Goal: Task Accomplishment & Management: Complete application form

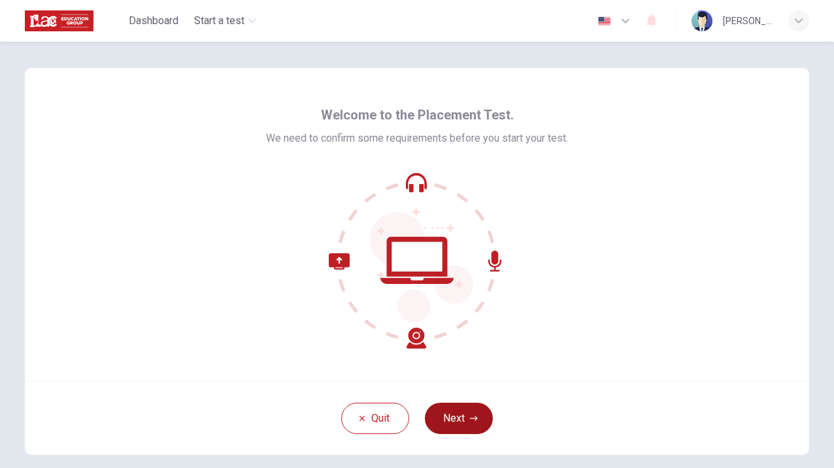
click at [472, 411] on button "Next" at bounding box center [459, 418] width 68 height 31
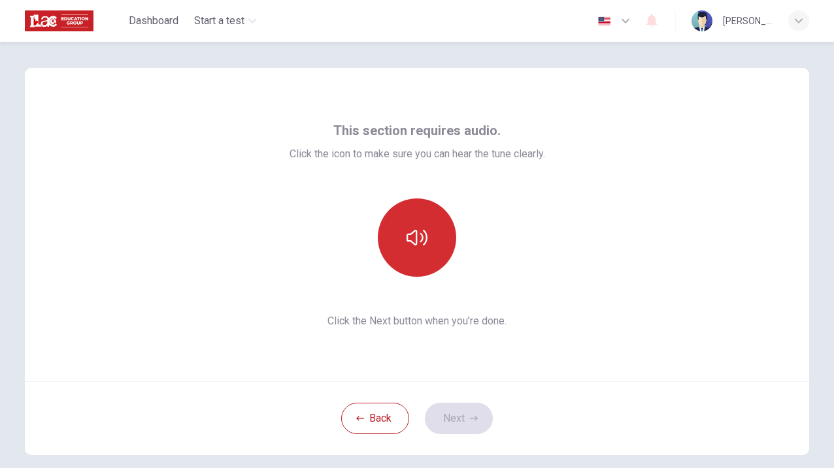
click at [414, 241] on icon "button" at bounding box center [416, 238] width 21 height 16
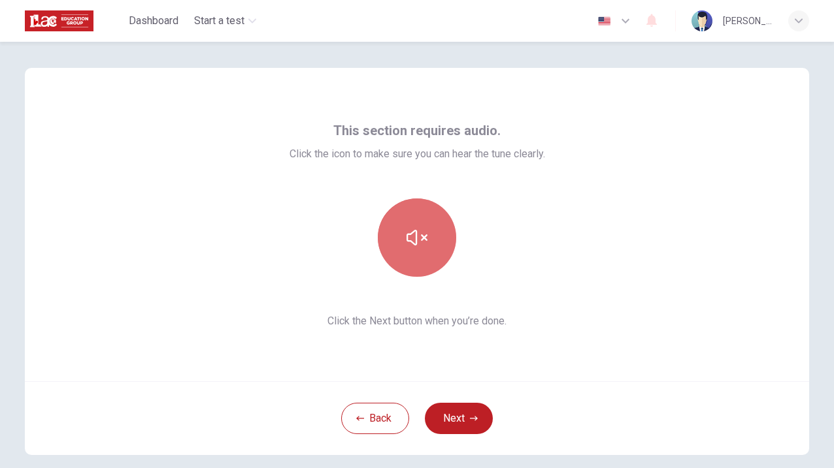
click at [414, 241] on icon "button" at bounding box center [416, 238] width 21 height 16
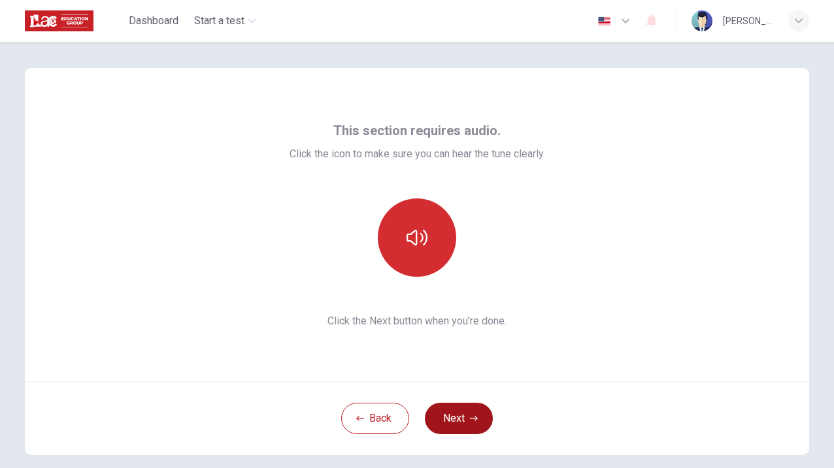
click at [452, 419] on button "Next" at bounding box center [459, 418] width 68 height 31
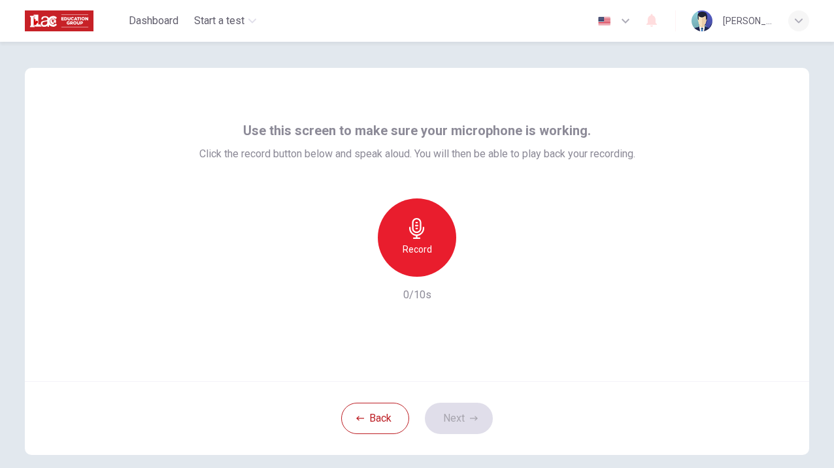
click at [410, 232] on icon "button" at bounding box center [416, 228] width 21 height 21
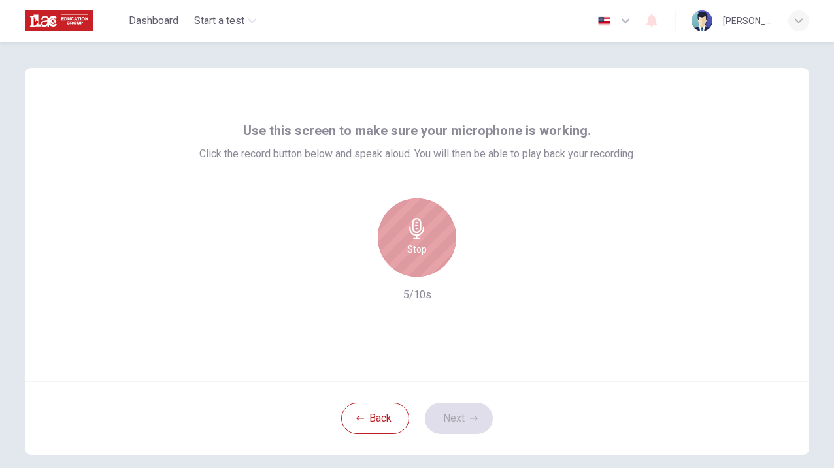
click at [418, 227] on icon "button" at bounding box center [416, 228] width 15 height 21
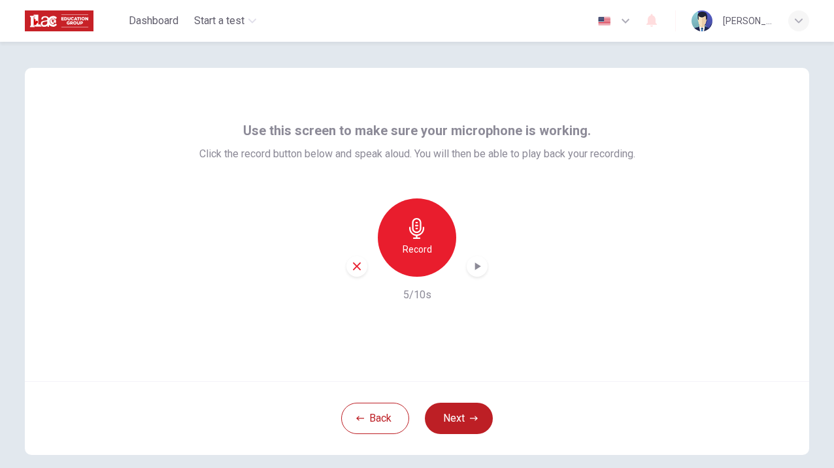
click at [476, 267] on icon "button" at bounding box center [478, 267] width 6 height 8
click at [457, 417] on button "Next" at bounding box center [459, 418] width 68 height 31
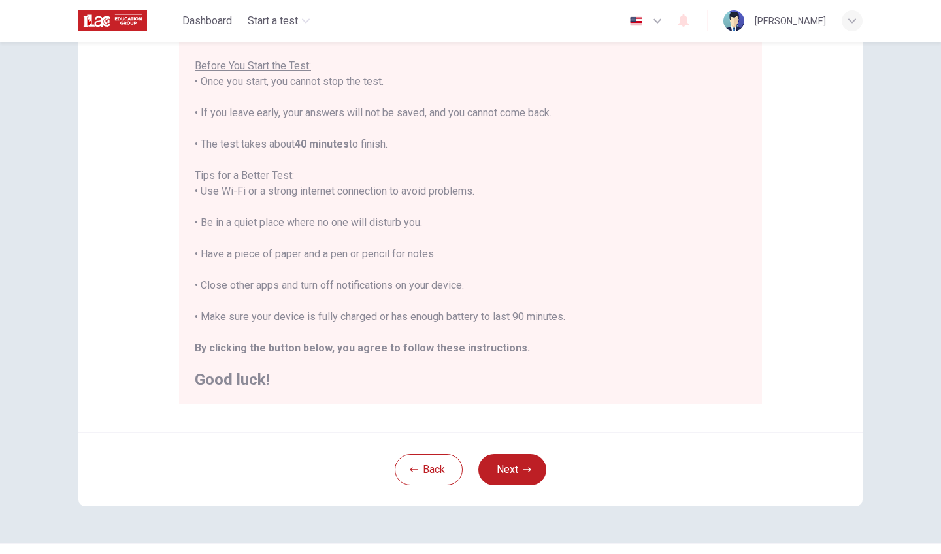
scroll to position [14, 0]
click at [513, 464] on button "Next" at bounding box center [512, 469] width 68 height 31
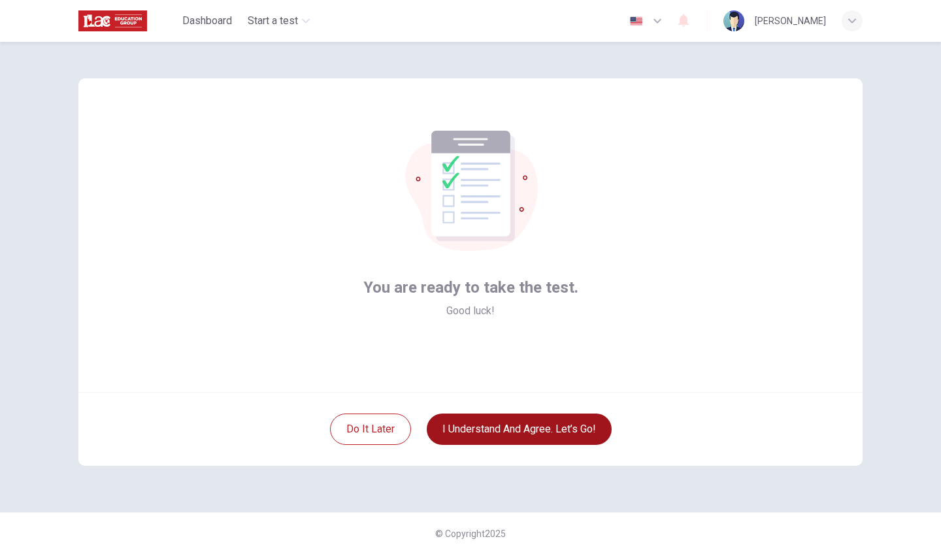
scroll to position [0, 0]
click at [481, 434] on button "I understand and agree. Let’s go!" at bounding box center [519, 429] width 185 height 31
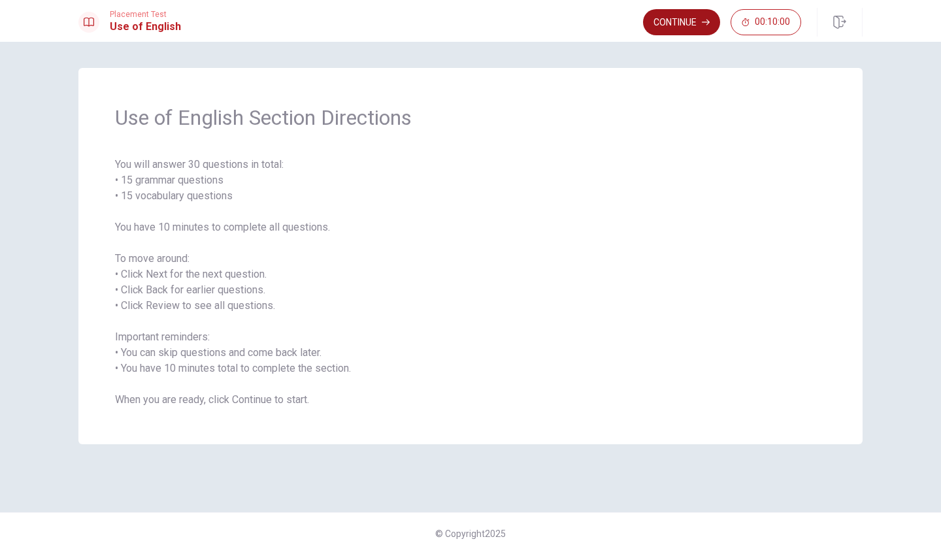
click at [670, 27] on button "Continue" at bounding box center [681, 22] width 77 height 26
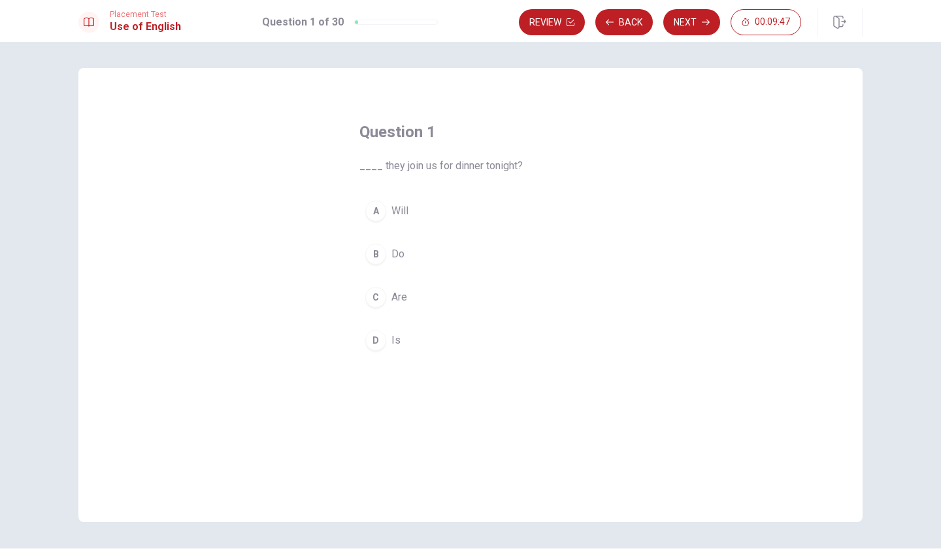
click at [372, 291] on div "C" at bounding box center [375, 297] width 21 height 21
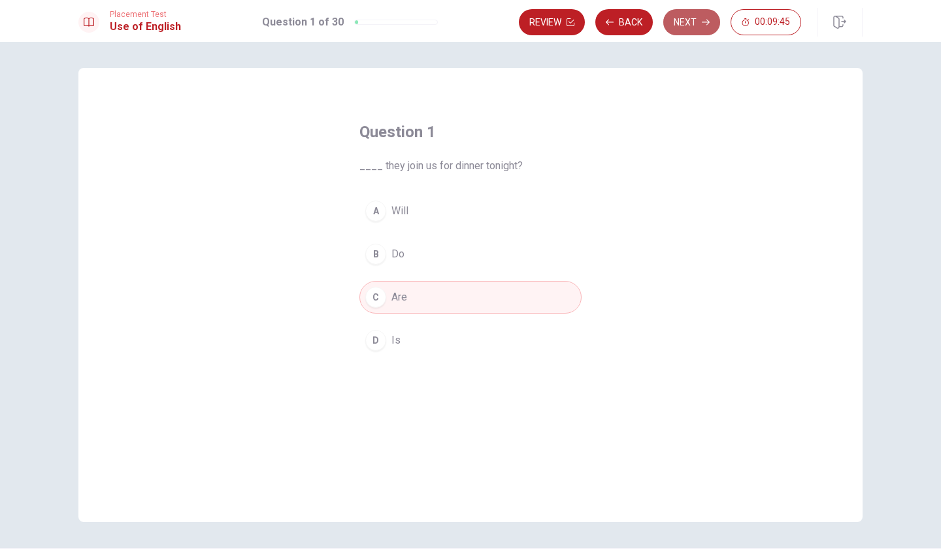
click at [689, 22] on button "Next" at bounding box center [691, 22] width 57 height 26
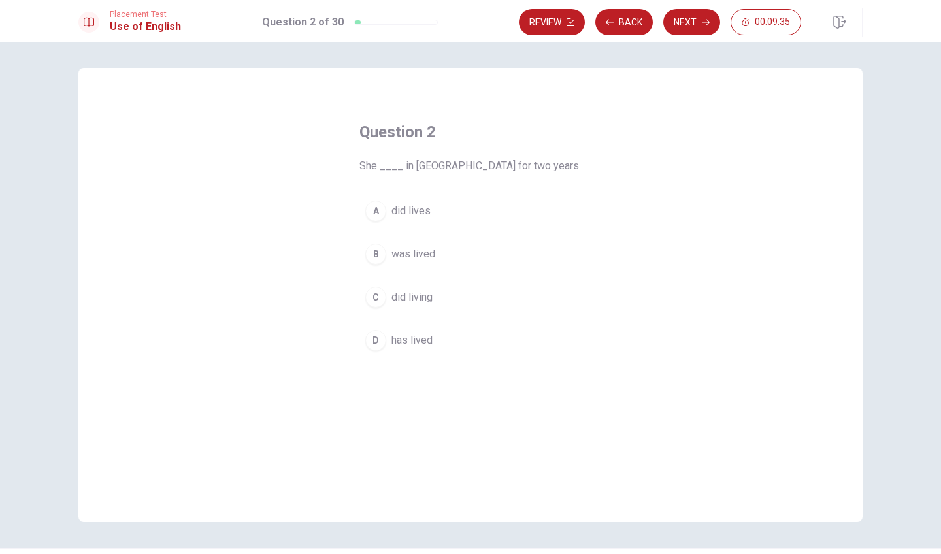
click at [378, 340] on div "D" at bounding box center [375, 340] width 21 height 21
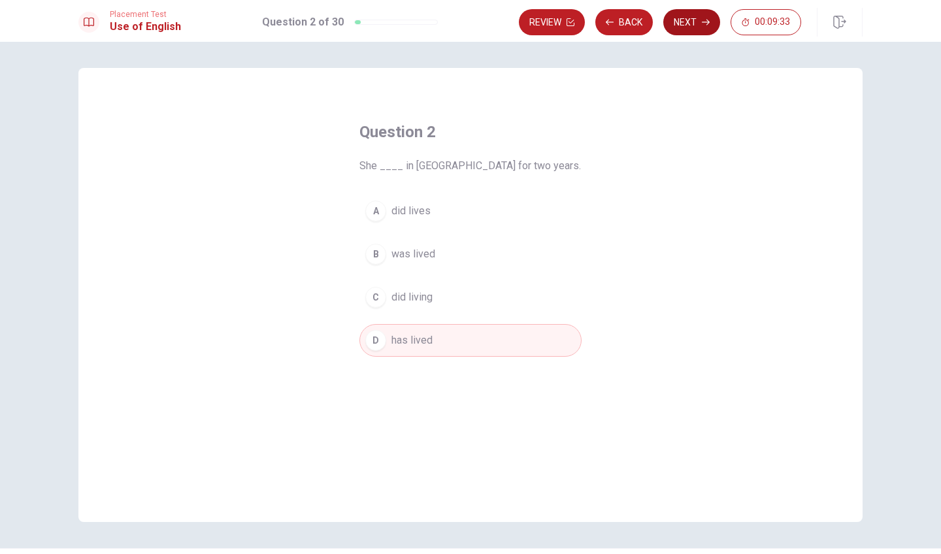
click at [677, 17] on button "Next" at bounding box center [691, 22] width 57 height 26
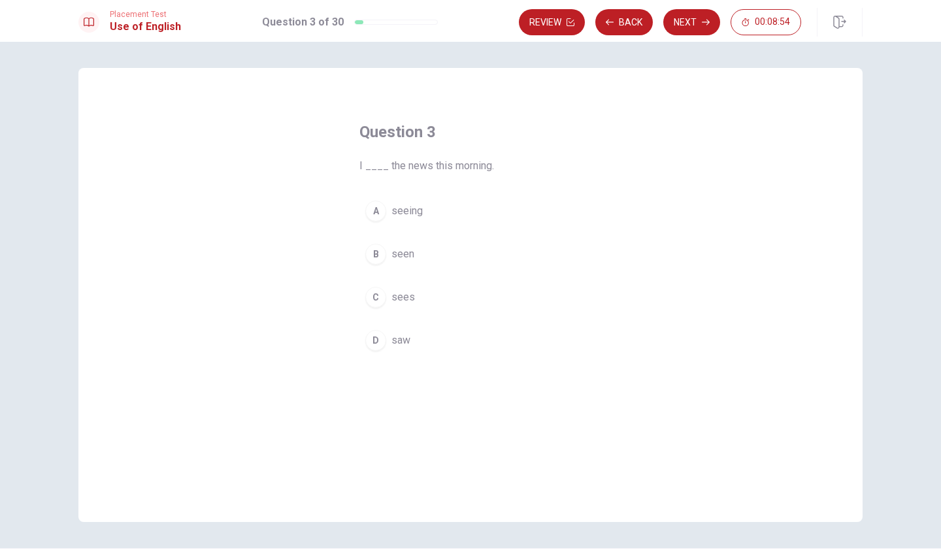
click at [385, 343] on button "D saw" at bounding box center [470, 340] width 222 height 33
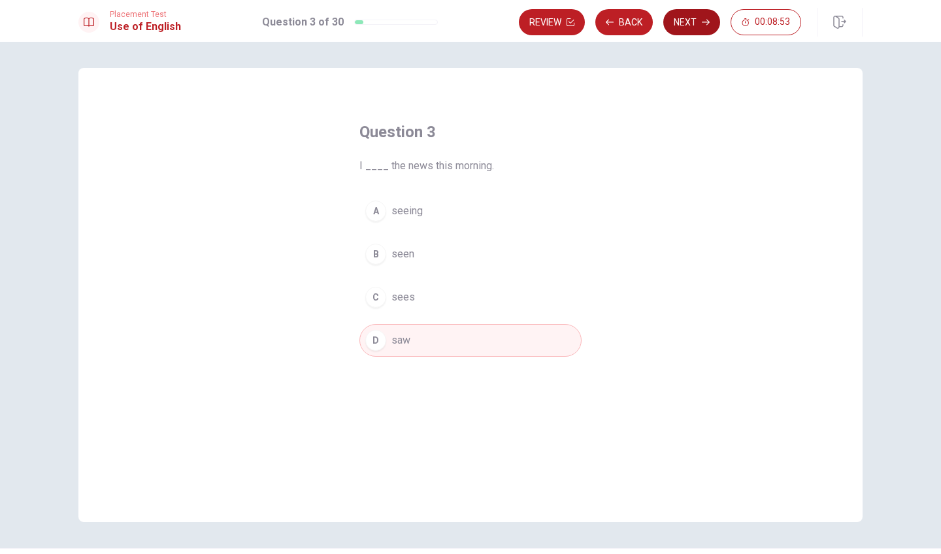
click at [687, 19] on button "Next" at bounding box center [691, 22] width 57 height 26
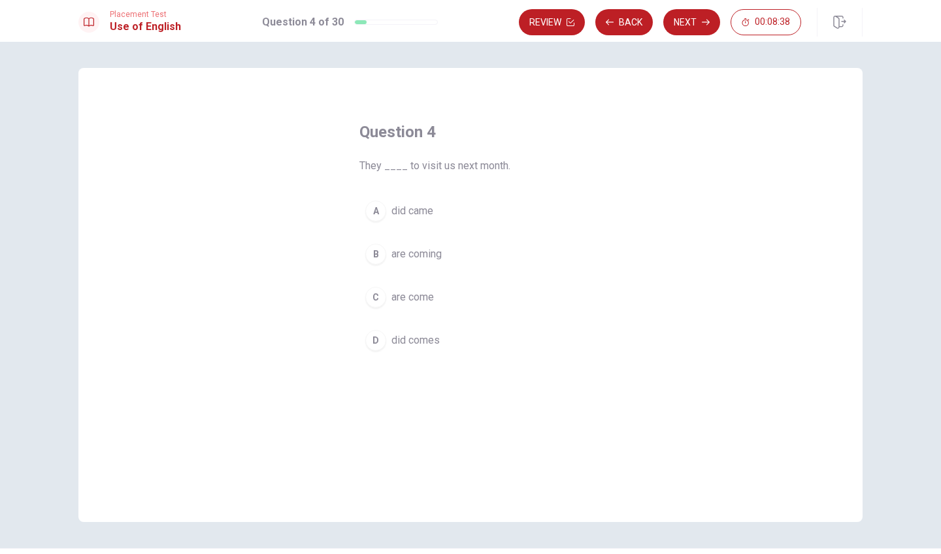
click at [380, 254] on div "B" at bounding box center [375, 254] width 21 height 21
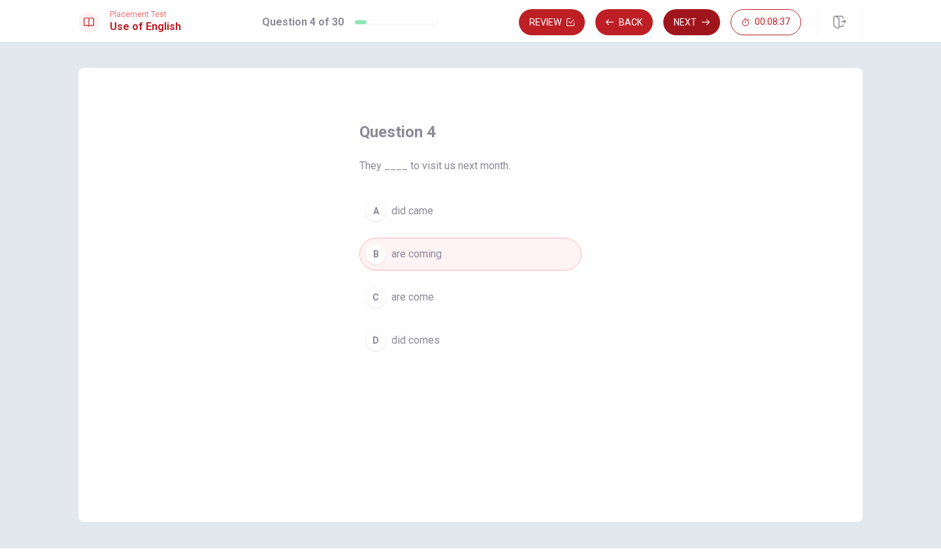
click at [696, 22] on button "Next" at bounding box center [691, 22] width 57 height 26
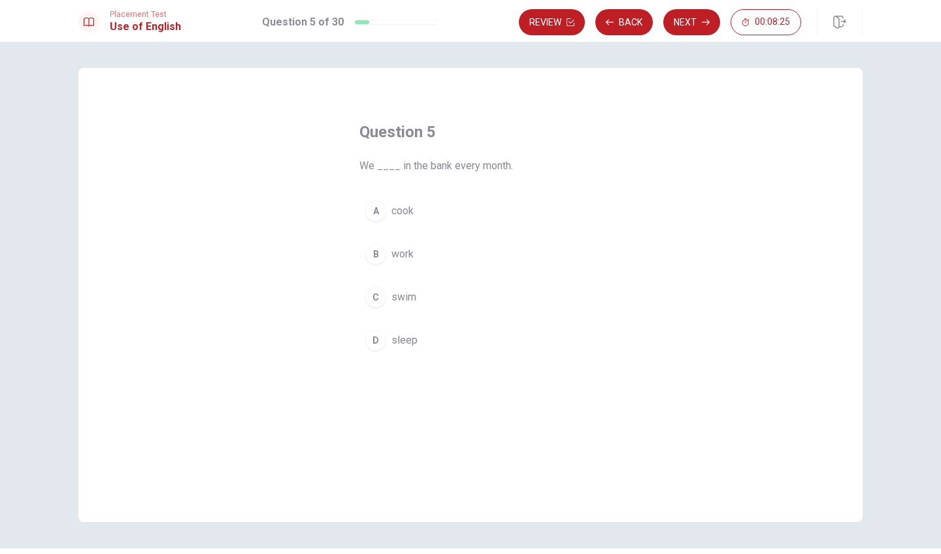
click at [375, 253] on div "B" at bounding box center [375, 254] width 21 height 21
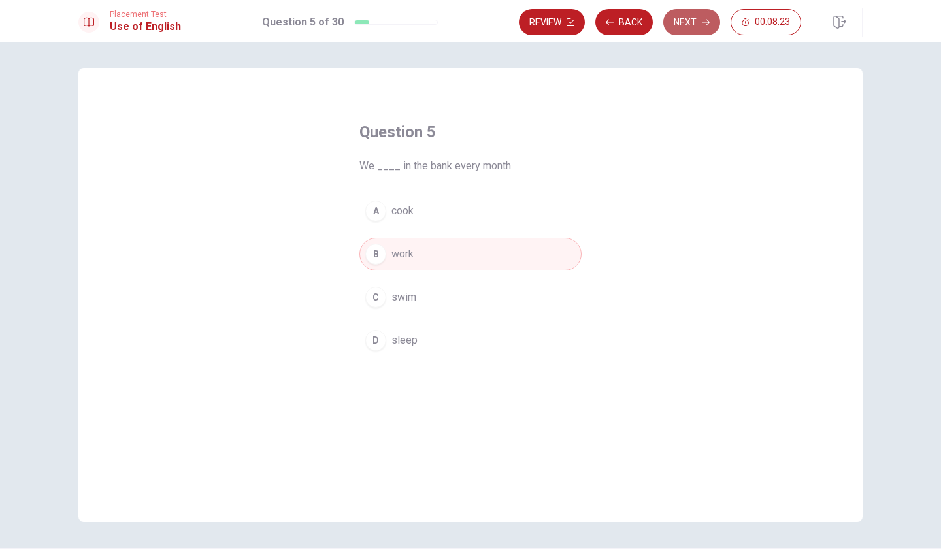
click at [689, 20] on button "Next" at bounding box center [691, 22] width 57 height 26
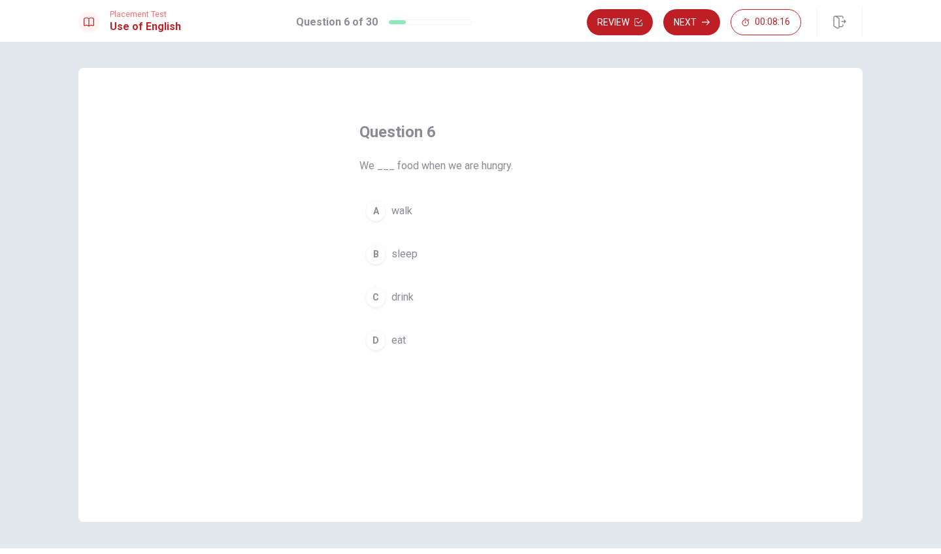
click at [372, 340] on div "D" at bounding box center [375, 340] width 21 height 21
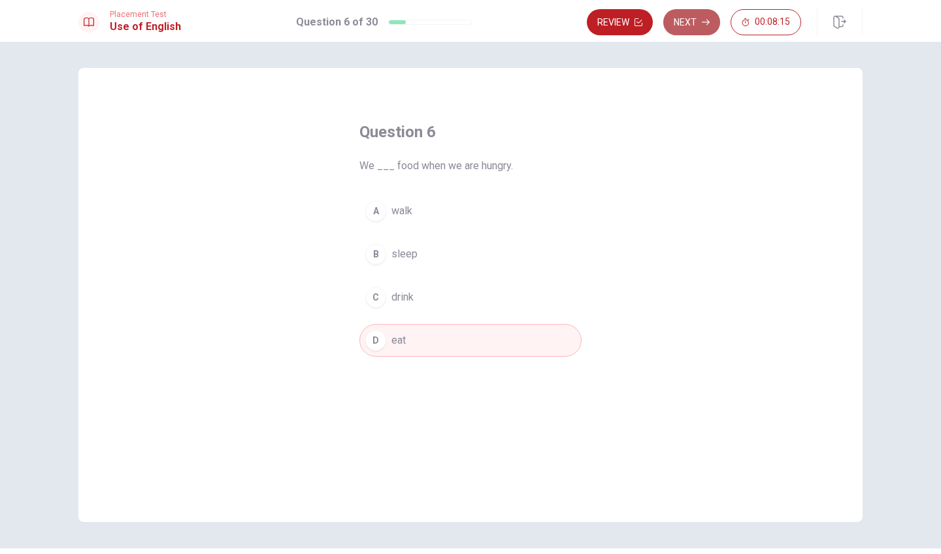
click at [684, 19] on button "Next" at bounding box center [691, 22] width 57 height 26
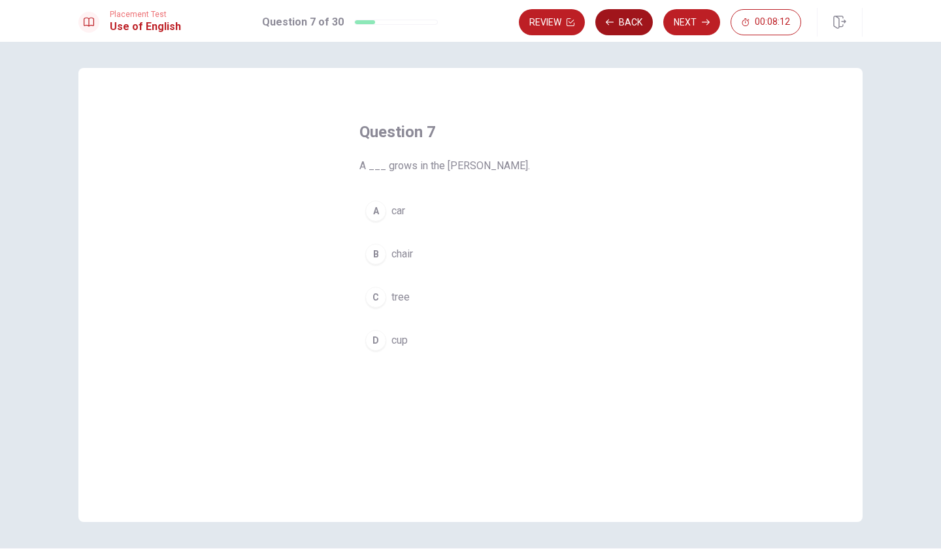
click at [636, 15] on button "Back" at bounding box center [623, 22] width 57 height 26
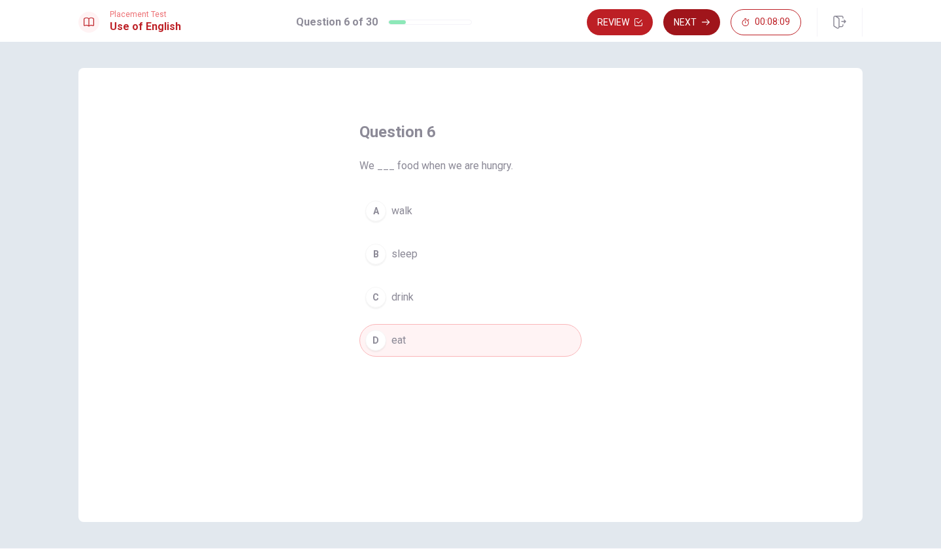
click at [691, 24] on button "Next" at bounding box center [691, 22] width 57 height 26
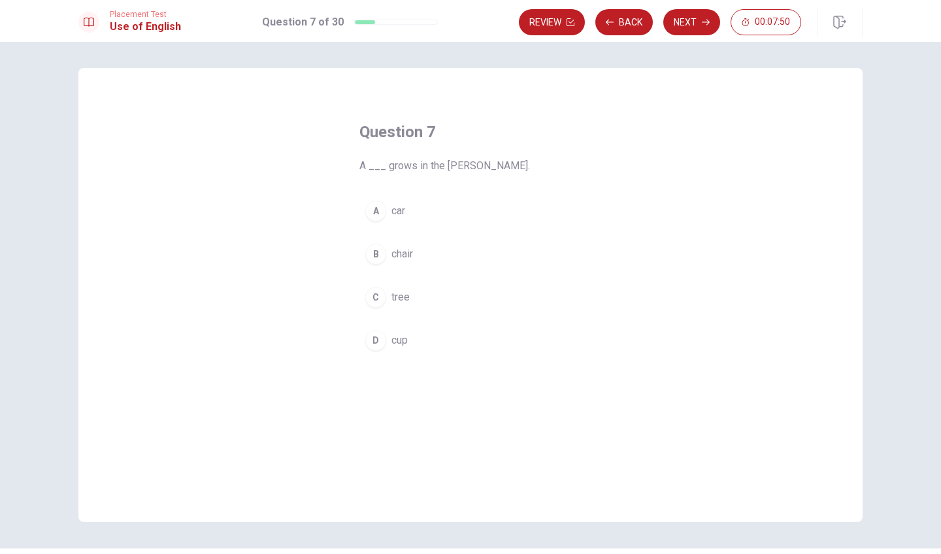
click at [682, 35] on div "Review Back Next 00:07:50" at bounding box center [691, 22] width 344 height 29
click at [681, 23] on button "Next" at bounding box center [691, 22] width 57 height 26
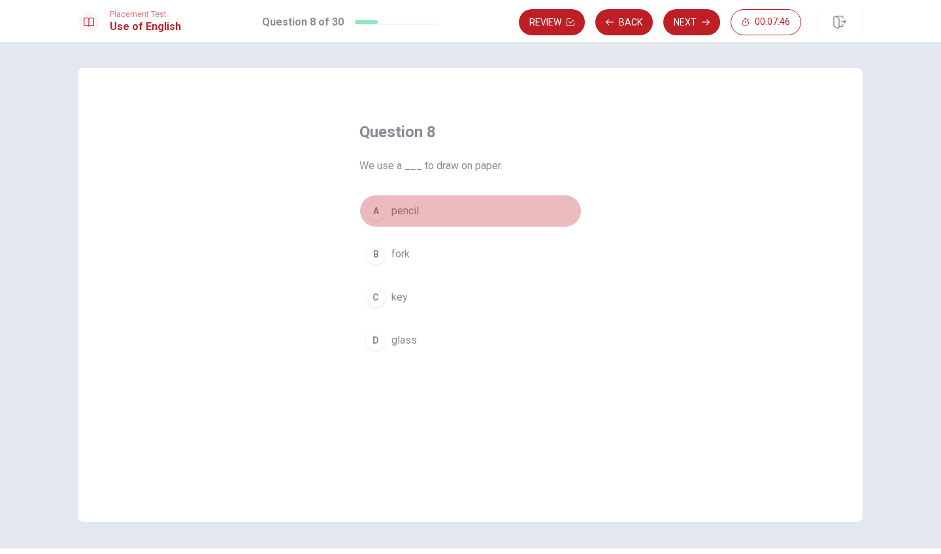
click at [373, 209] on div "A" at bounding box center [375, 211] width 21 height 21
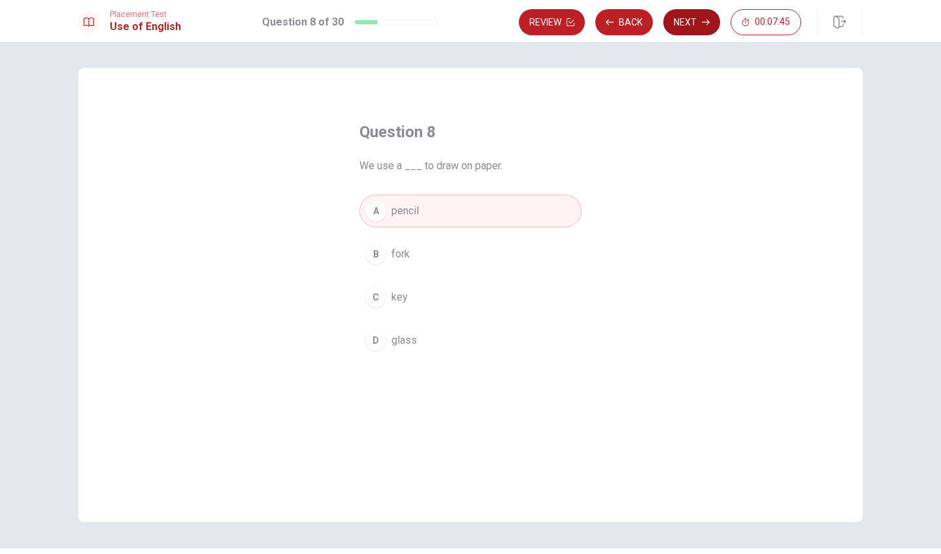
click at [688, 26] on button "Next" at bounding box center [691, 22] width 57 height 26
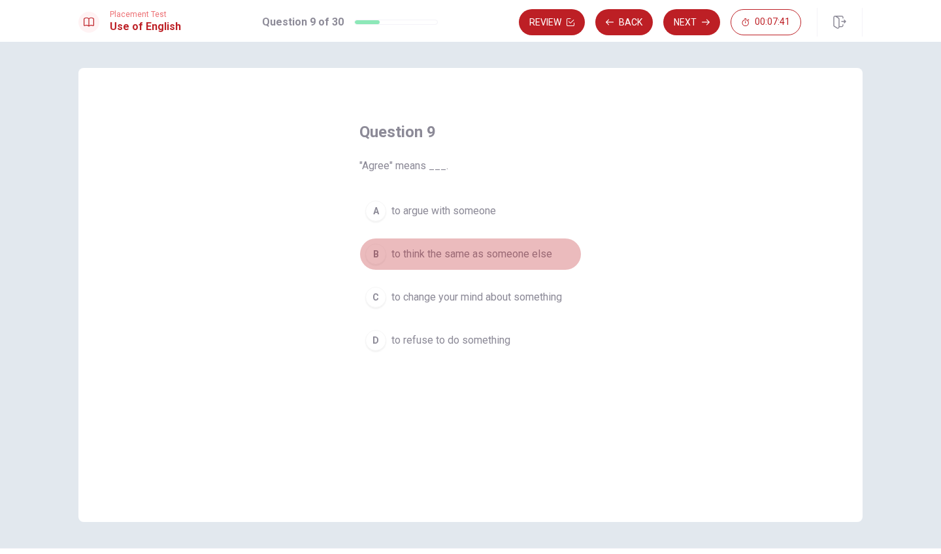
click at [393, 257] on span "to think the same as someone else" at bounding box center [471, 254] width 161 height 16
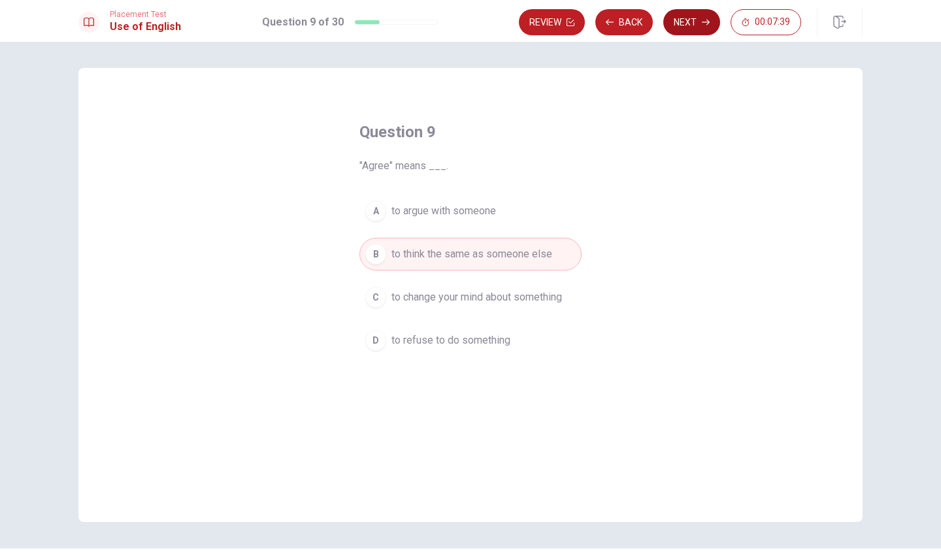
click at [679, 20] on button "Next" at bounding box center [691, 22] width 57 height 26
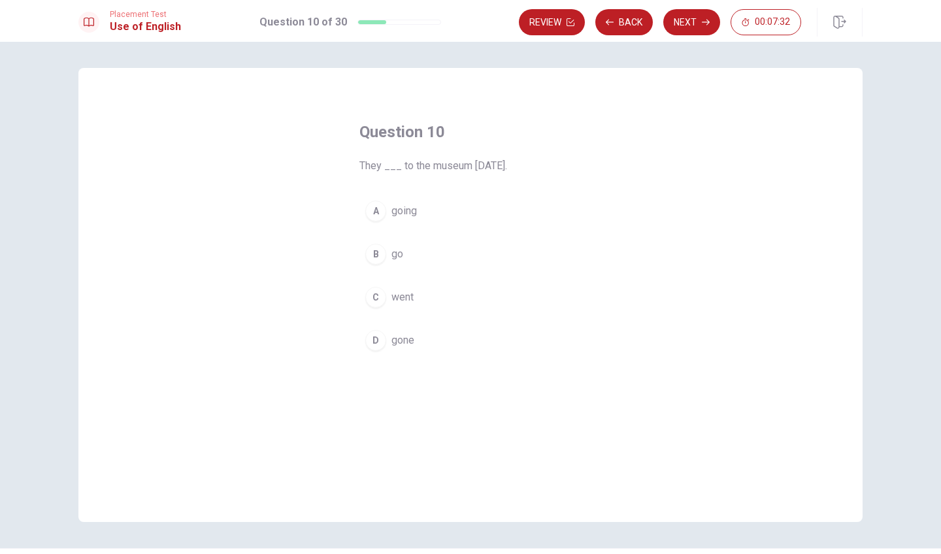
click at [375, 297] on div "C" at bounding box center [375, 297] width 21 height 21
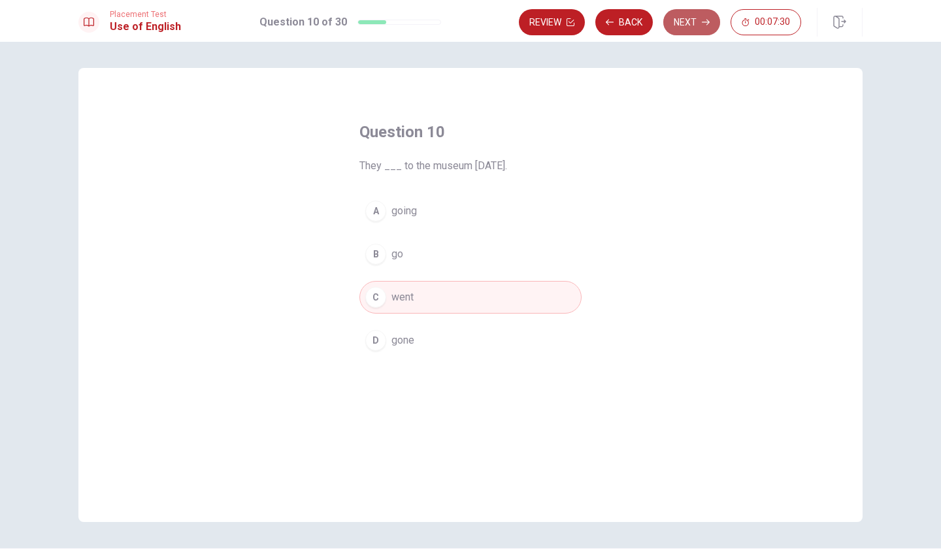
click at [693, 20] on button "Next" at bounding box center [691, 22] width 57 height 26
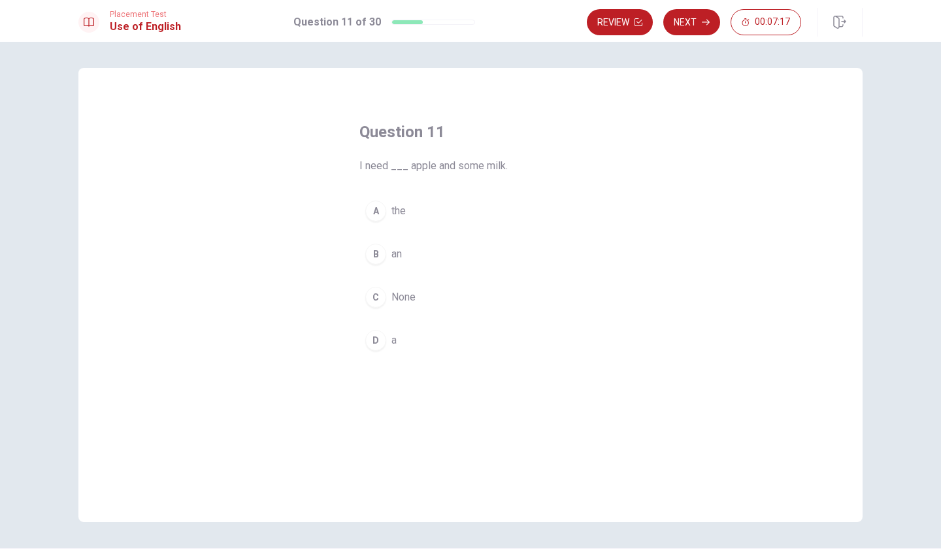
click at [375, 250] on div "B" at bounding box center [375, 254] width 21 height 21
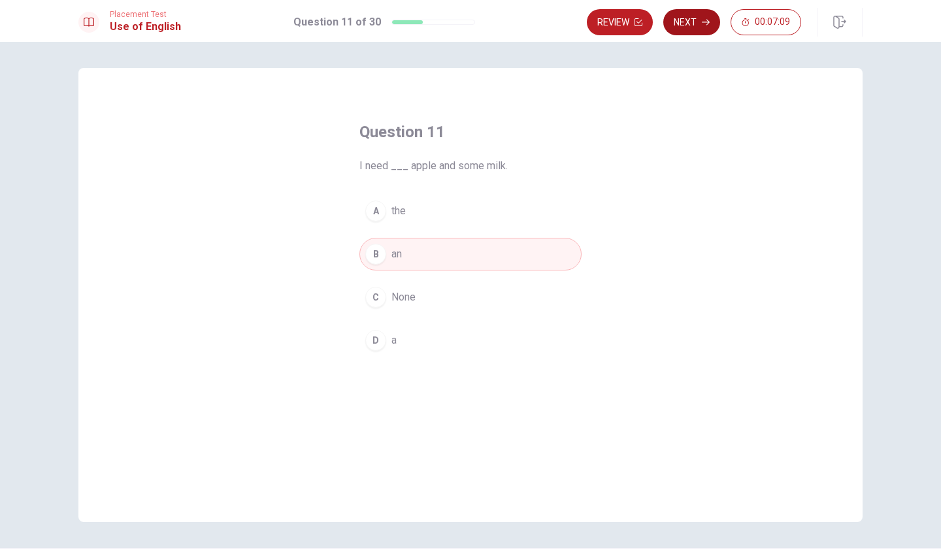
click at [699, 26] on button "Next" at bounding box center [691, 22] width 57 height 26
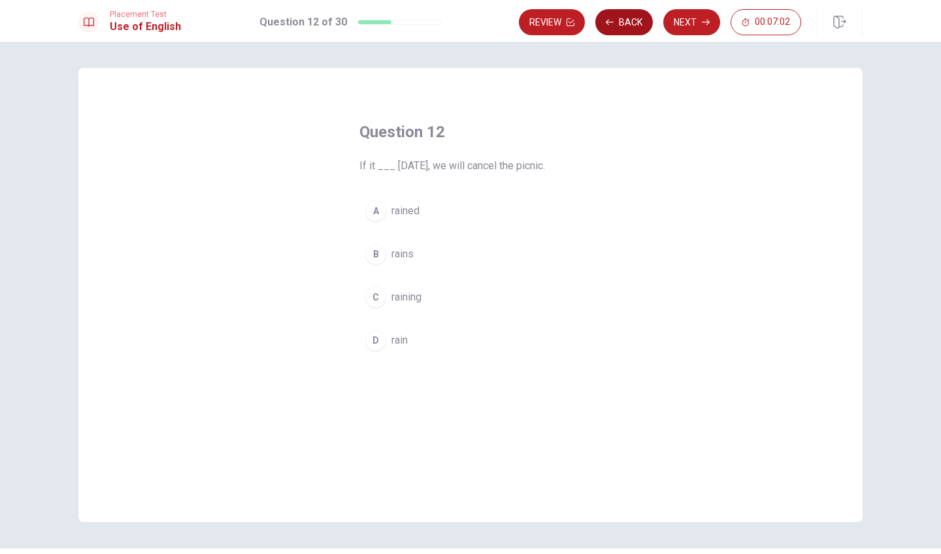
click at [606, 23] on icon "button" at bounding box center [610, 22] width 8 height 8
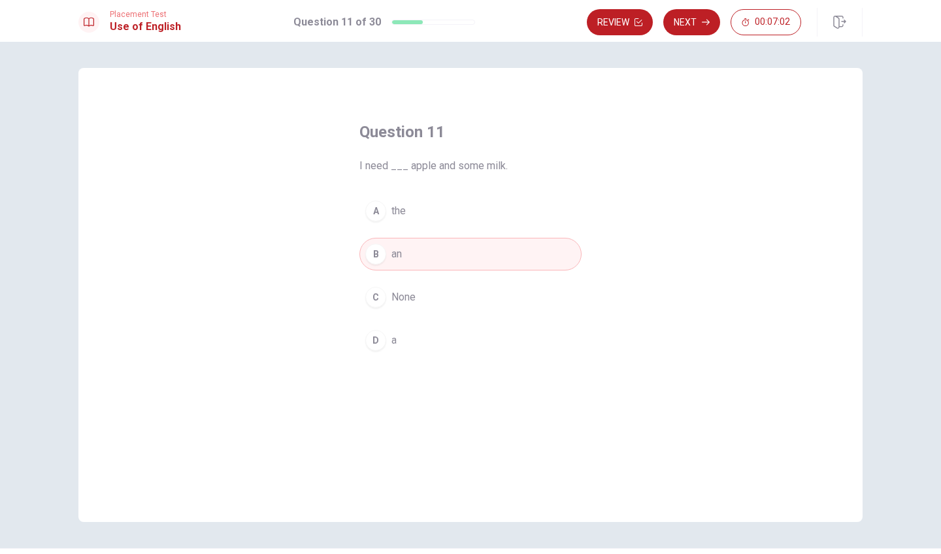
click at [606, 23] on button "Review" at bounding box center [620, 22] width 66 height 26
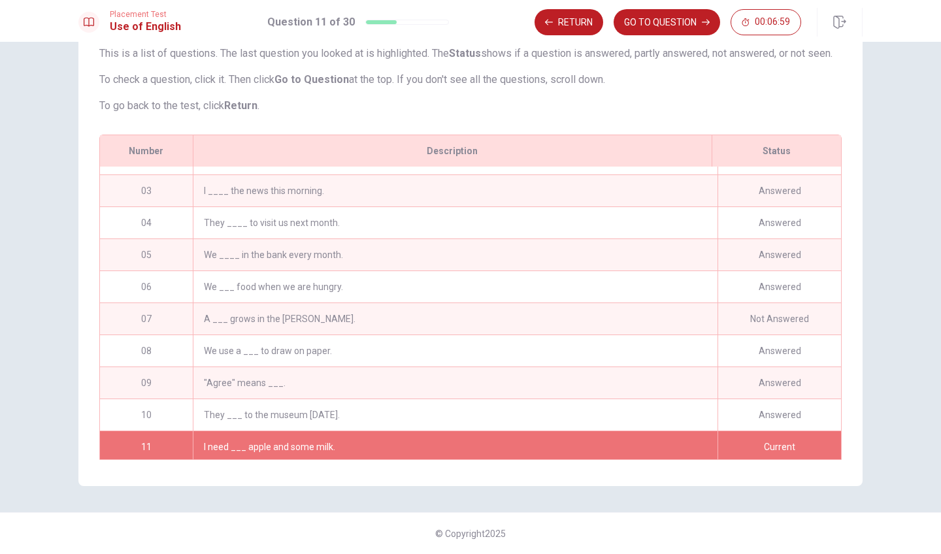
scroll to position [102, 0]
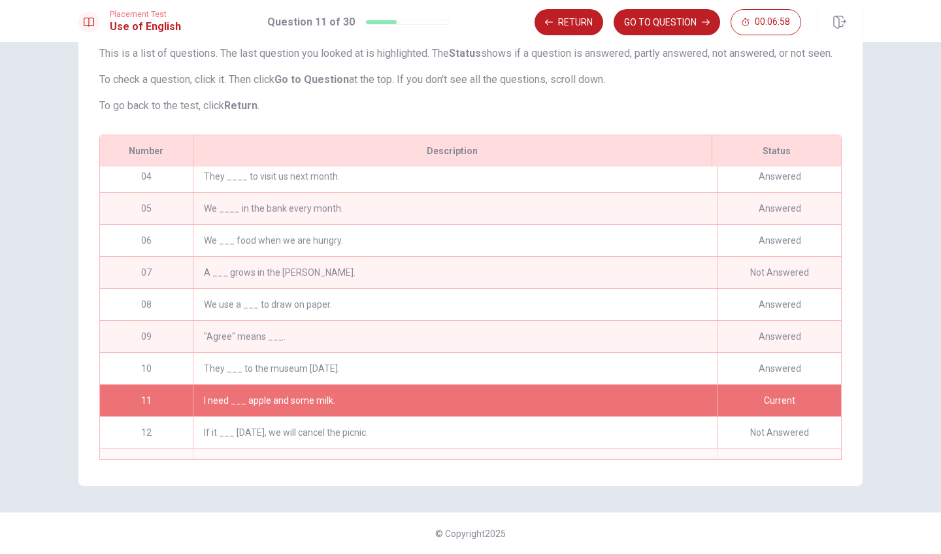
click at [252, 272] on div "A ___ grows in the [PERSON_NAME]." at bounding box center [455, 272] width 525 height 31
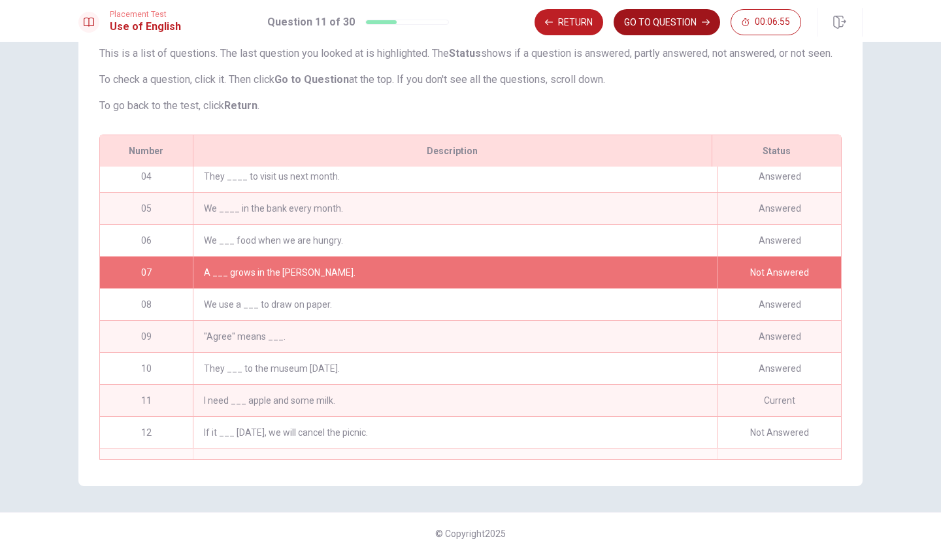
click at [659, 26] on button "GO TO QUESTION" at bounding box center [666, 22] width 106 height 26
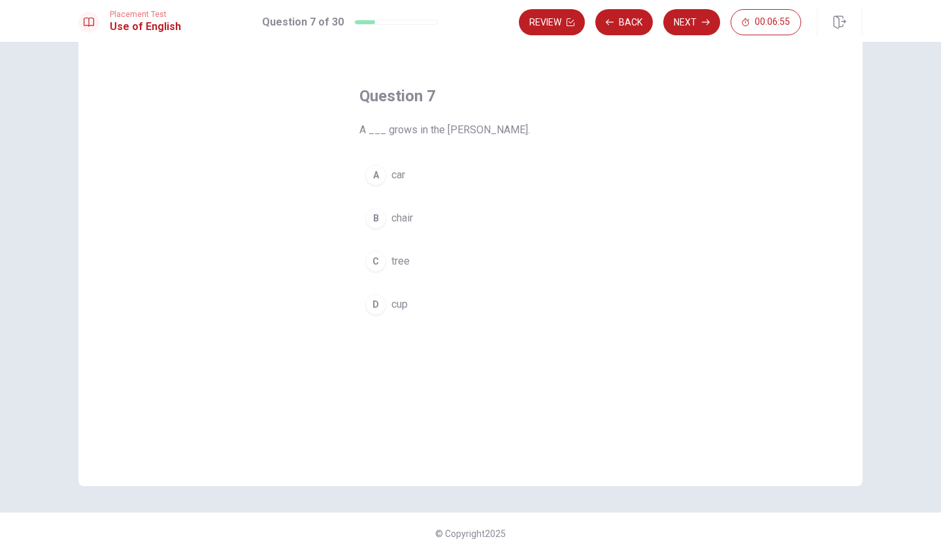
scroll to position [36, 0]
click at [373, 263] on div "C" at bounding box center [375, 261] width 21 height 21
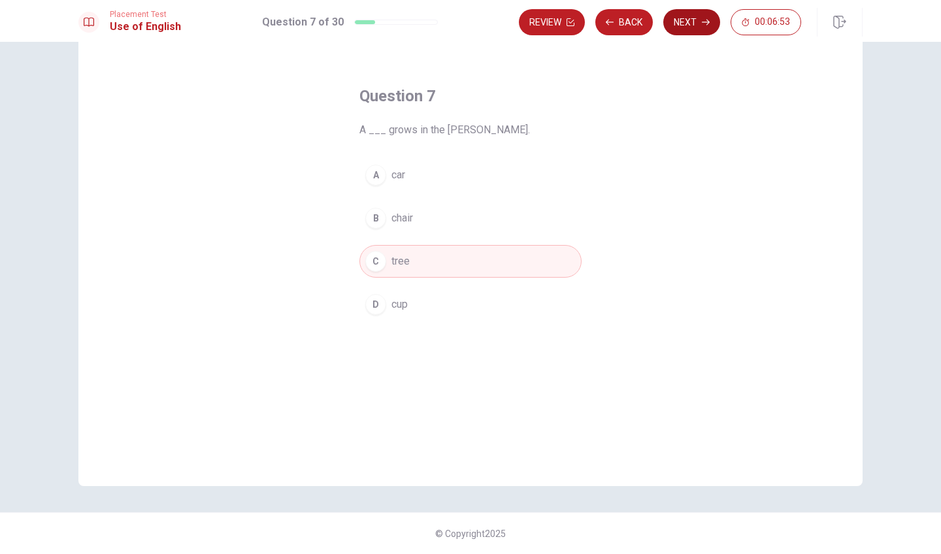
click at [698, 18] on button "Next" at bounding box center [691, 22] width 57 height 26
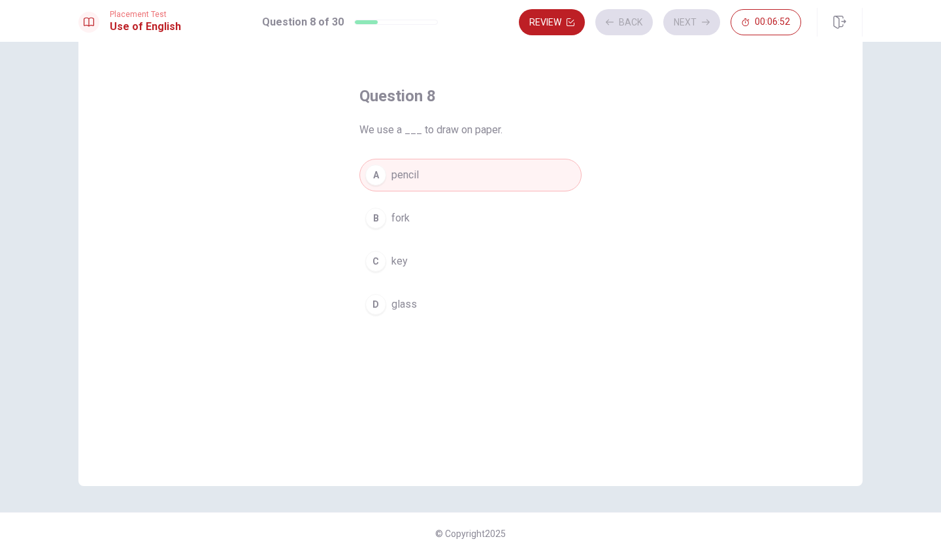
click at [696, 22] on div "Review Back Next 00:06:52" at bounding box center [660, 22] width 282 height 26
click at [696, 22] on button "Next" at bounding box center [691, 22] width 57 height 26
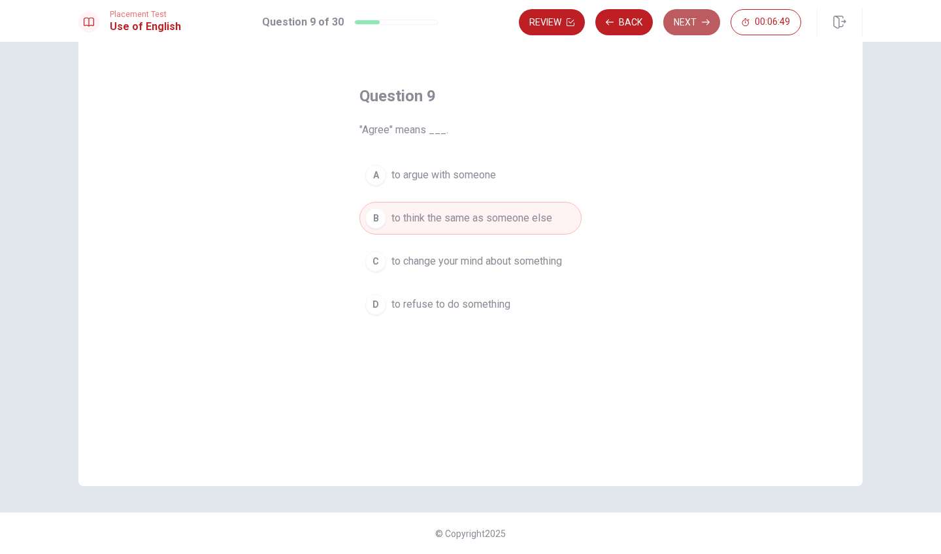
click at [694, 24] on button "Next" at bounding box center [691, 22] width 57 height 26
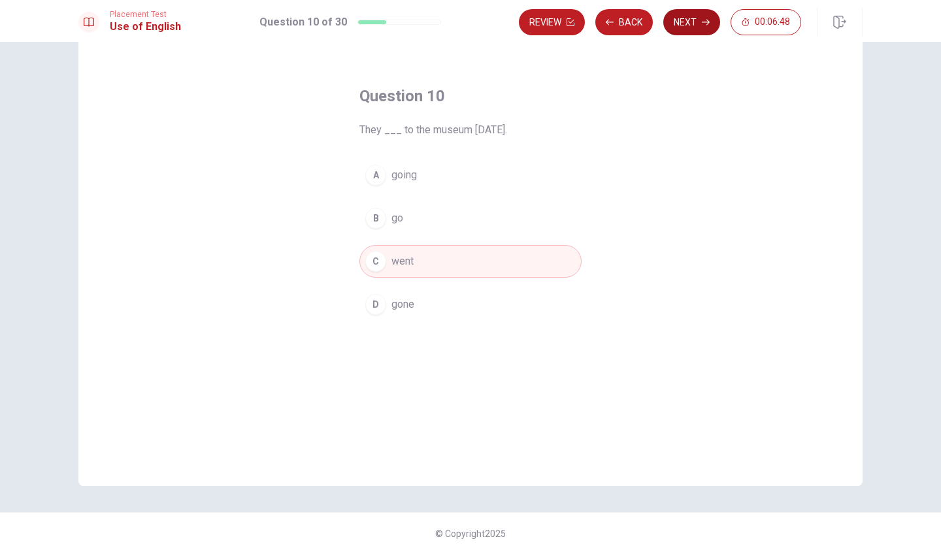
click at [694, 23] on button "Next" at bounding box center [691, 22] width 57 height 26
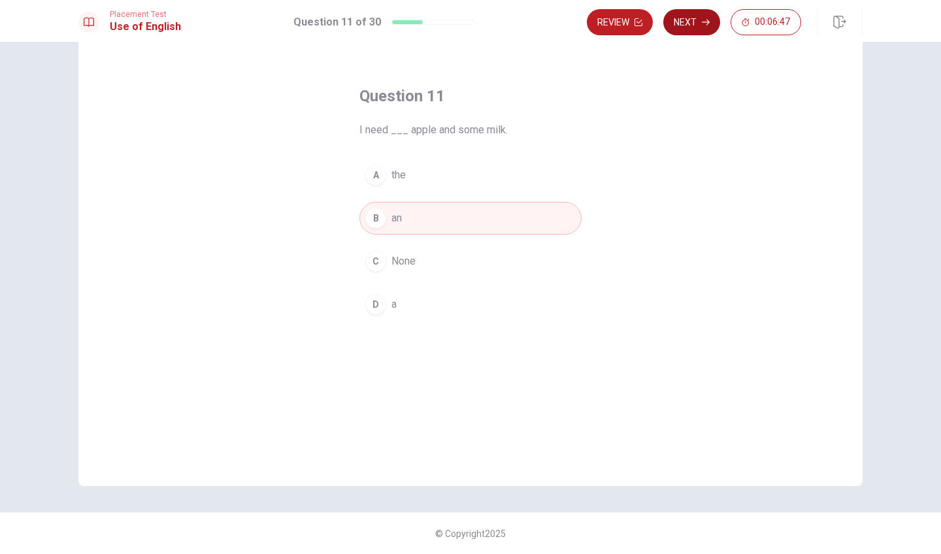
click at [694, 23] on button "Next" at bounding box center [691, 22] width 57 height 26
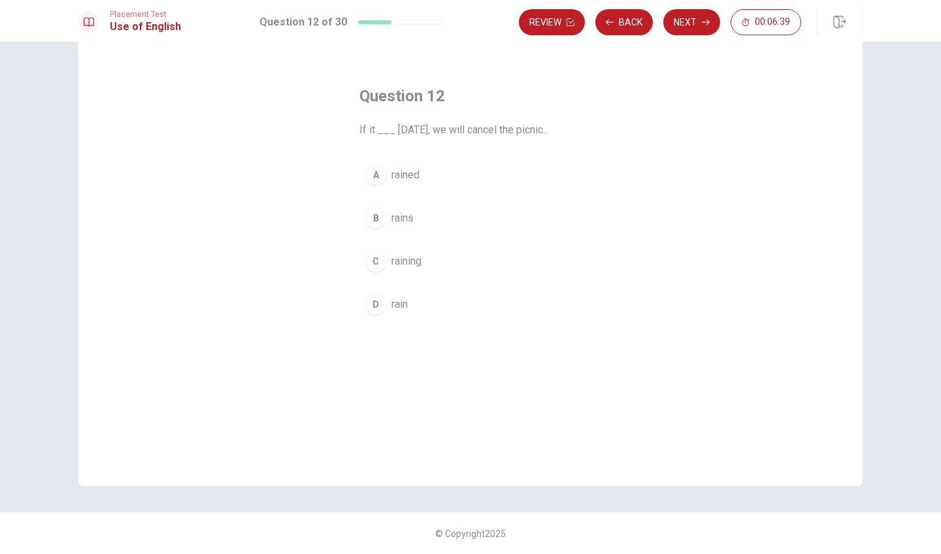
click at [378, 260] on div "C" at bounding box center [375, 261] width 21 height 21
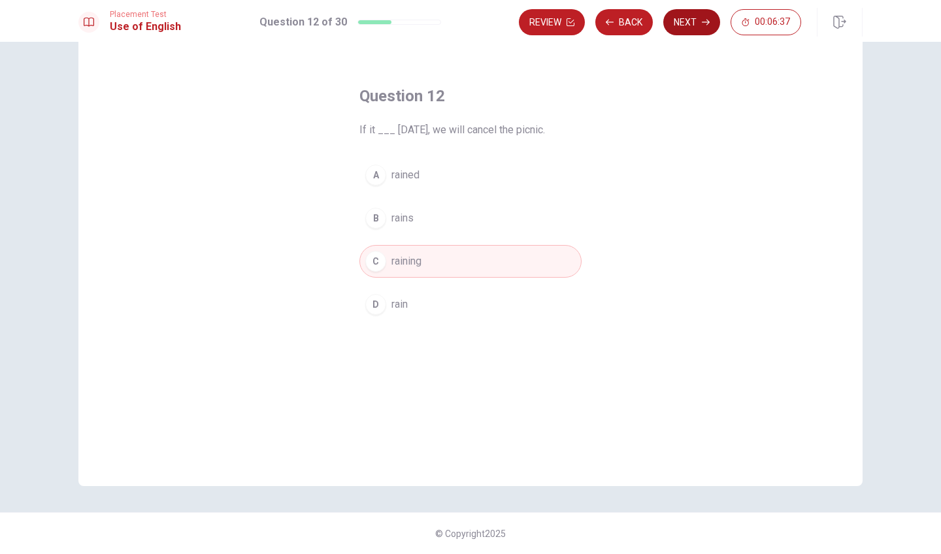
click at [681, 24] on button "Next" at bounding box center [691, 22] width 57 height 26
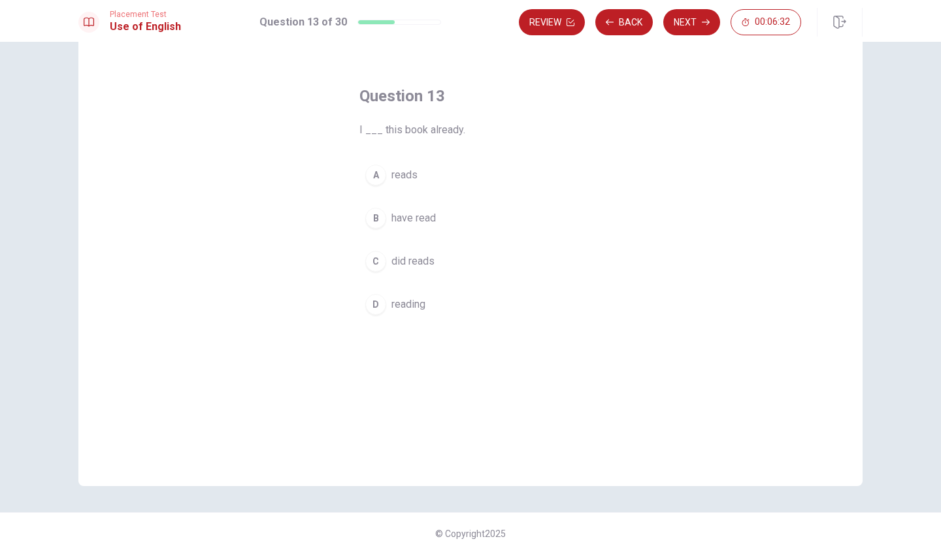
click at [375, 220] on div "B" at bounding box center [375, 218] width 21 height 21
click at [680, 24] on button "Next" at bounding box center [691, 22] width 57 height 26
click at [374, 255] on div "C" at bounding box center [375, 261] width 21 height 21
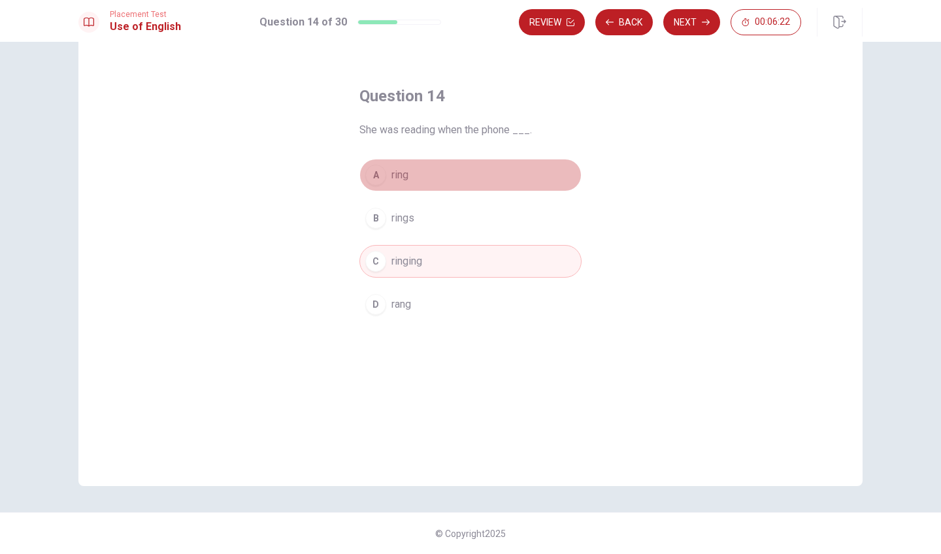
click at [372, 179] on div "A" at bounding box center [375, 175] width 21 height 21
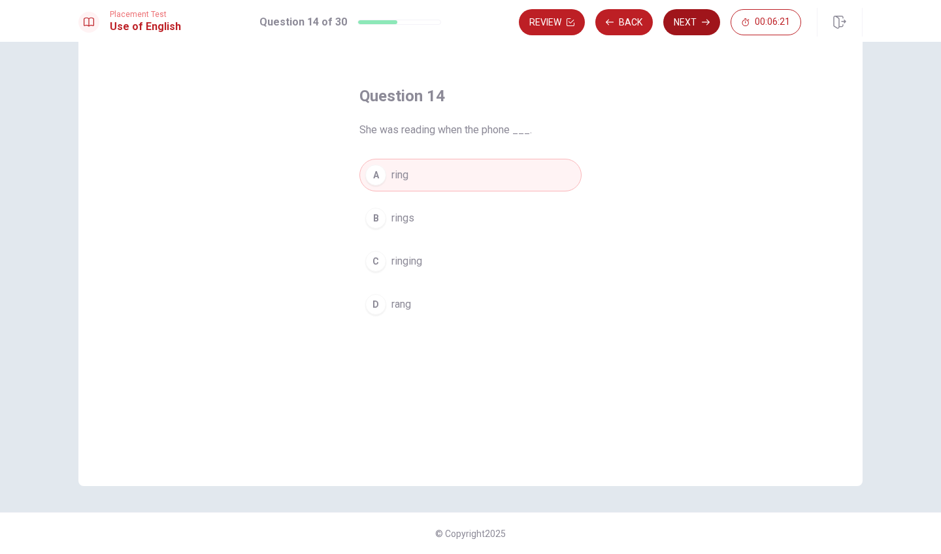
click at [690, 28] on button "Next" at bounding box center [691, 22] width 57 height 26
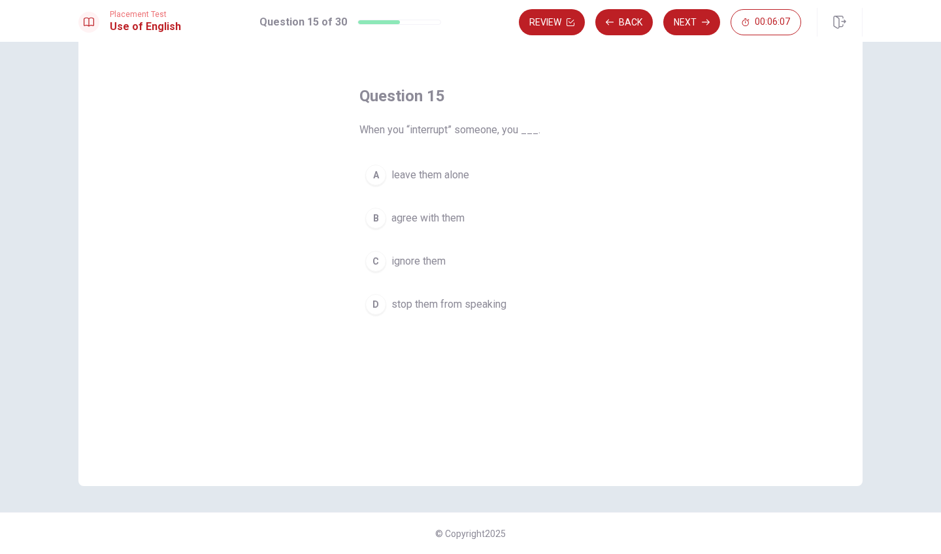
click at [375, 305] on div "D" at bounding box center [375, 304] width 21 height 21
click at [683, 11] on button "Next" at bounding box center [691, 22] width 57 height 26
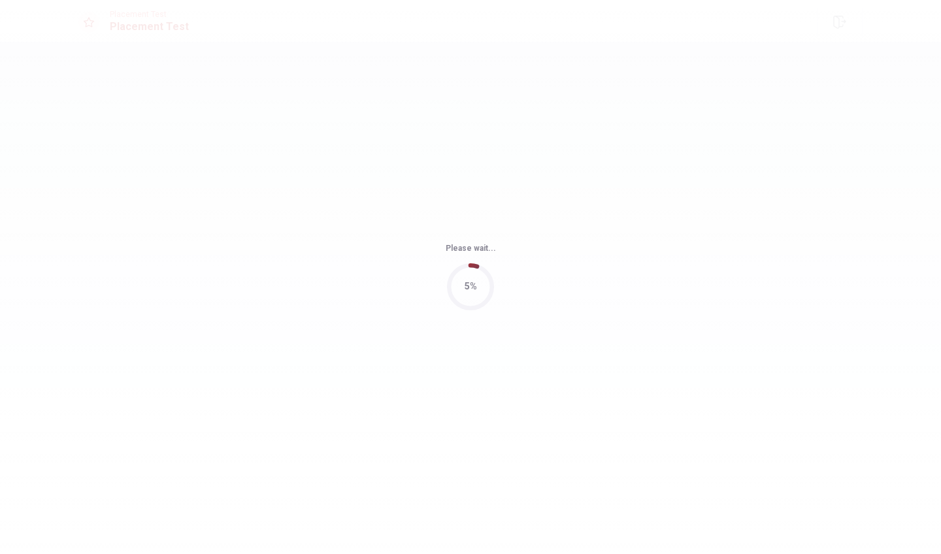
scroll to position [0, 0]
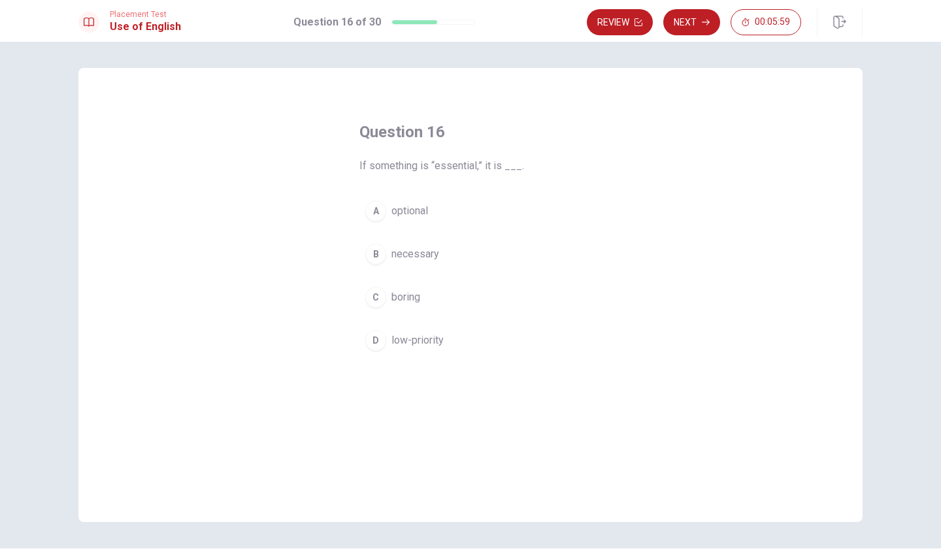
click at [372, 256] on div "B" at bounding box center [375, 254] width 21 height 21
click at [379, 348] on div "D" at bounding box center [375, 340] width 21 height 21
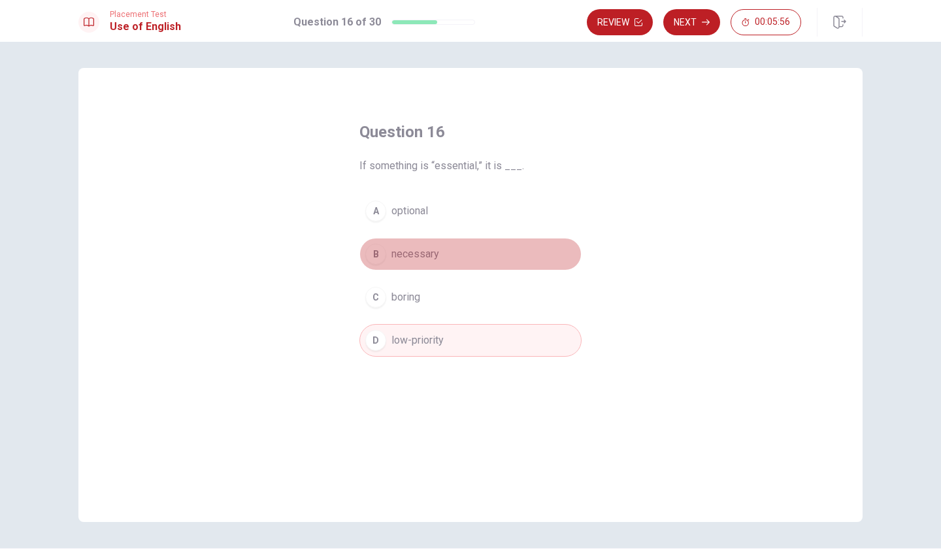
click at [370, 248] on div "B" at bounding box center [375, 254] width 21 height 21
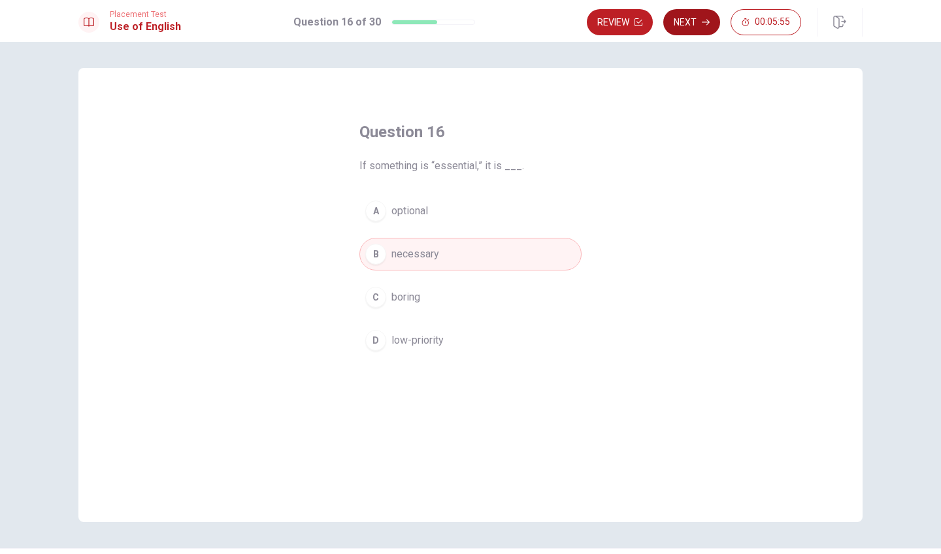
click at [681, 22] on button "Next" at bounding box center [691, 22] width 57 height 26
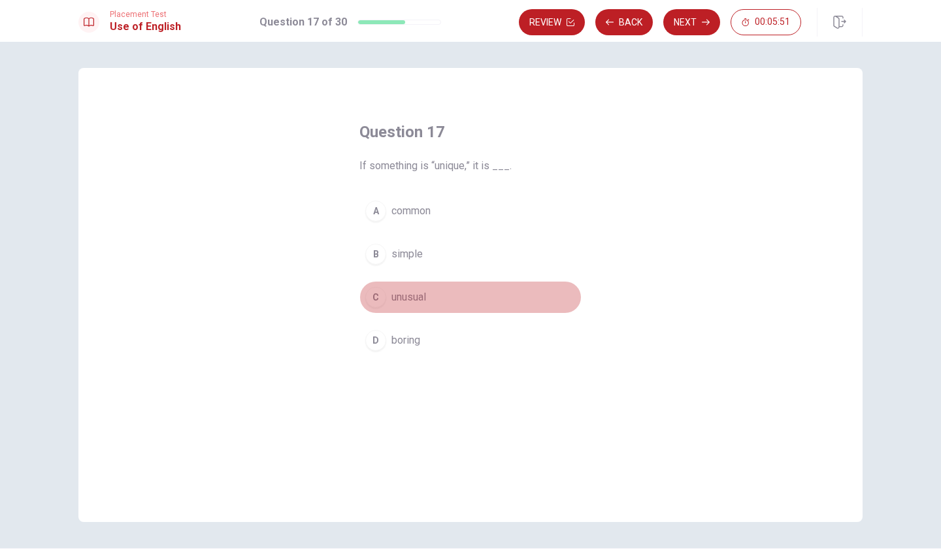
click at [376, 300] on div "C" at bounding box center [375, 297] width 21 height 21
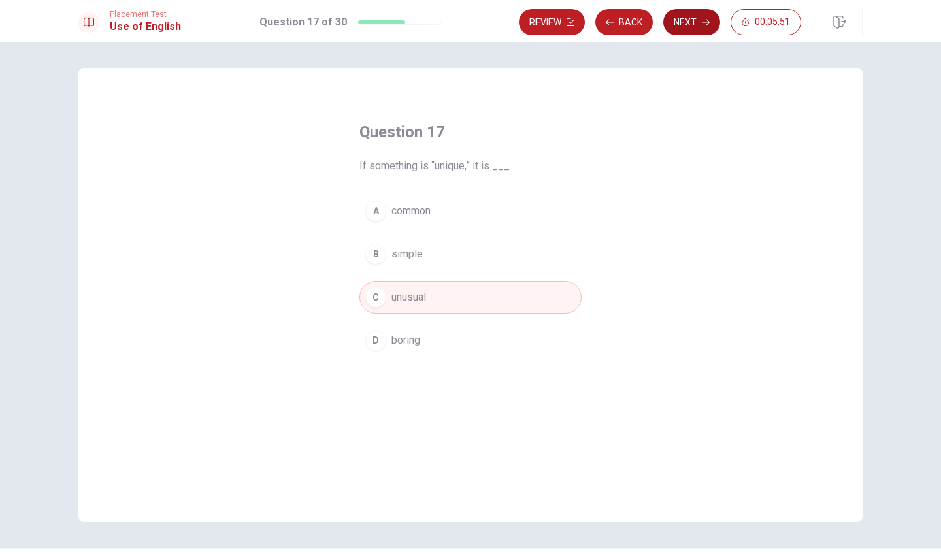
click at [669, 21] on button "Next" at bounding box center [691, 22] width 57 height 26
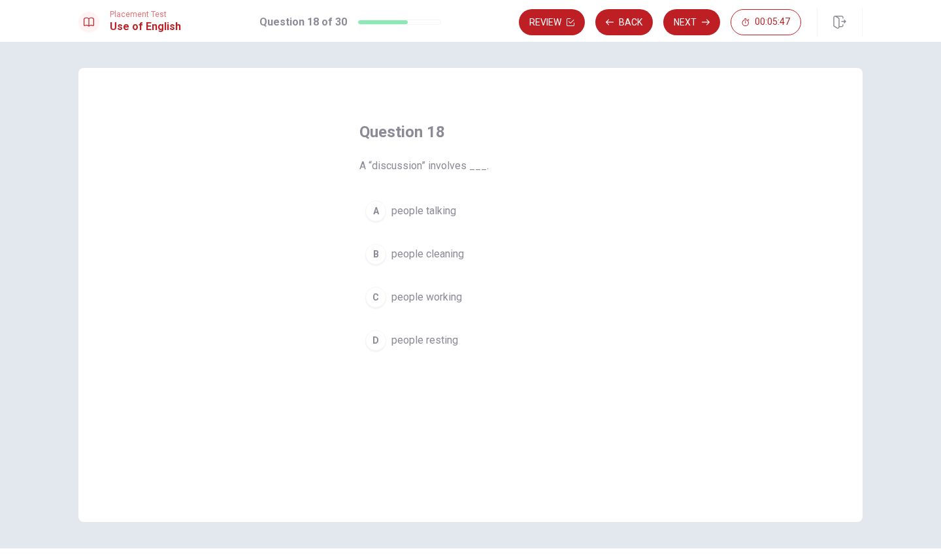
click at [376, 213] on div "A" at bounding box center [375, 211] width 21 height 21
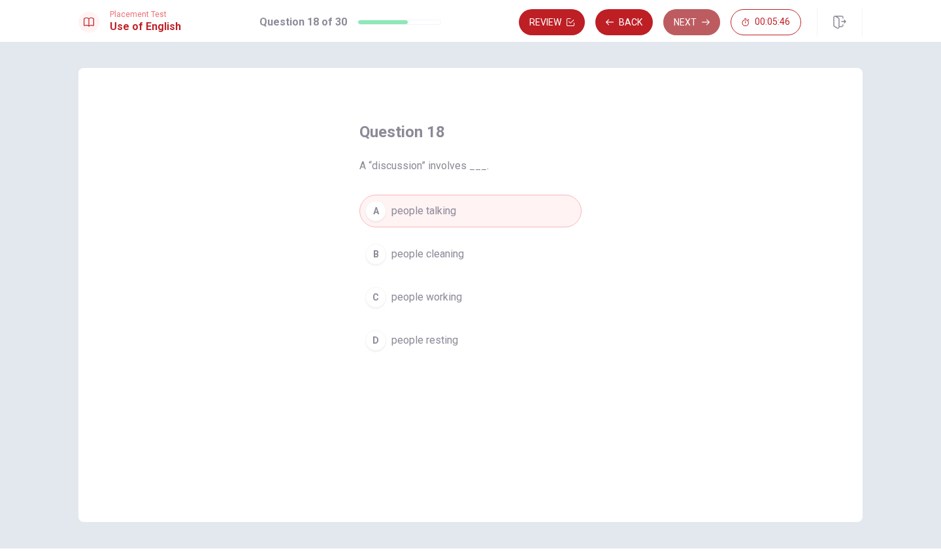
click at [684, 24] on button "Next" at bounding box center [691, 22] width 57 height 26
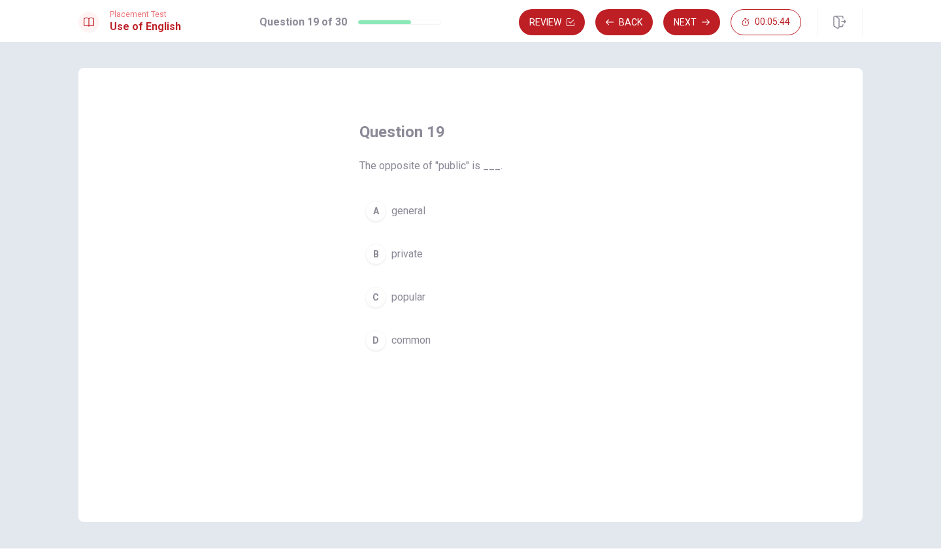
click at [380, 259] on div "B" at bounding box center [375, 254] width 21 height 21
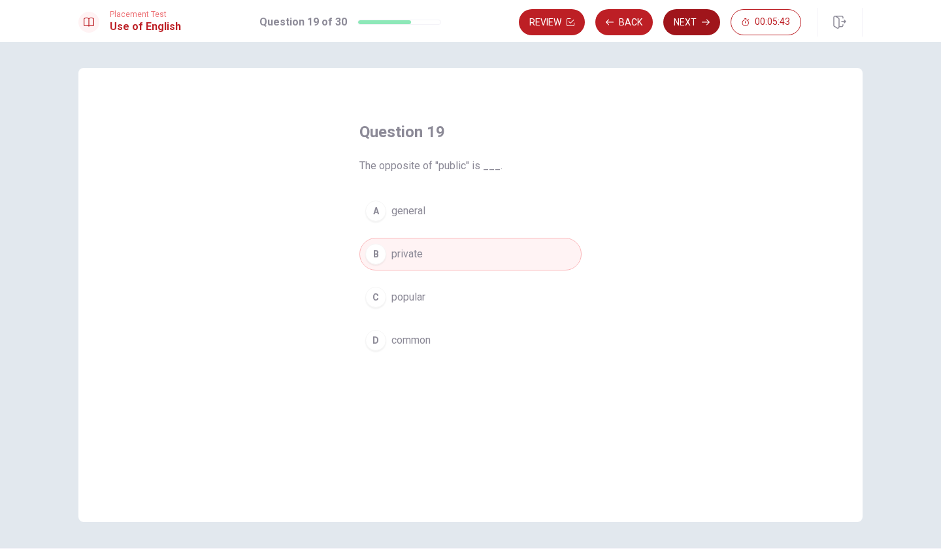
click at [687, 22] on button "Next" at bounding box center [691, 22] width 57 height 26
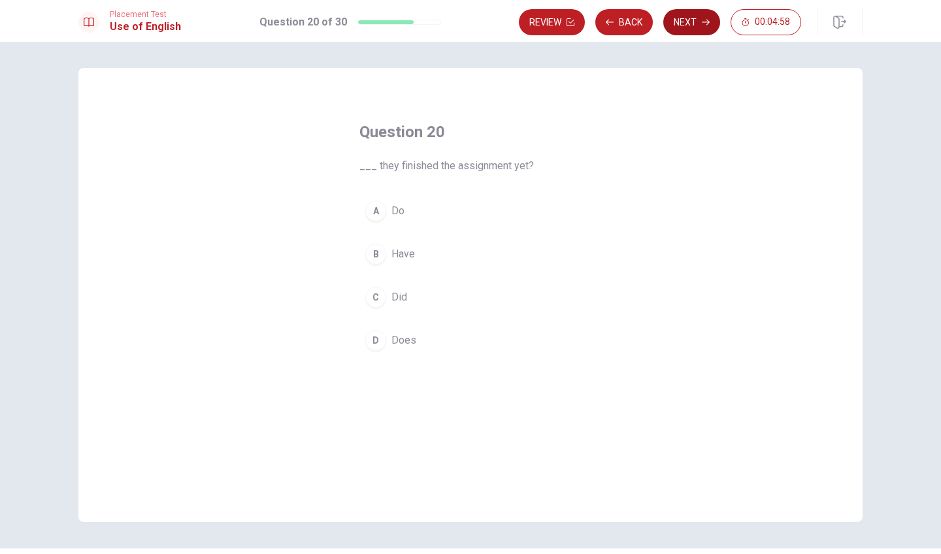
click at [680, 22] on button "Next" at bounding box center [691, 22] width 57 height 26
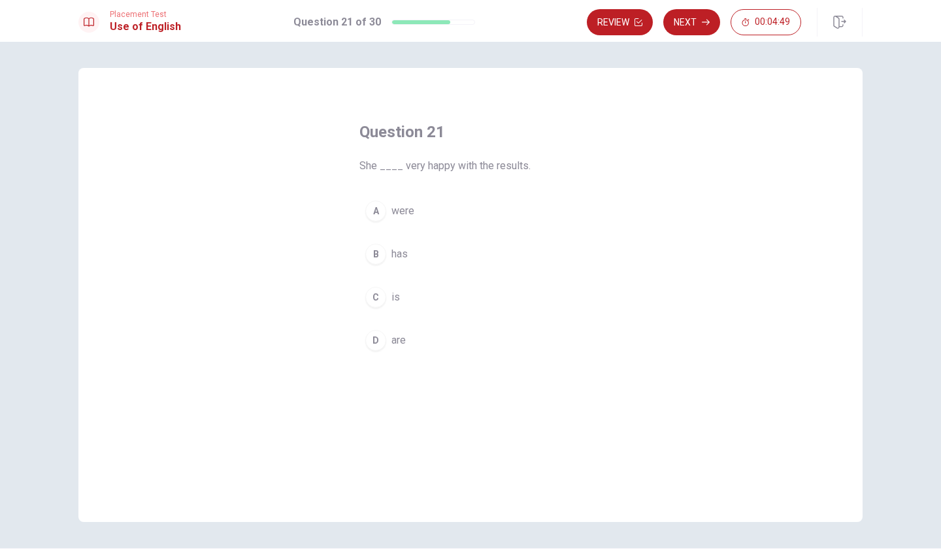
click at [373, 301] on div "C" at bounding box center [375, 297] width 21 height 21
click at [684, 18] on button "Next" at bounding box center [691, 22] width 57 height 26
click at [376, 258] on div "B" at bounding box center [375, 254] width 21 height 21
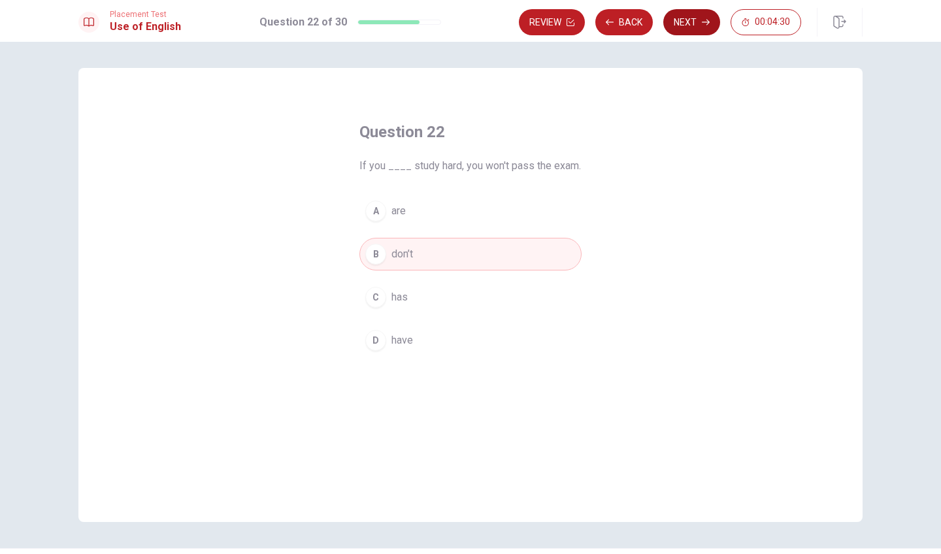
click at [707, 20] on icon "button" at bounding box center [706, 23] width 8 height 6
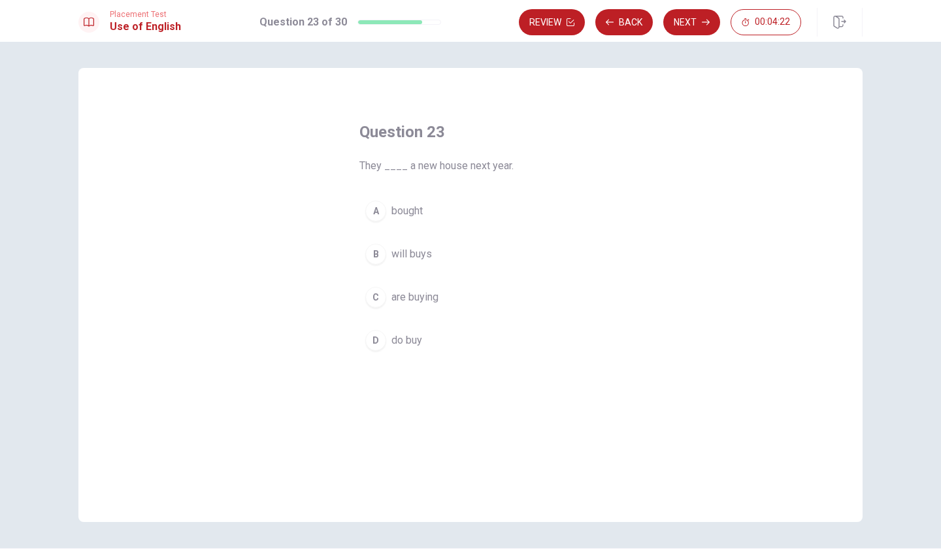
click at [382, 253] on div "B" at bounding box center [375, 254] width 21 height 21
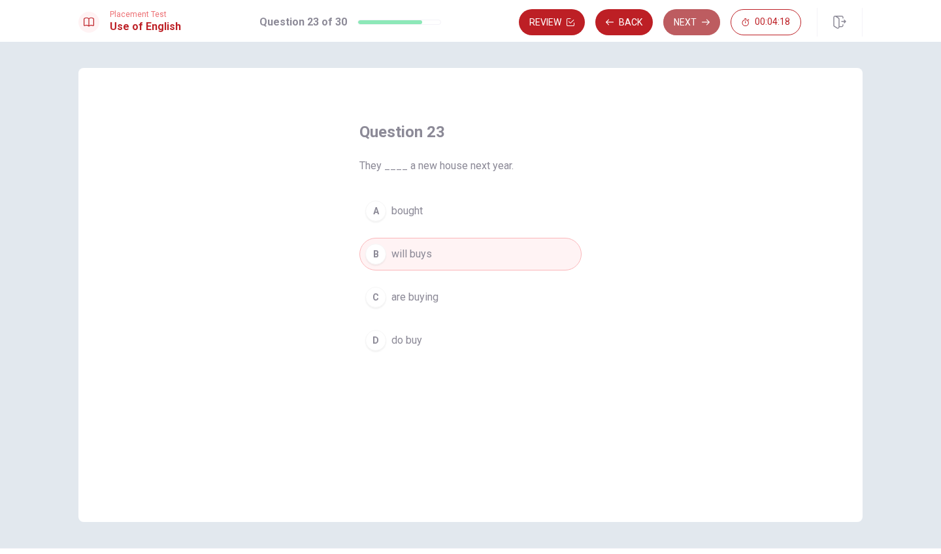
click at [682, 20] on button "Next" at bounding box center [691, 22] width 57 height 26
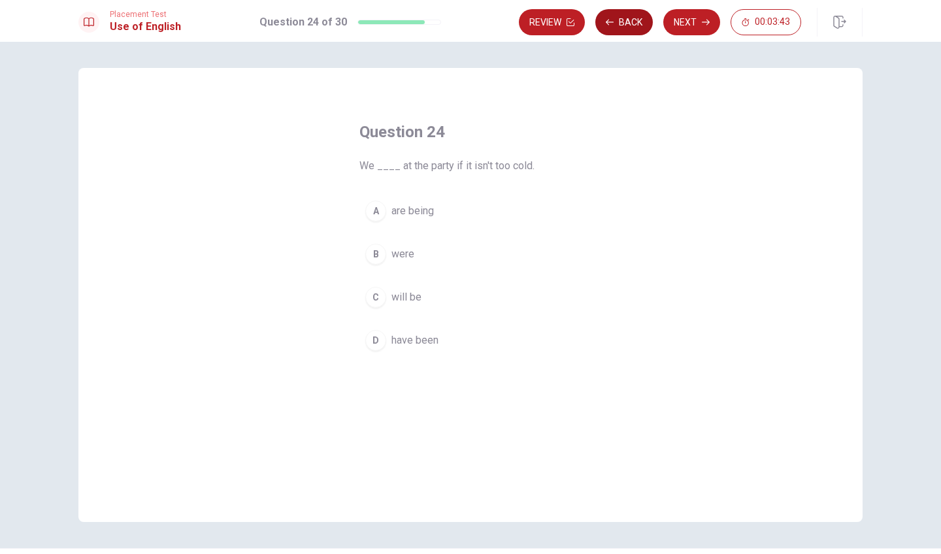
click at [628, 24] on button "Back" at bounding box center [623, 22] width 57 height 26
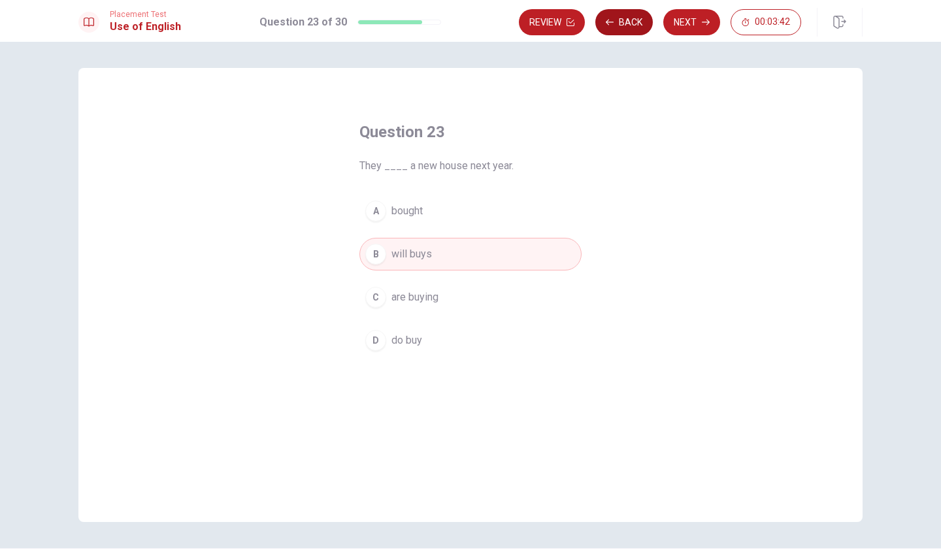
click at [628, 24] on button "Back" at bounding box center [623, 22] width 57 height 26
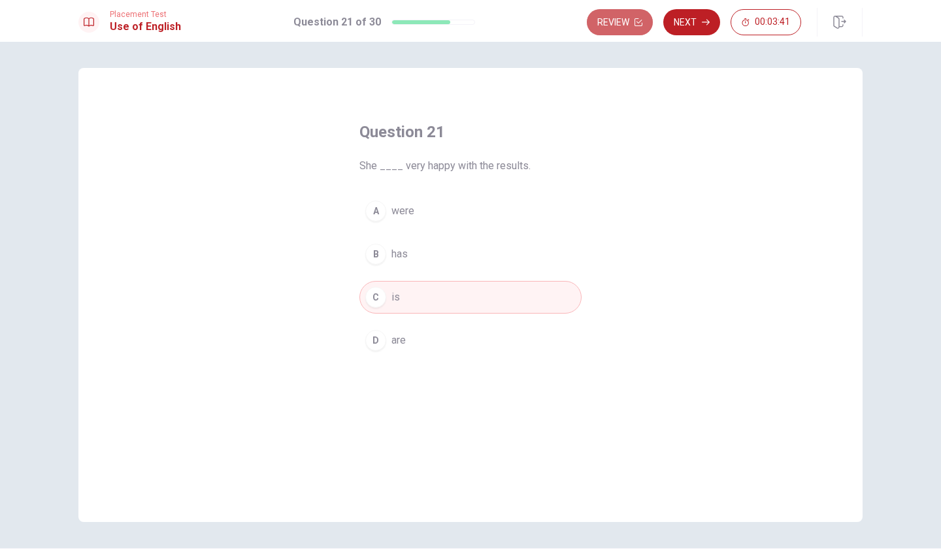
click at [628, 24] on button "Review" at bounding box center [620, 22] width 66 height 26
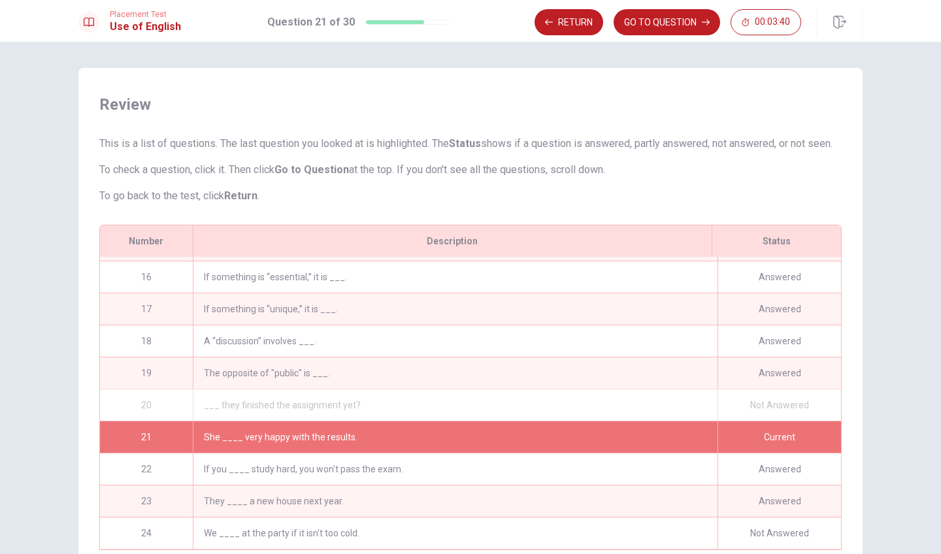
scroll to position [106, 0]
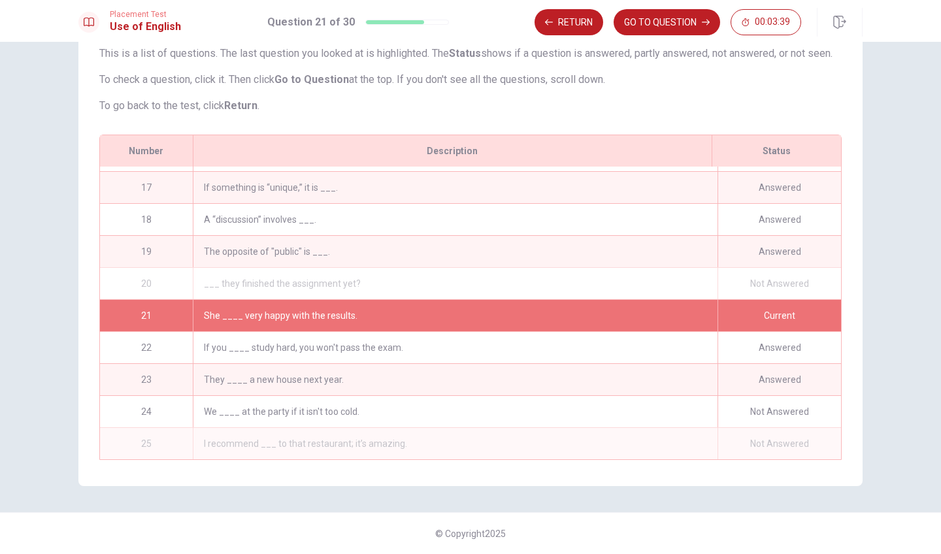
click at [203, 272] on div "___ they finished the assignment yet?" at bounding box center [455, 283] width 525 height 31
click at [234, 276] on div "___ they finished the assignment yet?" at bounding box center [455, 283] width 525 height 31
click at [257, 282] on div "___ they finished the assignment yet?" at bounding box center [455, 283] width 525 height 31
click at [717, 278] on div "Not Answered" at bounding box center [778, 283] width 123 height 31
click at [731, 283] on div "Not Answered" at bounding box center [778, 283] width 123 height 31
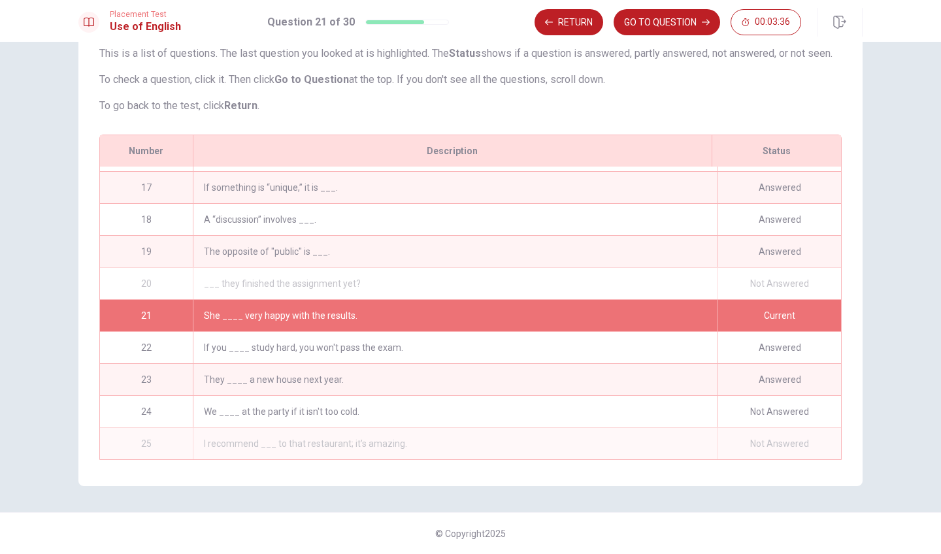
click at [201, 272] on div "___ they finished the assignment yet?" at bounding box center [455, 283] width 525 height 31
click at [153, 278] on div "20" at bounding box center [146, 283] width 93 height 31
click at [636, 20] on button "GO TO QUESTION" at bounding box center [666, 22] width 106 height 26
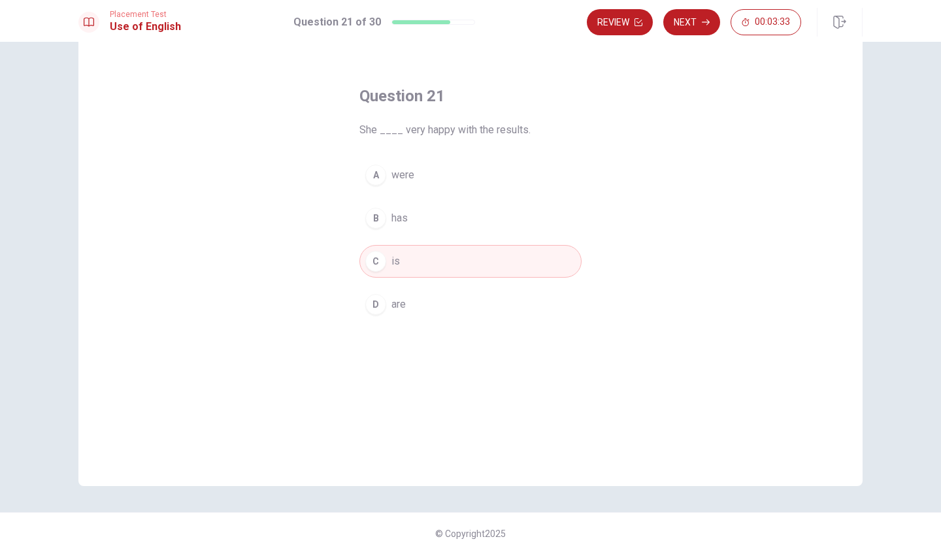
scroll to position [36, 0]
click at [694, 24] on button "Next" at bounding box center [691, 22] width 57 height 26
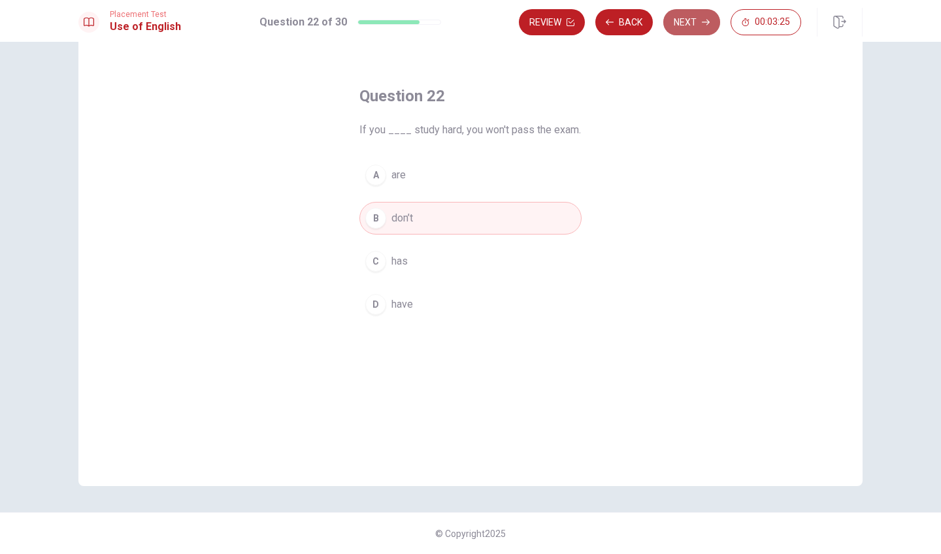
click at [691, 25] on button "Next" at bounding box center [691, 22] width 57 height 26
click at [685, 24] on button "Next" at bounding box center [691, 22] width 57 height 26
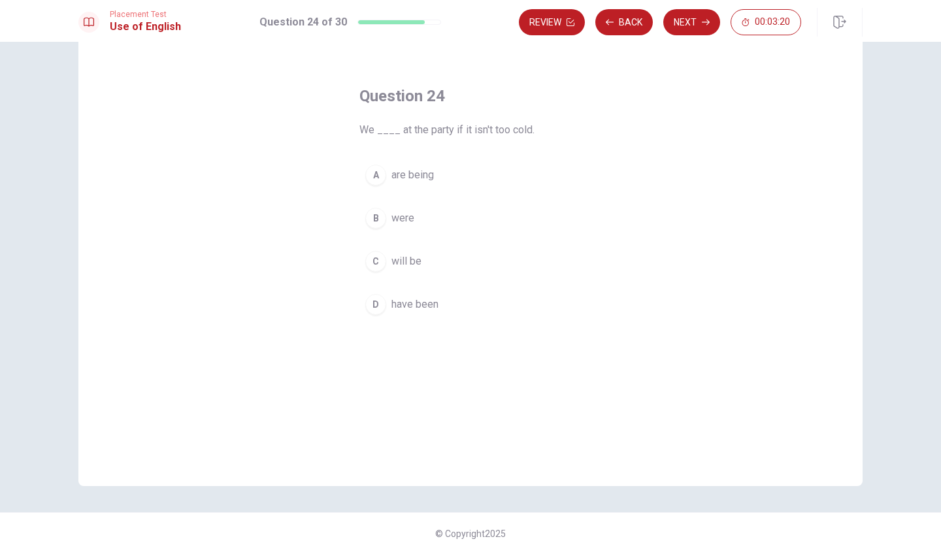
click at [379, 264] on div "C" at bounding box center [375, 261] width 21 height 21
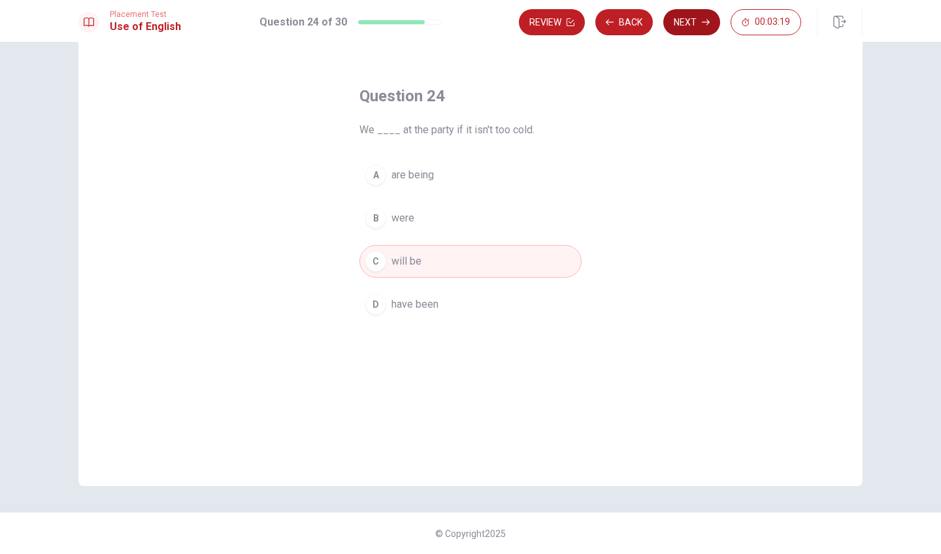
click at [683, 11] on button "Next" at bounding box center [691, 22] width 57 height 26
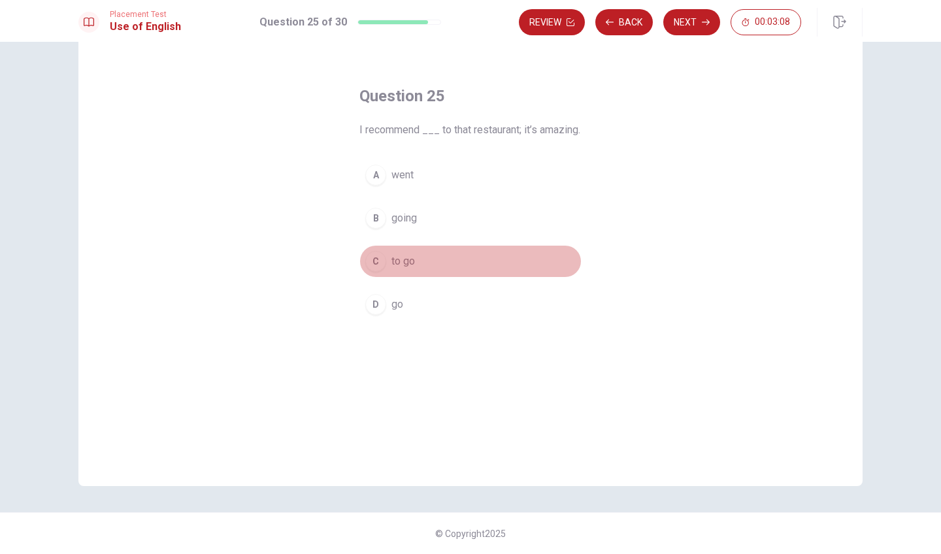
click at [376, 272] on div "C" at bounding box center [375, 261] width 21 height 21
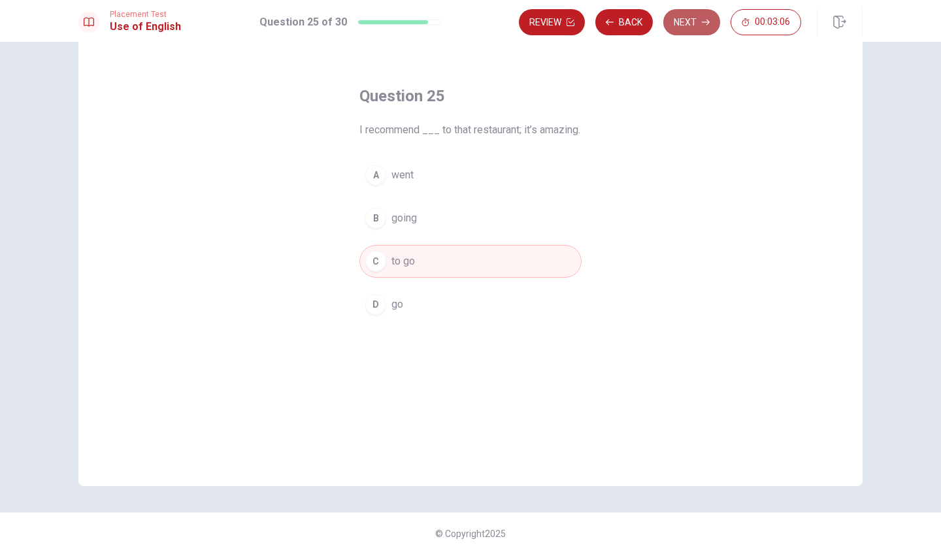
click at [685, 20] on button "Next" at bounding box center [691, 22] width 57 height 26
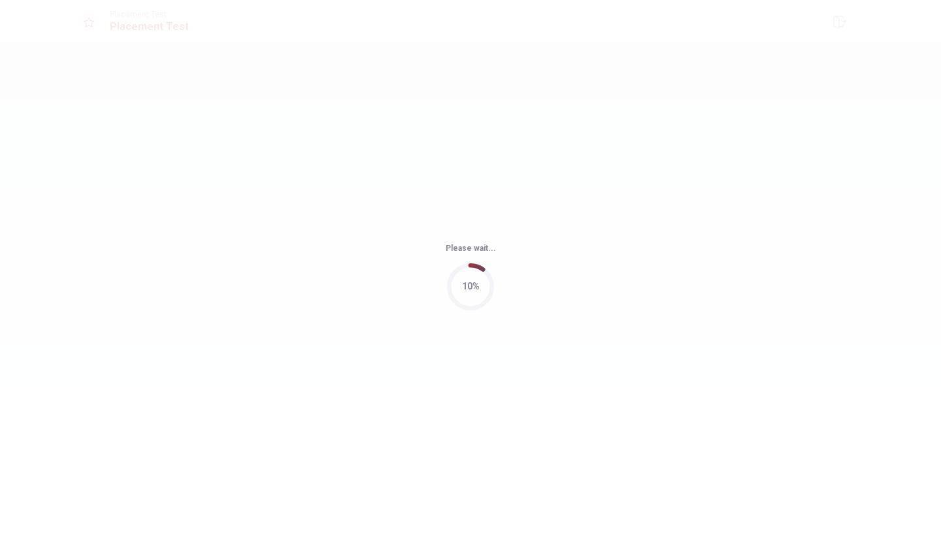
scroll to position [0, 0]
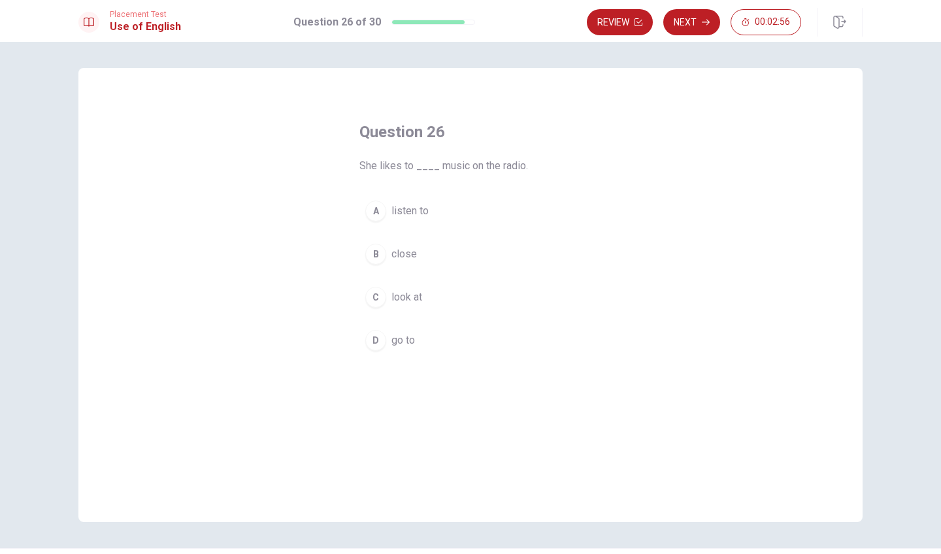
click at [391, 208] on span "listen to" at bounding box center [409, 211] width 37 height 16
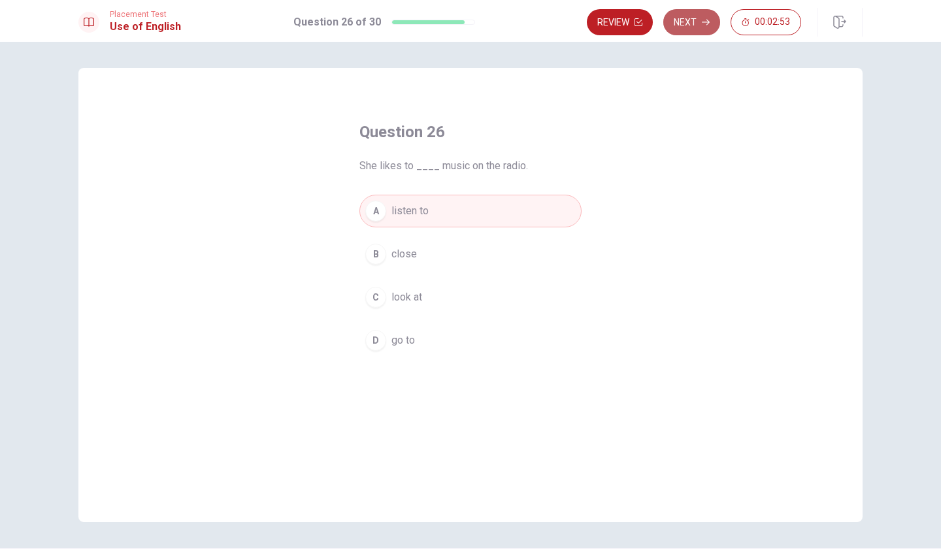
click at [683, 22] on button "Next" at bounding box center [691, 22] width 57 height 26
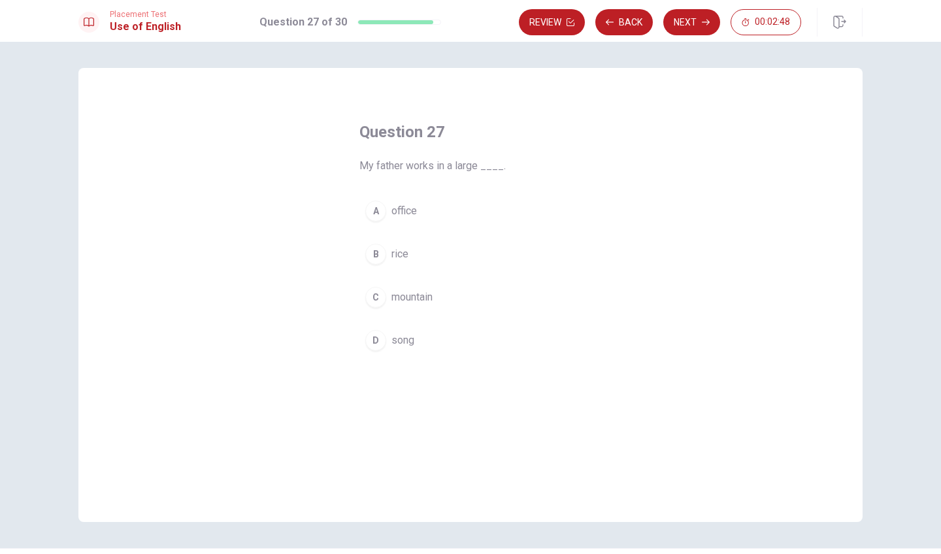
click at [393, 210] on span "office" at bounding box center [403, 211] width 25 height 16
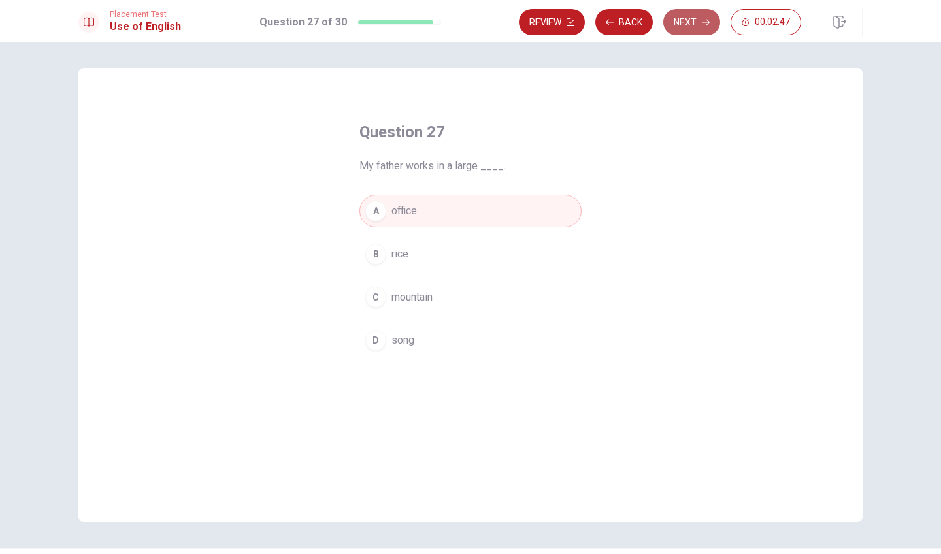
click at [702, 12] on button "Next" at bounding box center [691, 22] width 57 height 26
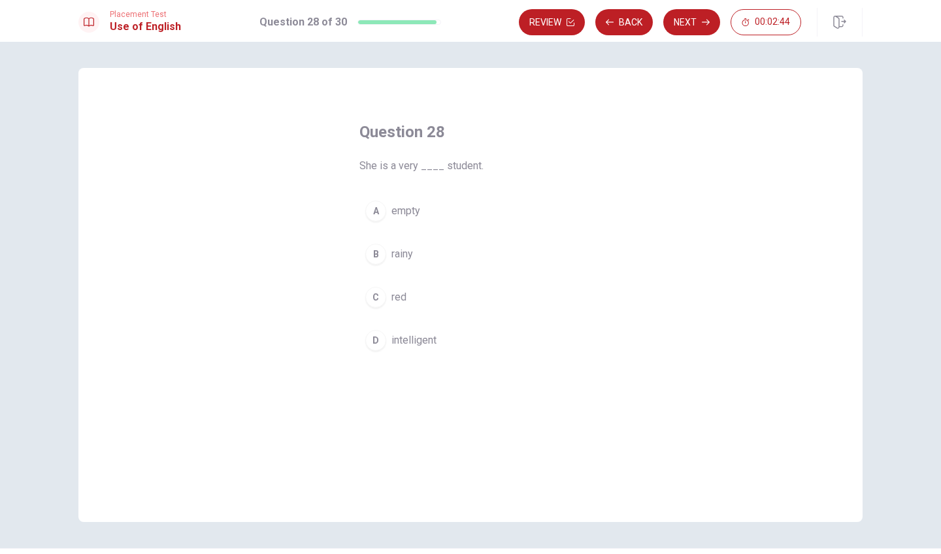
click at [379, 340] on div "D" at bounding box center [375, 340] width 21 height 21
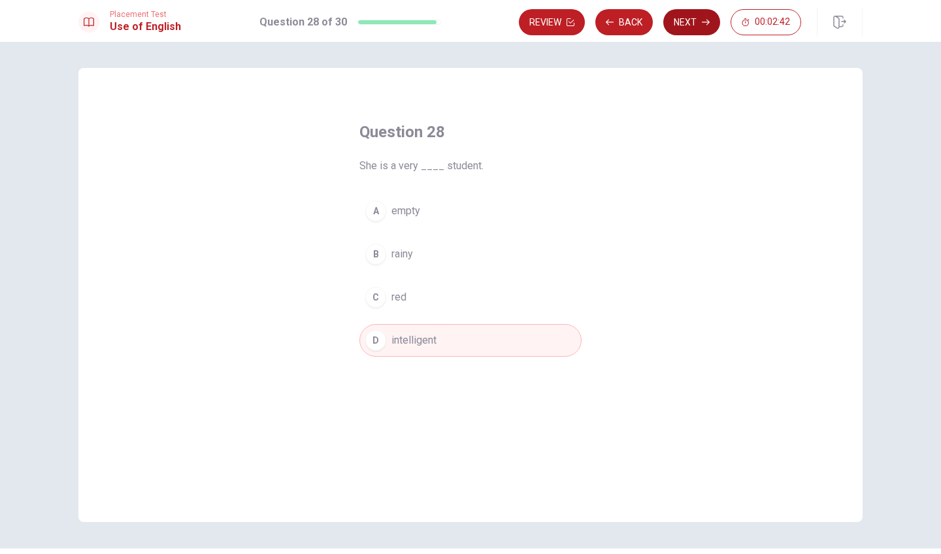
click at [681, 24] on button "Next" at bounding box center [691, 22] width 57 height 26
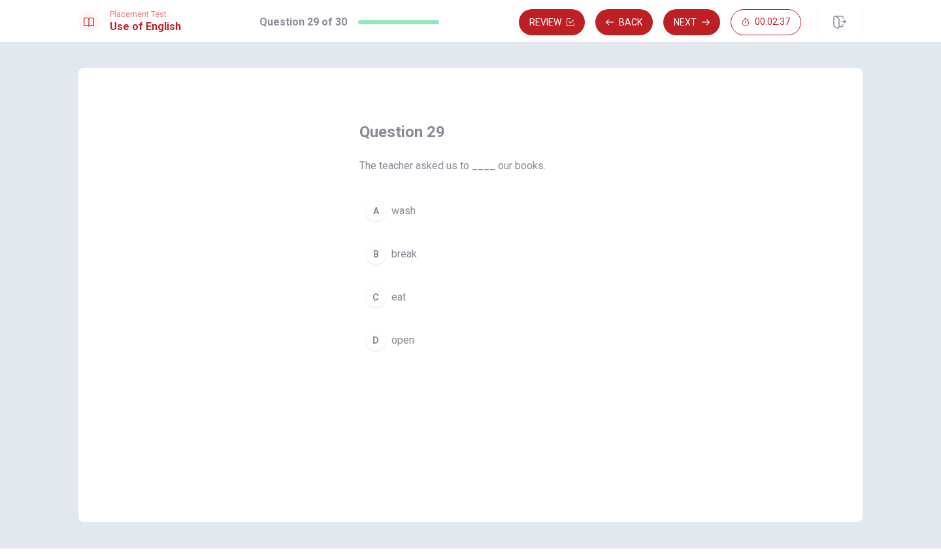
click at [380, 342] on div "D" at bounding box center [375, 340] width 21 height 21
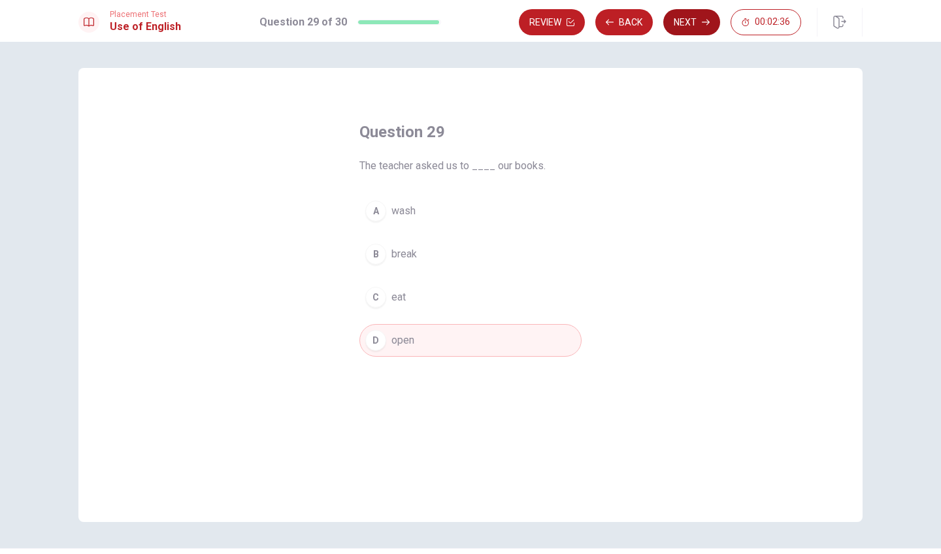
click at [703, 20] on icon "button" at bounding box center [706, 22] width 8 height 8
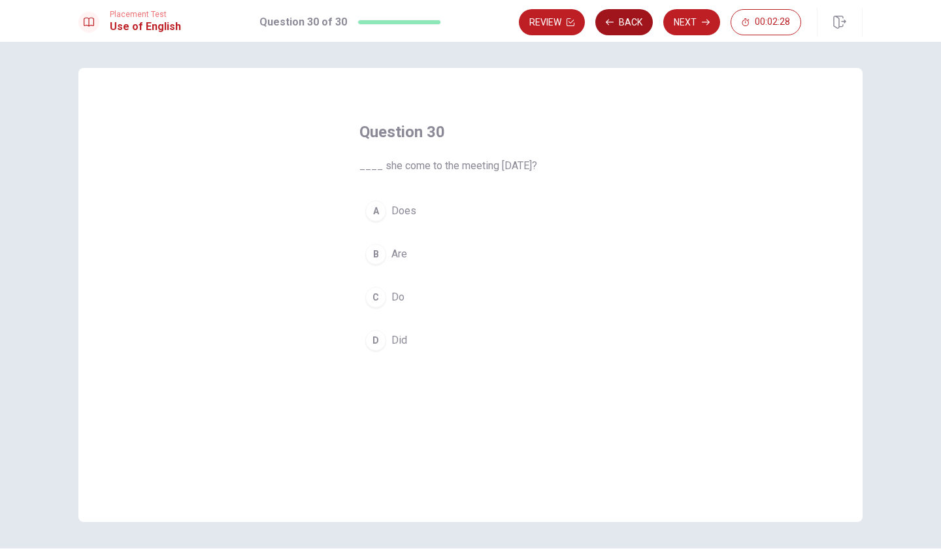
click at [617, 23] on button "Back" at bounding box center [623, 22] width 57 height 26
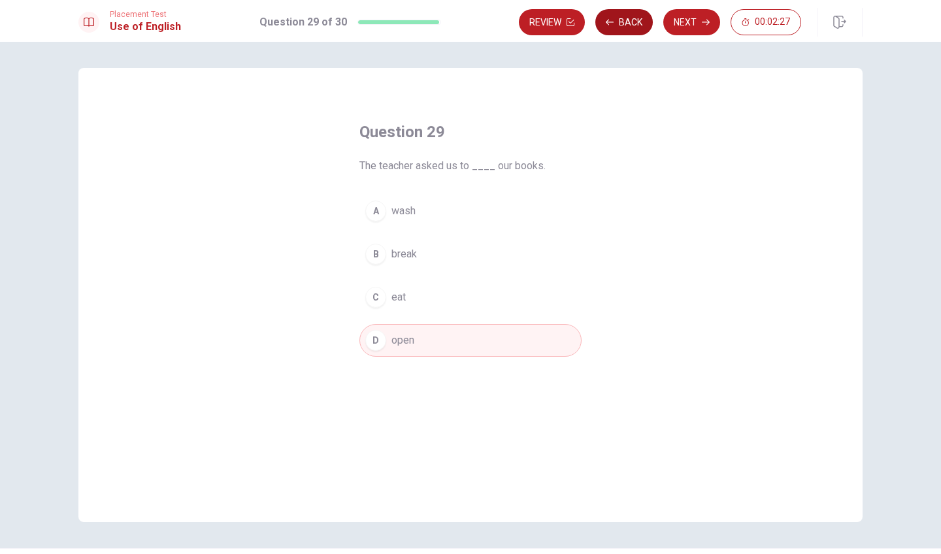
click at [617, 23] on button "Back" at bounding box center [623, 22] width 57 height 26
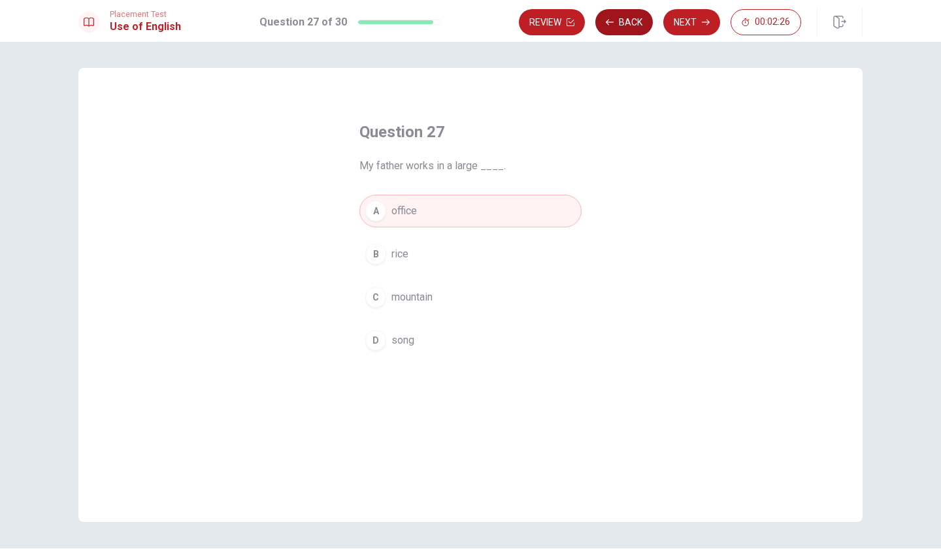
click at [617, 23] on button "Back" at bounding box center [623, 22] width 57 height 26
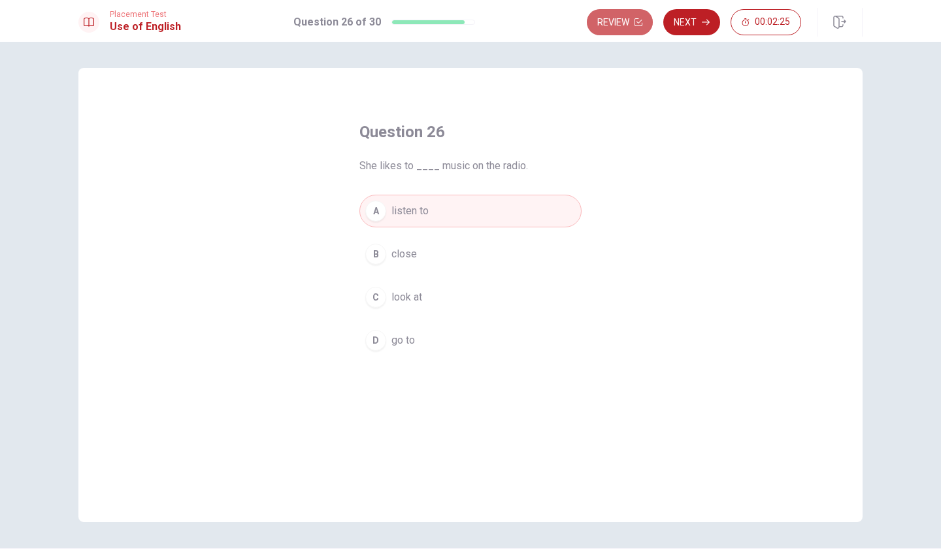
click at [617, 23] on button "Review" at bounding box center [620, 22] width 66 height 26
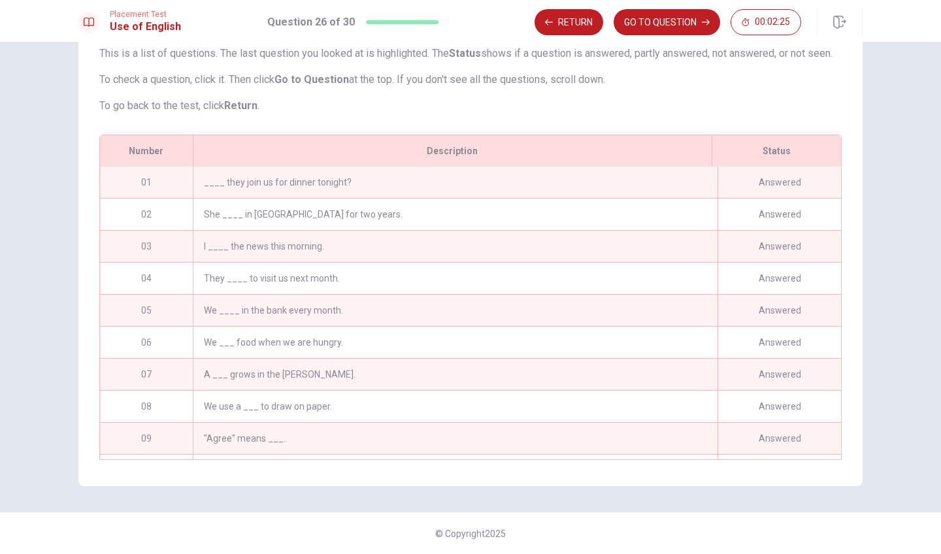
scroll to position [670, 0]
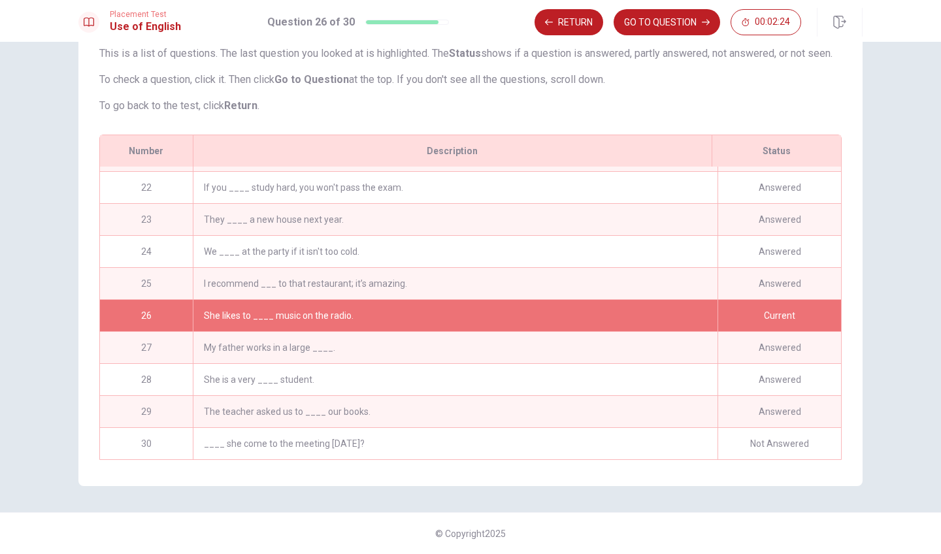
click at [321, 276] on div "I recommend ___ to that restaurant; it’s amazing." at bounding box center [455, 283] width 525 height 31
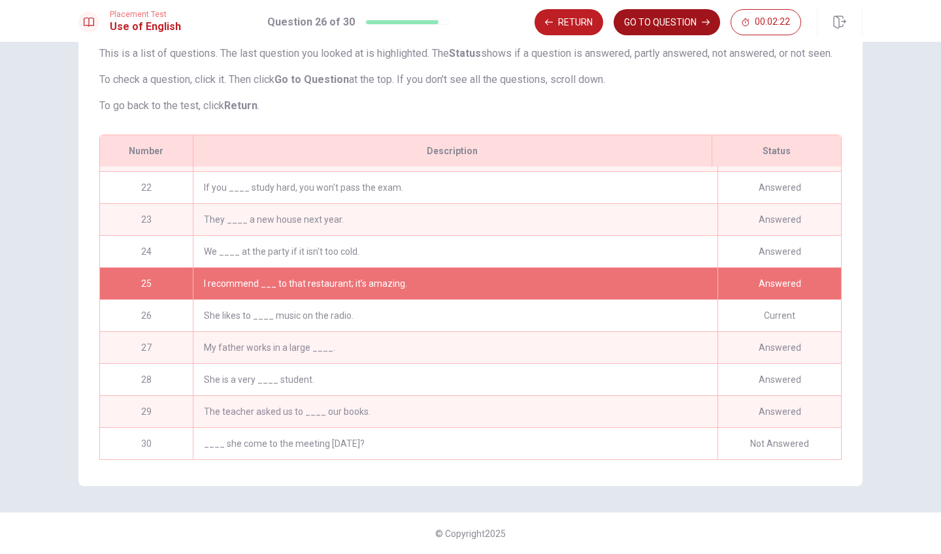
click at [652, 21] on button "GO TO QUESTION" at bounding box center [666, 22] width 106 height 26
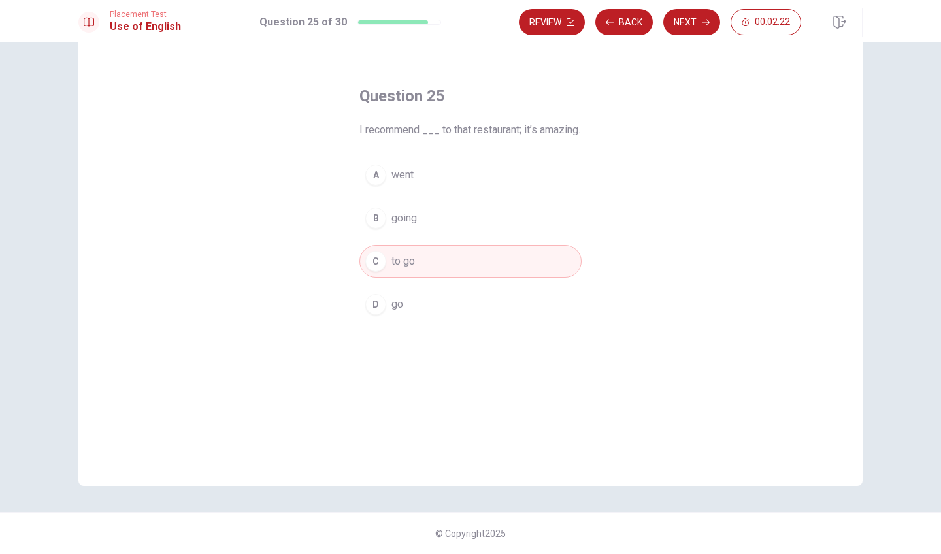
scroll to position [36, 0]
click at [400, 226] on span "going" at bounding box center [403, 218] width 25 height 16
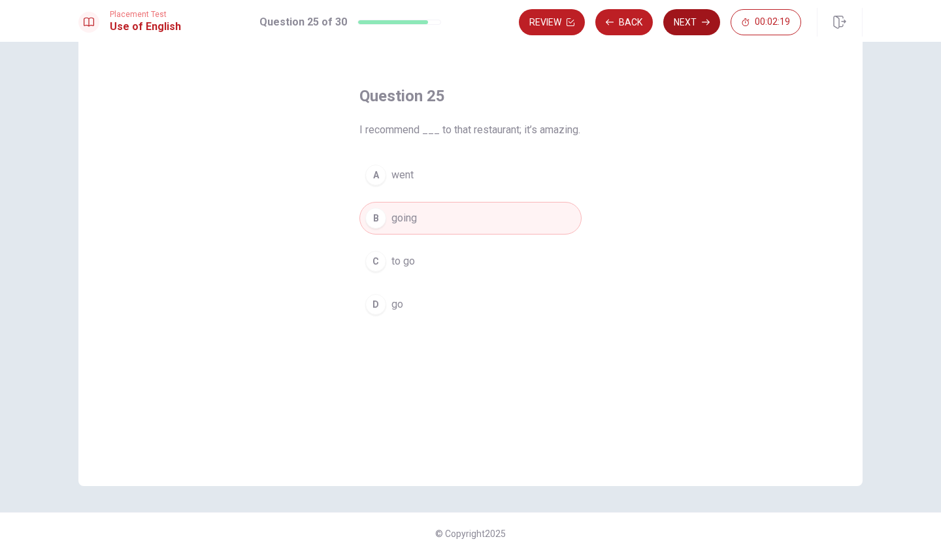
click at [705, 20] on icon "button" at bounding box center [706, 22] width 8 height 8
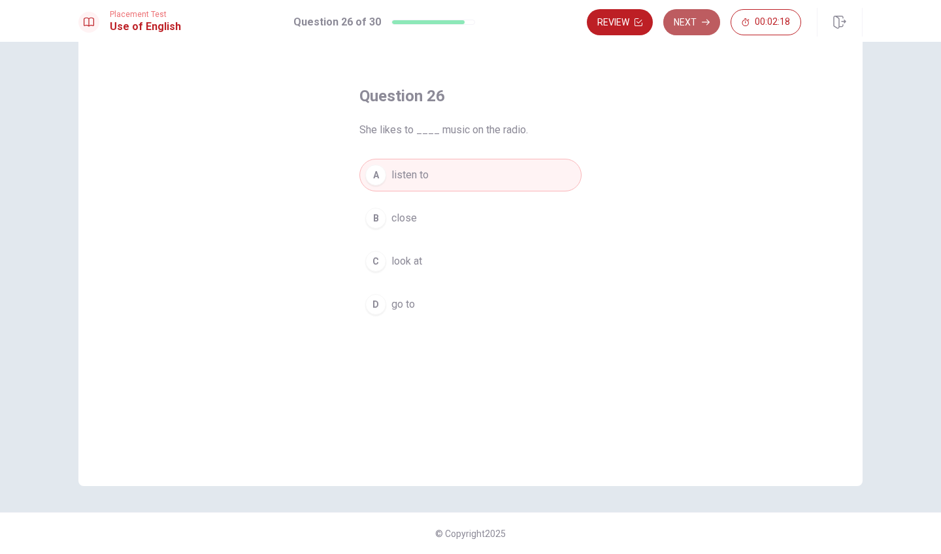
click at [697, 24] on button "Next" at bounding box center [691, 22] width 57 height 26
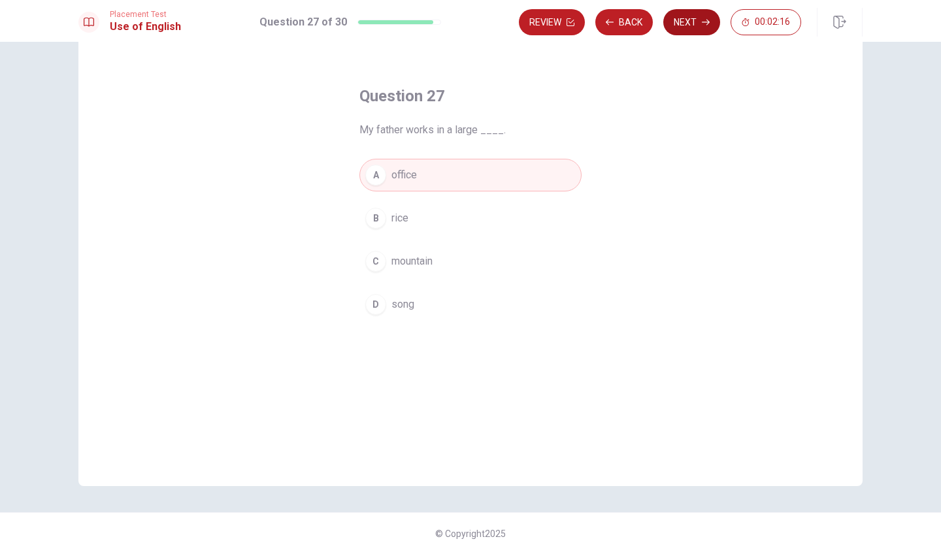
click at [697, 24] on button "Next" at bounding box center [691, 22] width 57 height 26
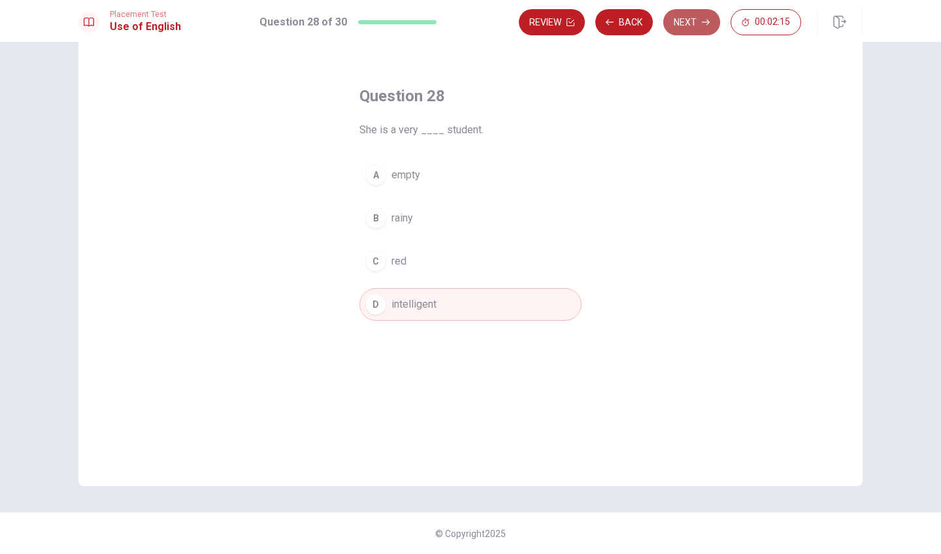
click at [697, 24] on button "Next" at bounding box center [691, 22] width 57 height 26
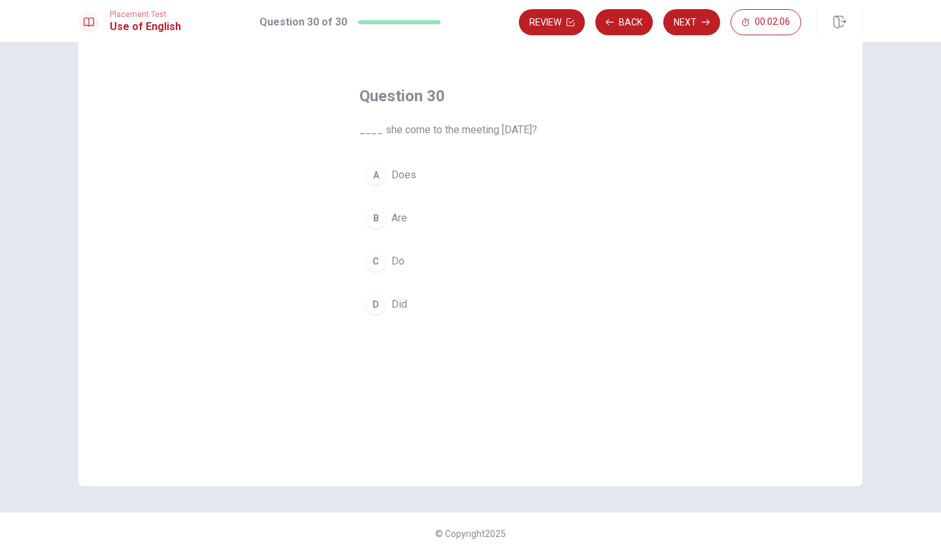
click at [378, 299] on div "D" at bounding box center [375, 304] width 21 height 21
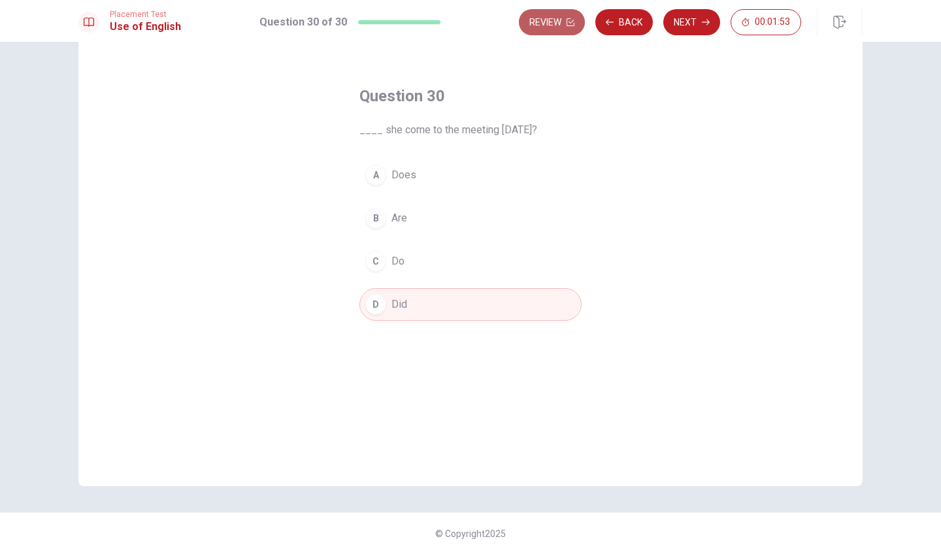
click at [546, 24] on button "Review" at bounding box center [552, 22] width 66 height 26
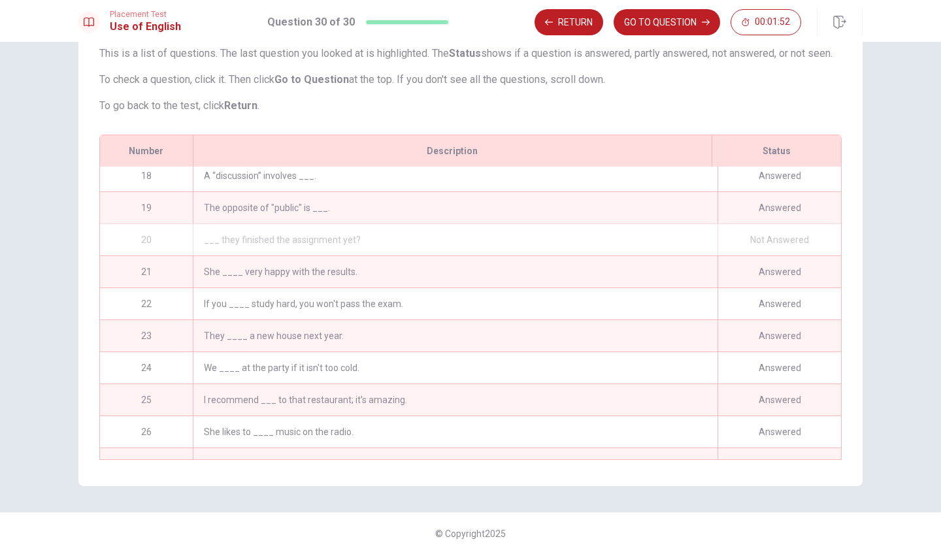
scroll to position [541, 0]
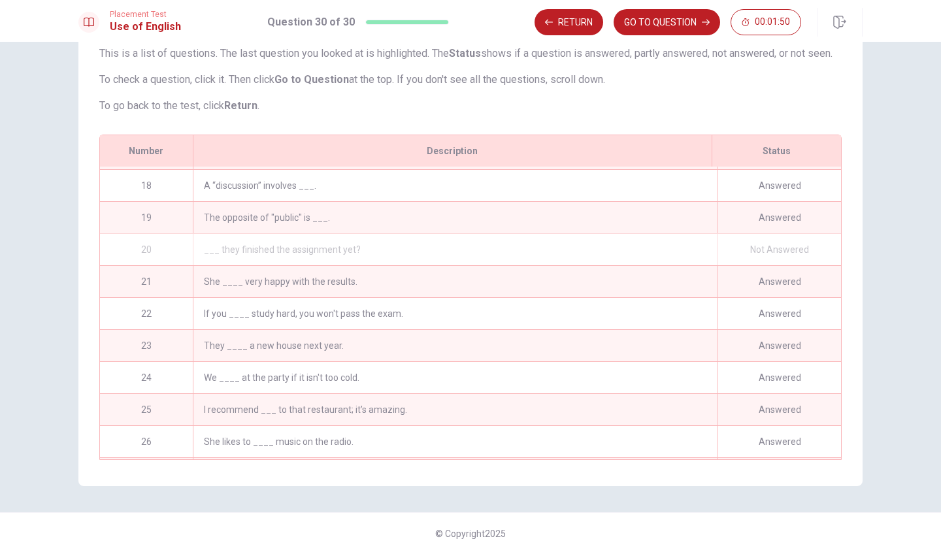
click at [767, 252] on div "Not Answered" at bounding box center [778, 249] width 123 height 31
click at [625, 242] on div "___ they finished the assignment yet?" at bounding box center [455, 249] width 525 height 31
click at [265, 253] on div "___ they finished the assignment yet?" at bounding box center [455, 249] width 525 height 31
click at [152, 245] on div "20" at bounding box center [146, 249] width 93 height 31
click at [262, 217] on div "The opposite of "public" is ___." at bounding box center [455, 217] width 525 height 31
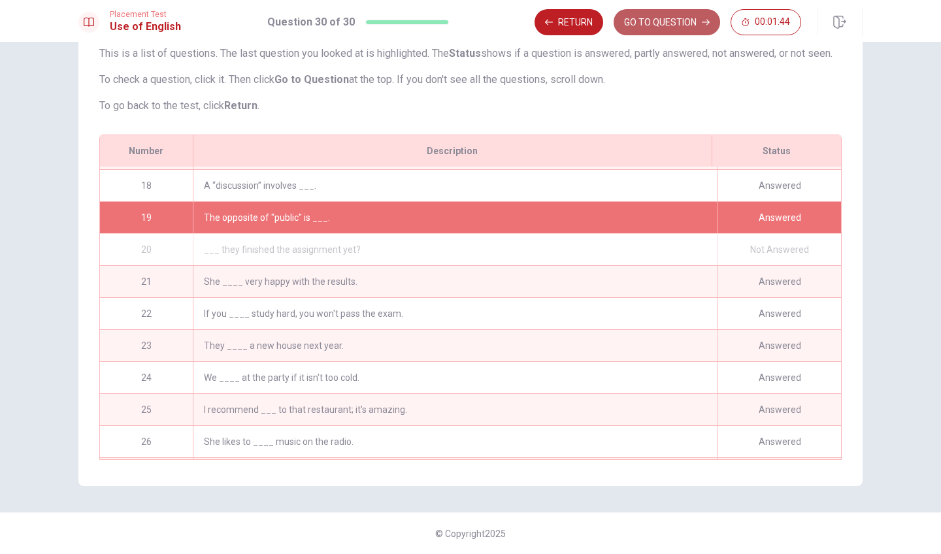
click at [658, 27] on button "GO TO QUESTION" at bounding box center [666, 22] width 106 height 26
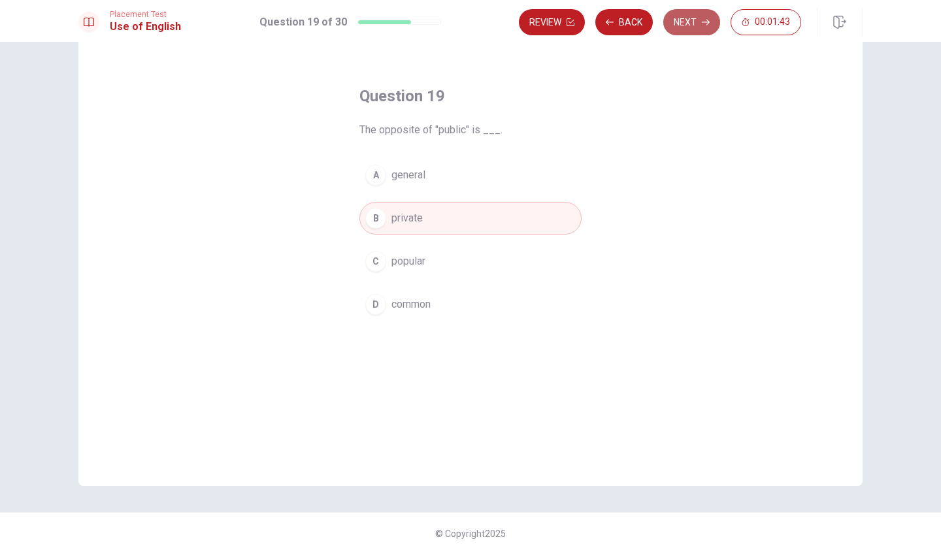
click at [690, 21] on button "Next" at bounding box center [691, 22] width 57 height 26
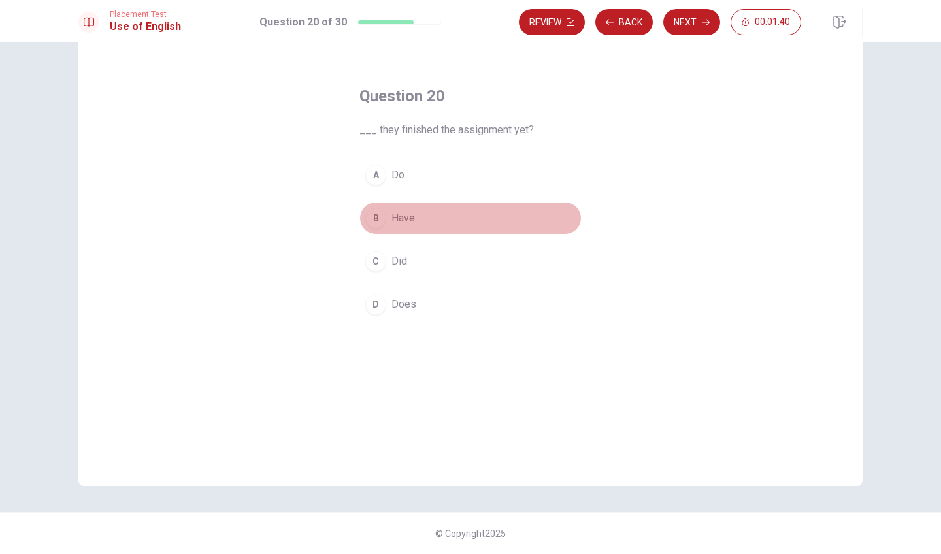
click at [372, 224] on div "B" at bounding box center [375, 218] width 21 height 21
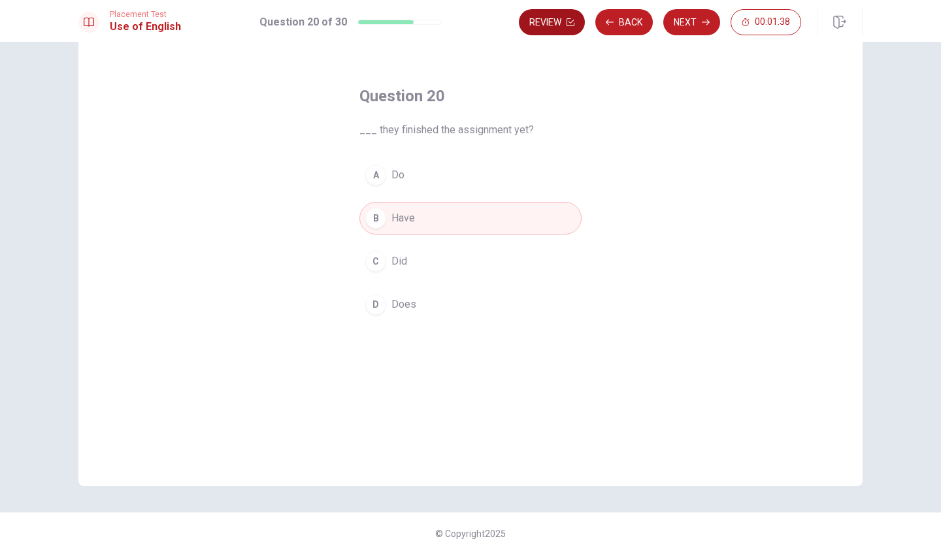
click at [550, 27] on button "Review" at bounding box center [552, 22] width 66 height 26
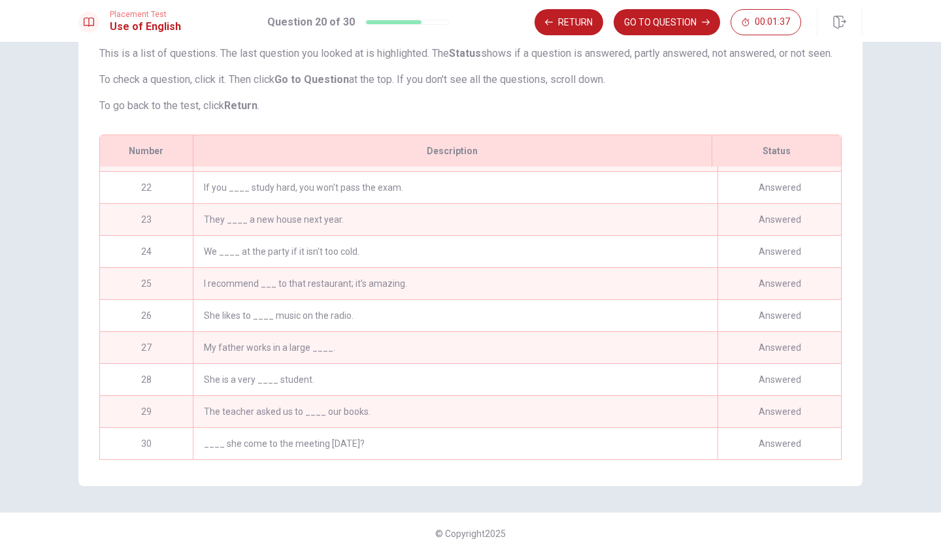
scroll to position [670, 0]
click at [272, 437] on div "____ she come to the meeting [DATE]?" at bounding box center [455, 443] width 525 height 31
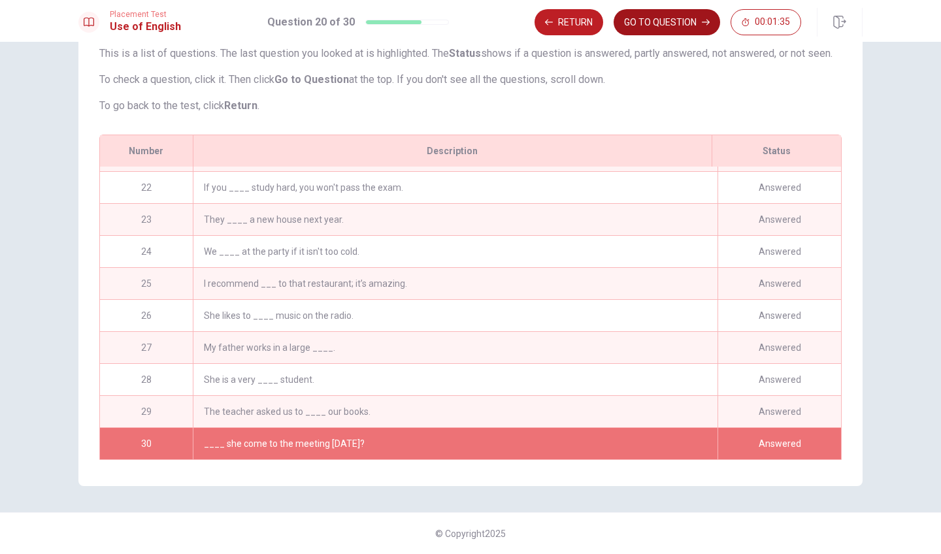
click at [665, 21] on button "GO TO QUESTION" at bounding box center [666, 22] width 106 height 26
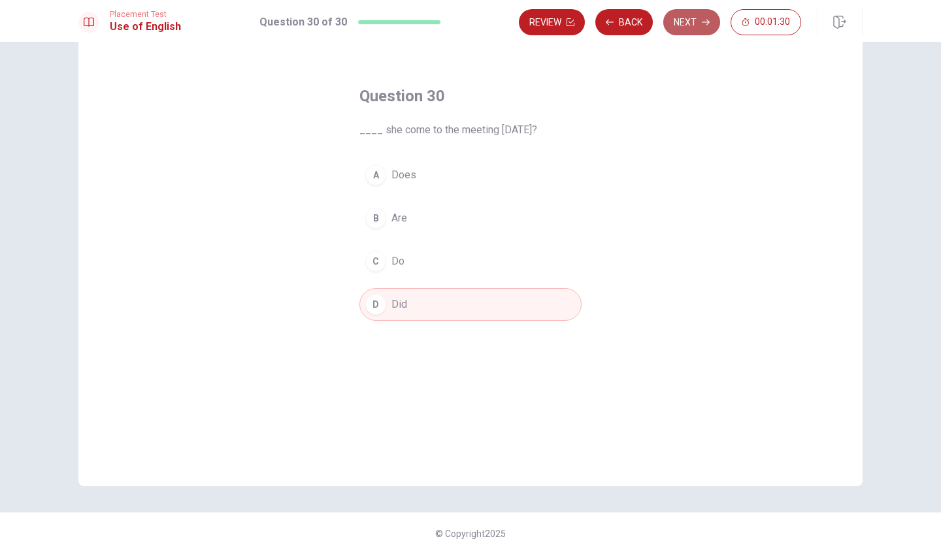
click at [705, 14] on button "Next" at bounding box center [691, 22] width 57 height 26
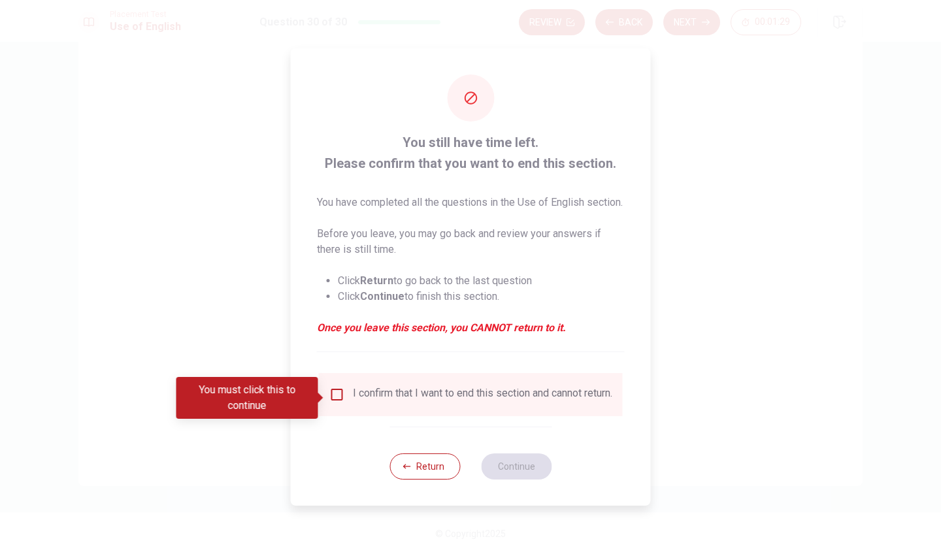
click at [332, 397] on input "You must click this to continue" at bounding box center [337, 395] width 16 height 16
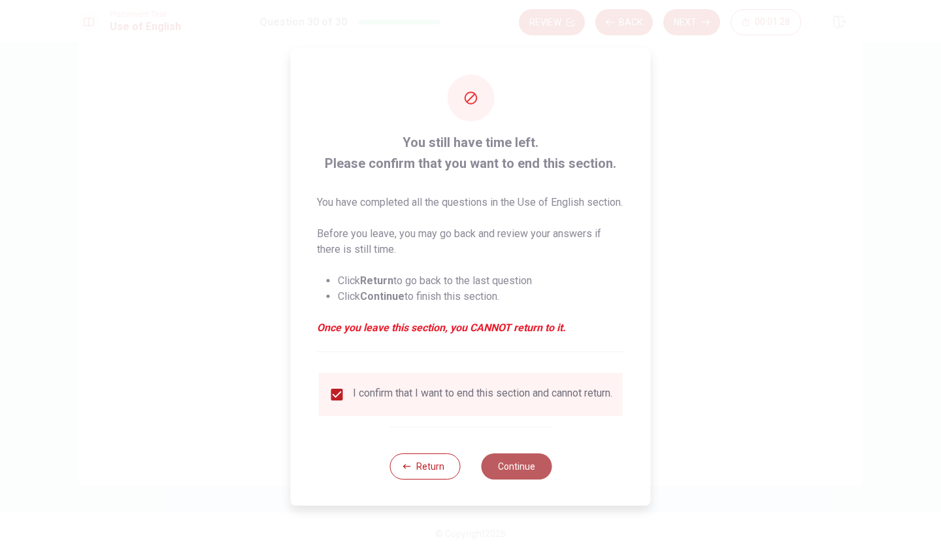
click at [504, 468] on button "Continue" at bounding box center [516, 466] width 71 height 26
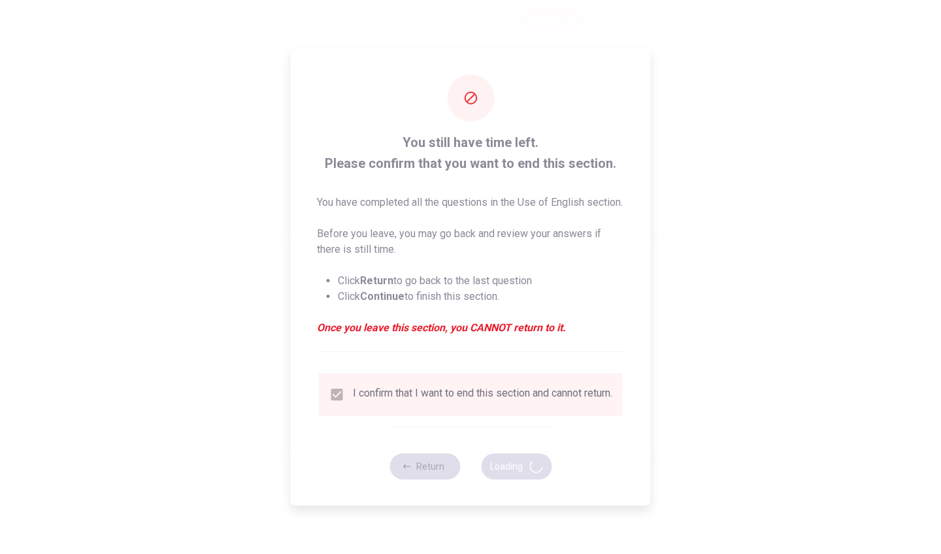
scroll to position [0, 0]
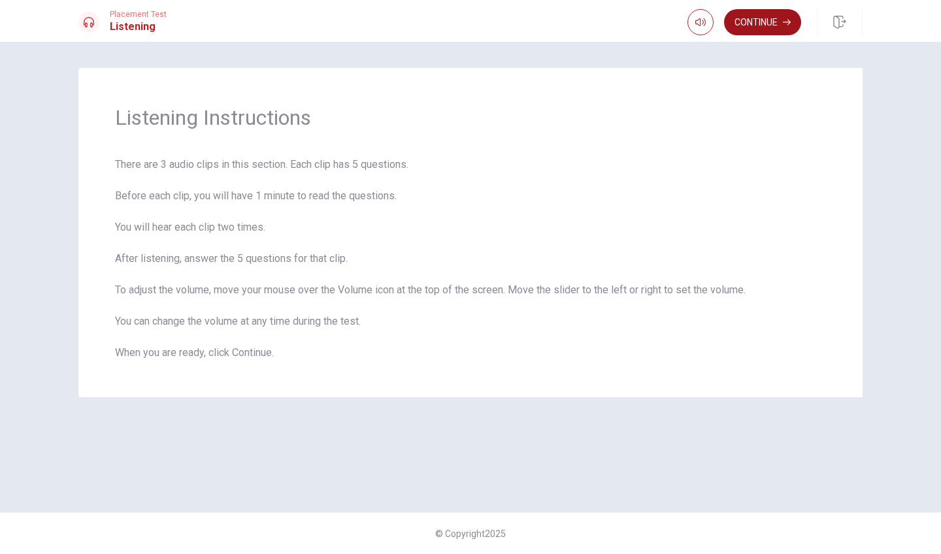
click at [762, 19] on button "Continue" at bounding box center [762, 22] width 77 height 26
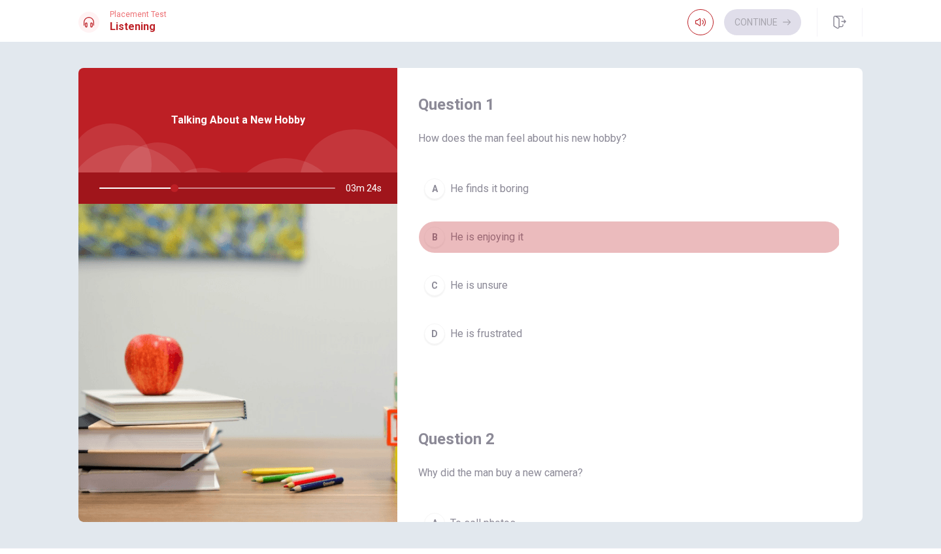
click at [472, 238] on span "He is enjoying it" at bounding box center [486, 237] width 73 height 16
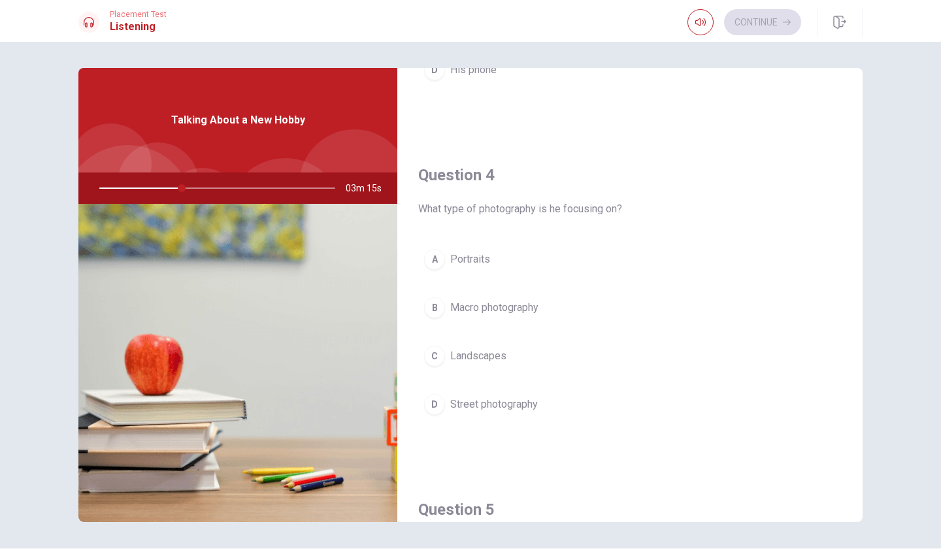
scroll to position [956, 0]
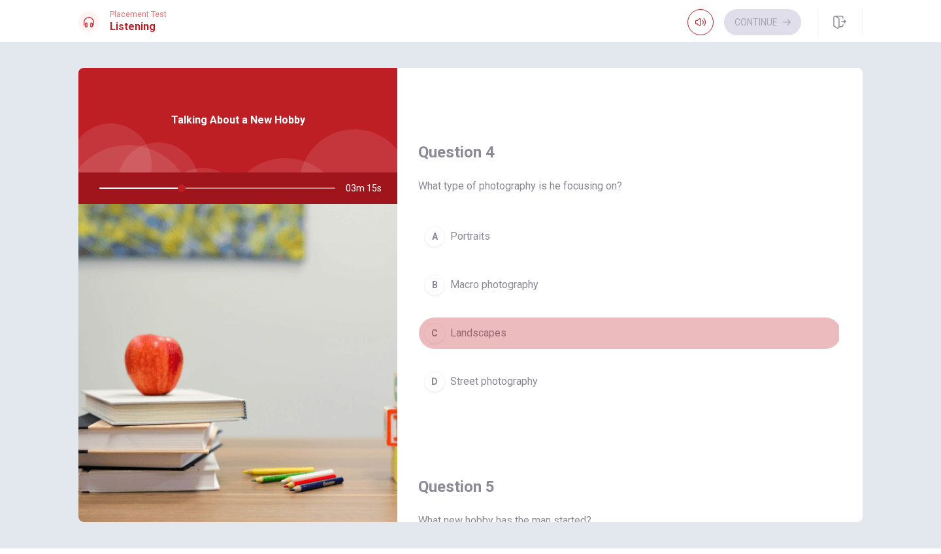
click at [468, 335] on span "Landscapes" at bounding box center [478, 333] width 56 height 16
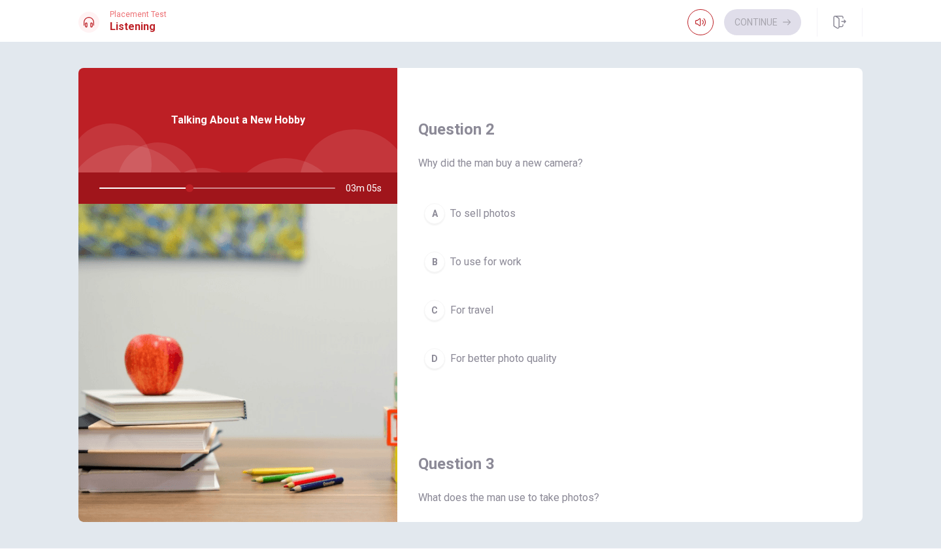
scroll to position [304, 0]
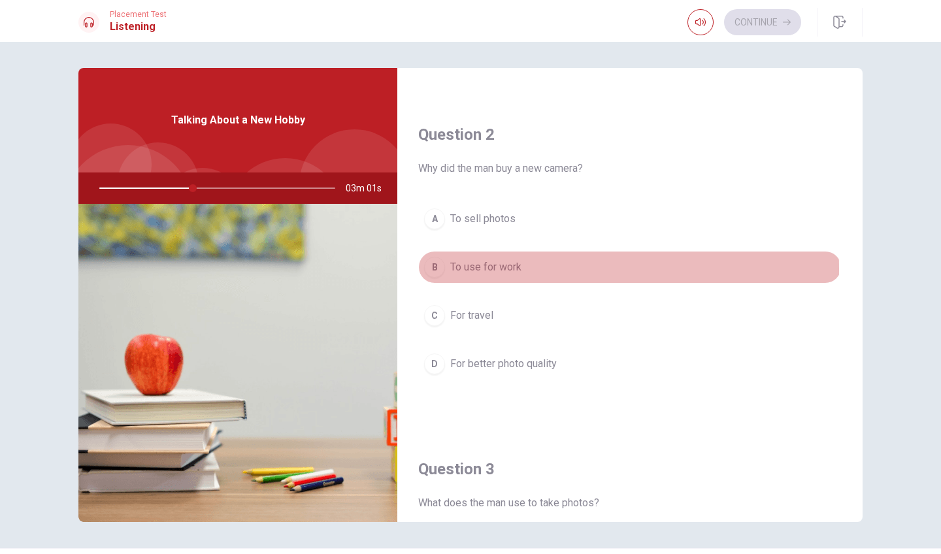
click at [455, 269] on span "To use for work" at bounding box center [485, 267] width 71 height 16
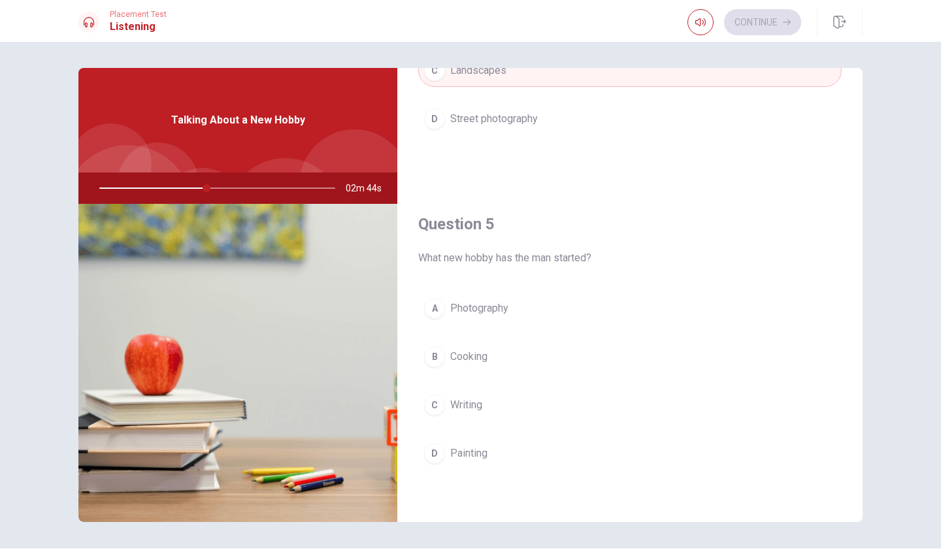
scroll to position [1218, 0]
click at [491, 311] on span "Photography" at bounding box center [479, 308] width 58 height 16
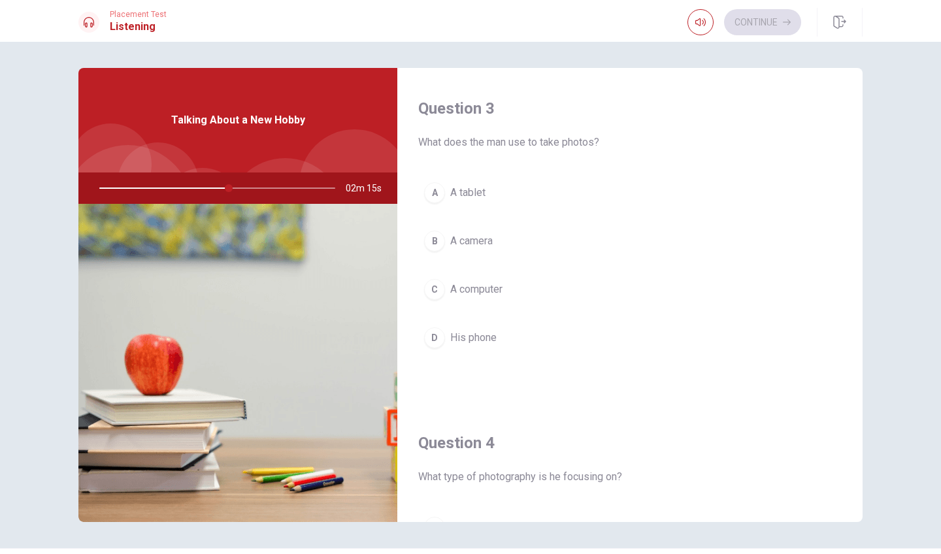
scroll to position [667, 0]
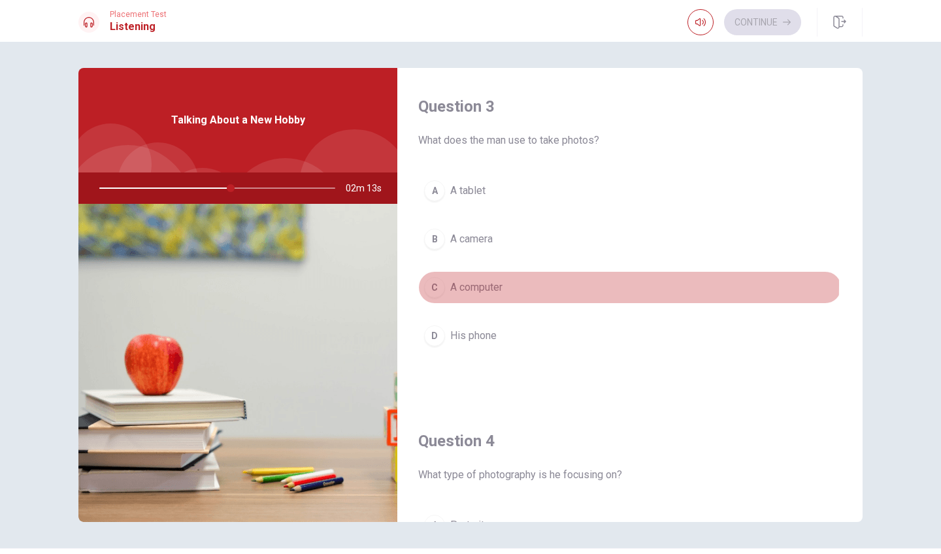
click at [445, 285] on button "C A computer" at bounding box center [629, 287] width 423 height 33
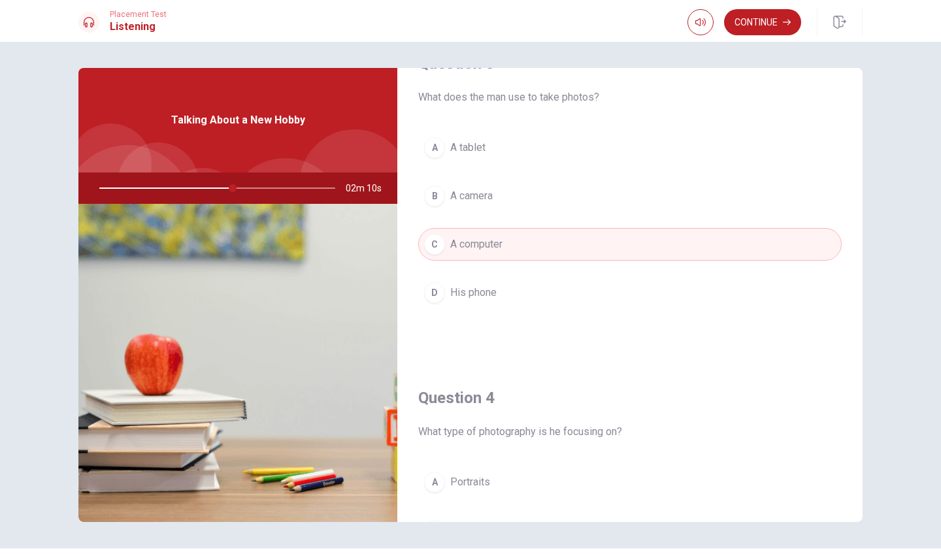
scroll to position [711, 0]
click at [457, 193] on span "A camera" at bounding box center [471, 195] width 42 height 16
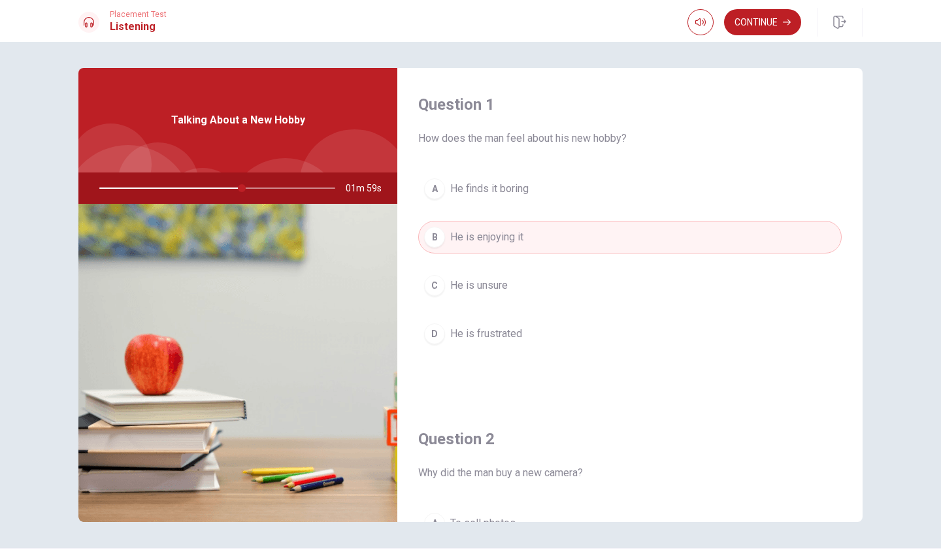
scroll to position [0, 0]
drag, startPoint x: 243, startPoint y: 189, endPoint x: 253, endPoint y: 191, distance: 10.6
click at [253, 191] on div at bounding box center [215, 187] width 262 height 31
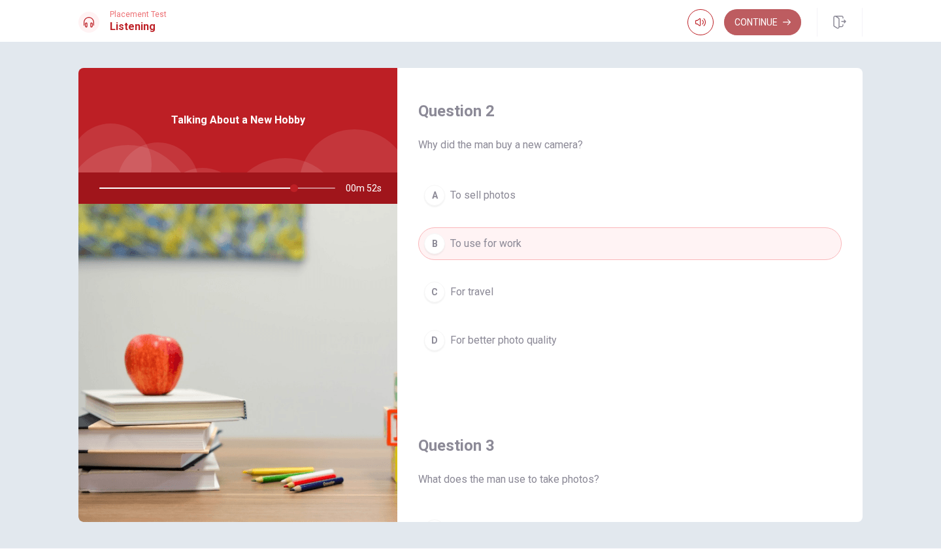
click at [749, 20] on button "Continue" at bounding box center [762, 22] width 77 height 26
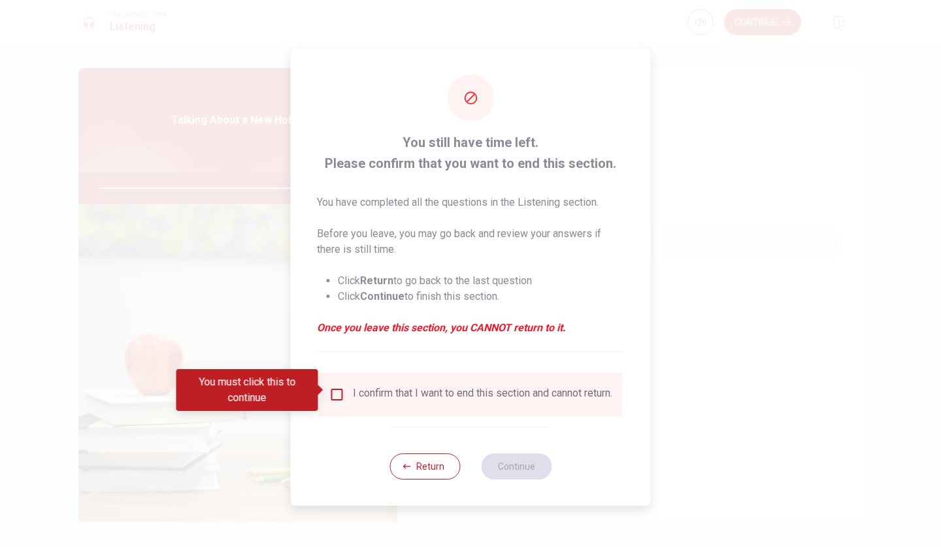
click at [334, 387] on input "You must click this to continue" at bounding box center [337, 395] width 16 height 16
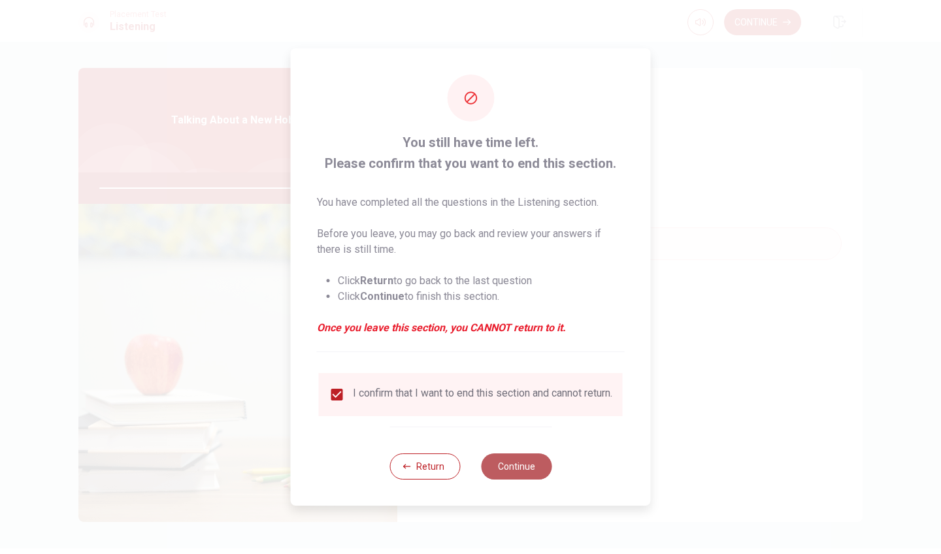
click at [498, 468] on button "Continue" at bounding box center [516, 466] width 71 height 26
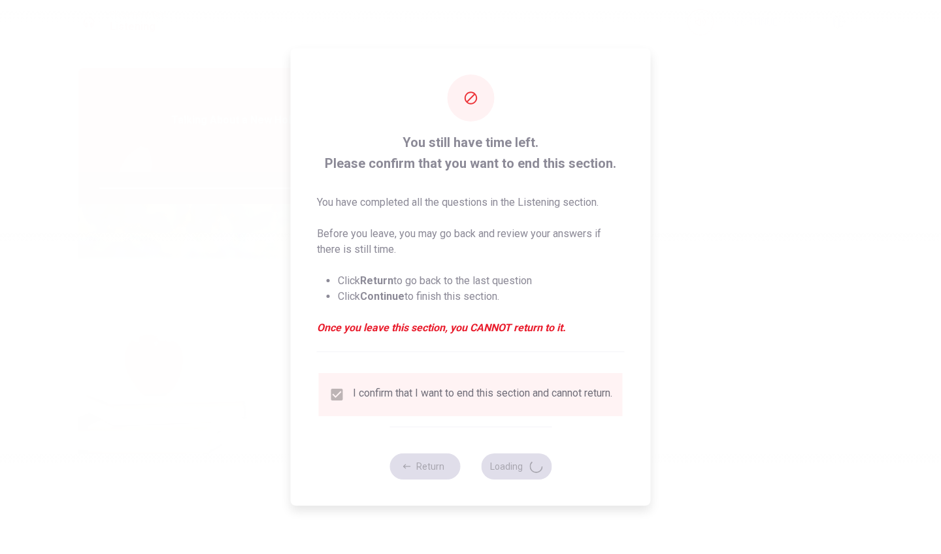
type input "84"
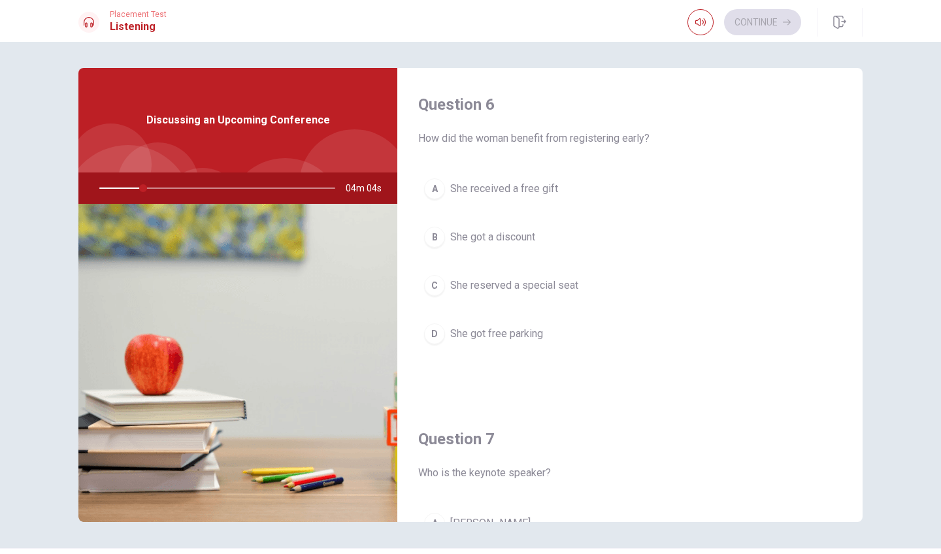
scroll to position [0, 0]
click at [484, 238] on span "She got a discount" at bounding box center [492, 237] width 85 height 16
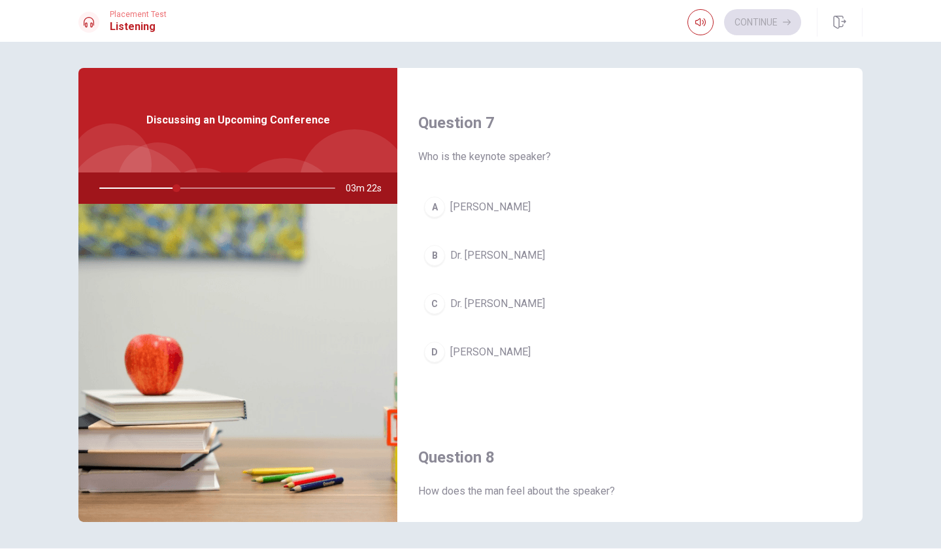
scroll to position [322, 0]
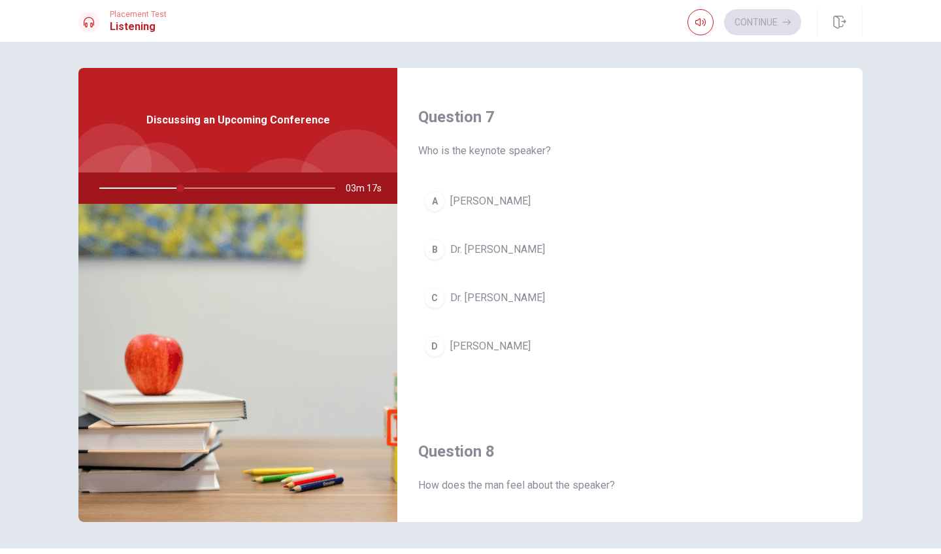
click at [474, 303] on span "Dr. [PERSON_NAME]" at bounding box center [497, 298] width 95 height 16
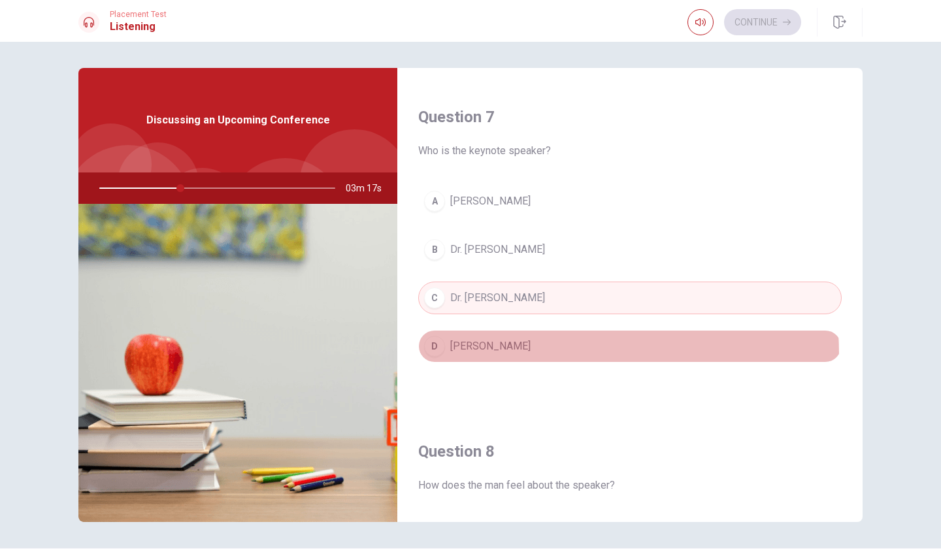
click at [478, 355] on button "D [PERSON_NAME]" at bounding box center [629, 346] width 423 height 33
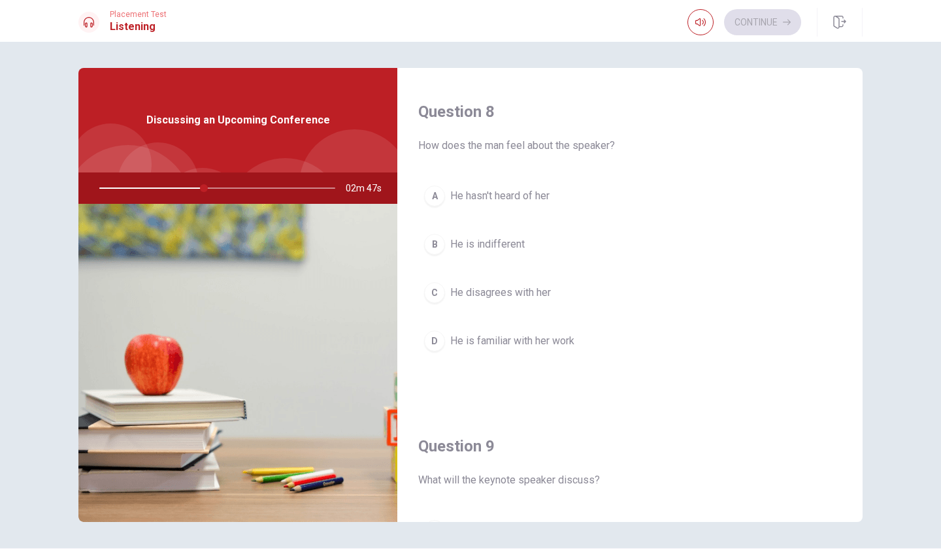
scroll to position [662, 0]
click at [493, 345] on span "He is familiar with her work" at bounding box center [512, 341] width 124 height 16
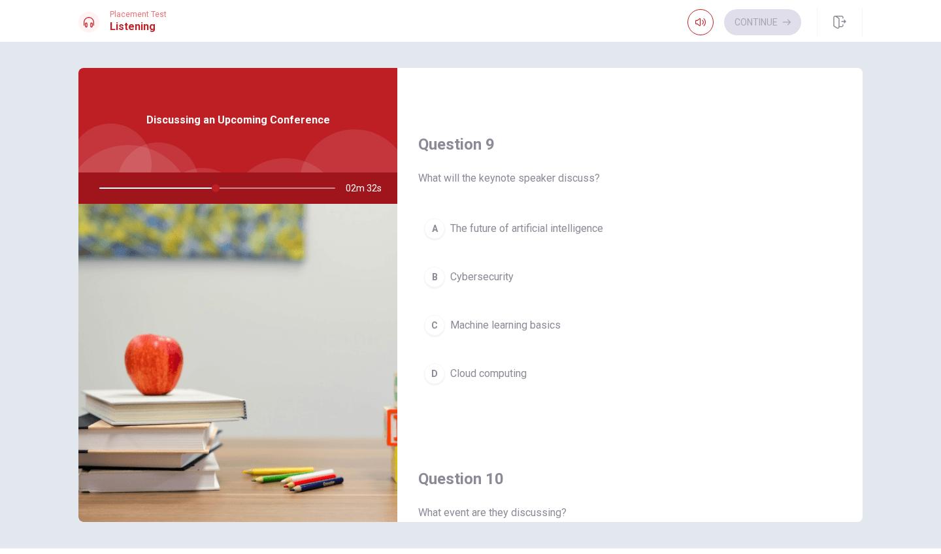
scroll to position [965, 0]
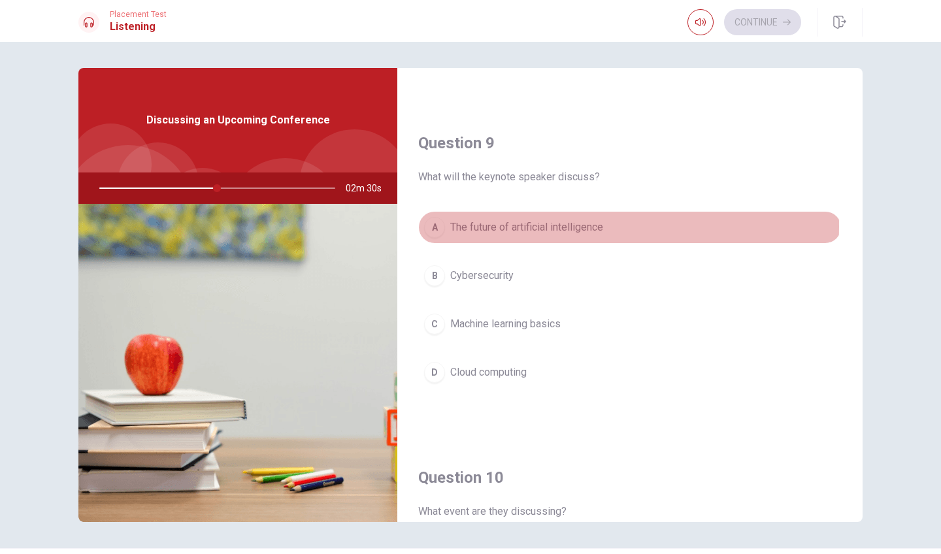
click at [520, 226] on span "The future of artificial intelligence" at bounding box center [526, 227] width 153 height 16
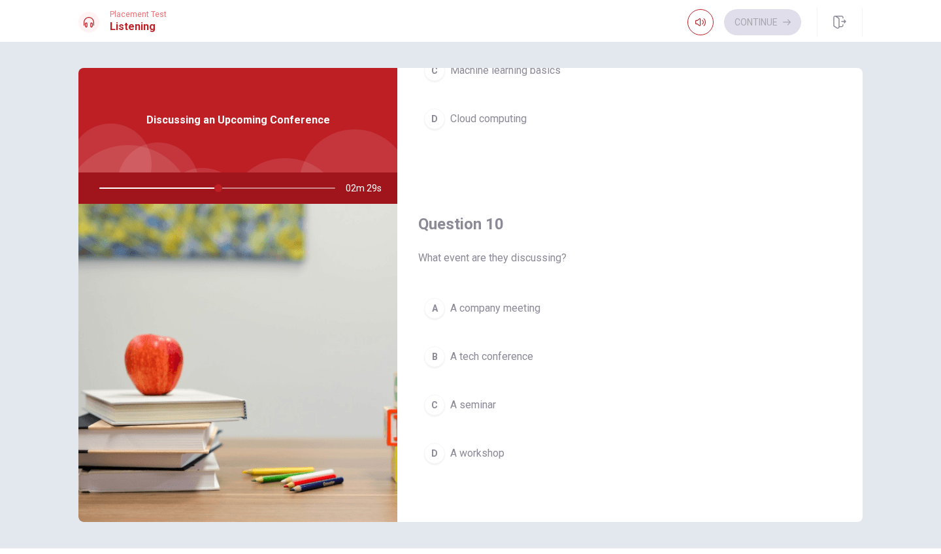
scroll to position [1218, 0]
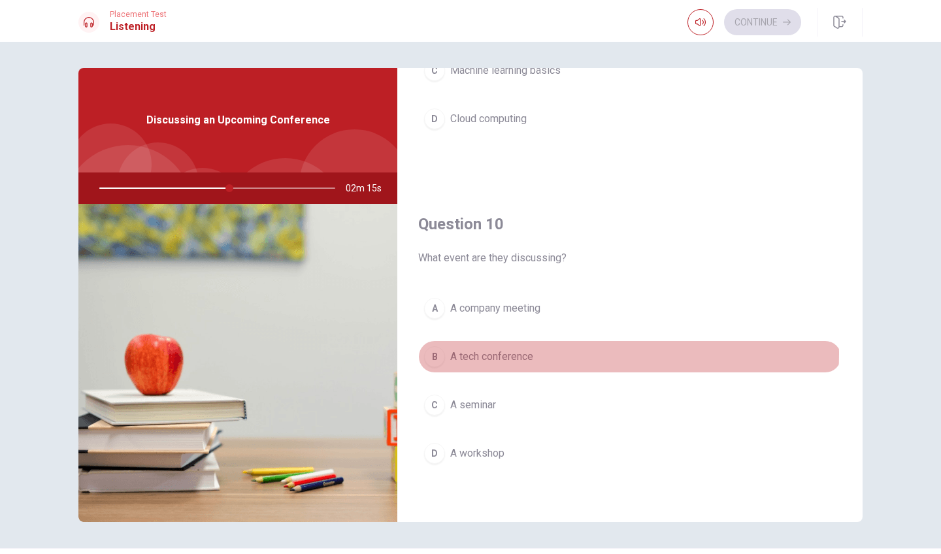
click at [518, 353] on span "A tech conference" at bounding box center [491, 357] width 83 height 16
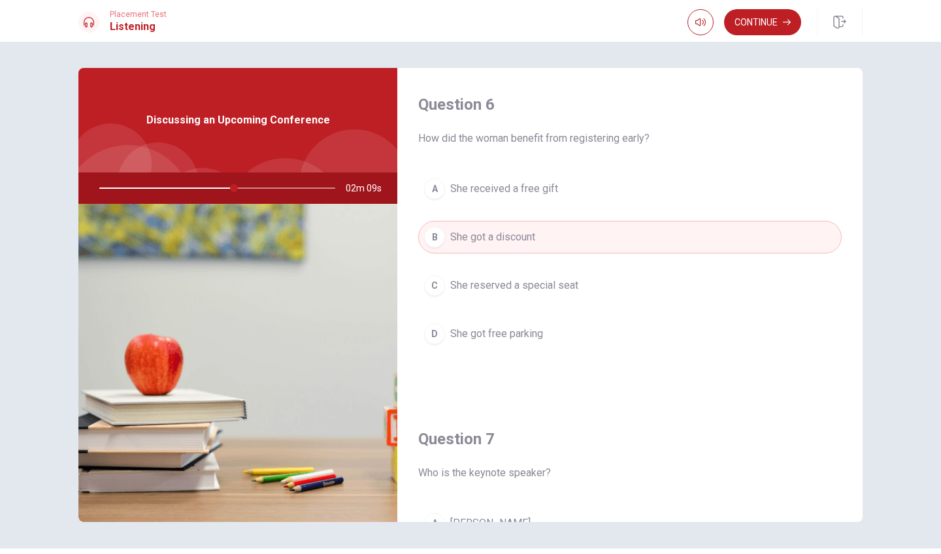
scroll to position [0, 0]
click at [749, 16] on button "Continue" at bounding box center [762, 22] width 77 height 26
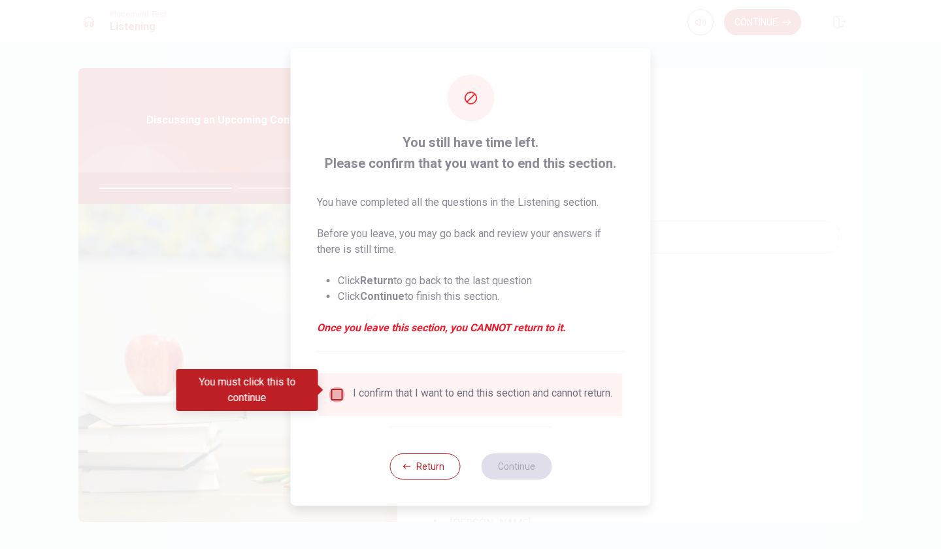
click at [341, 387] on input "You must click this to continue" at bounding box center [337, 395] width 16 height 16
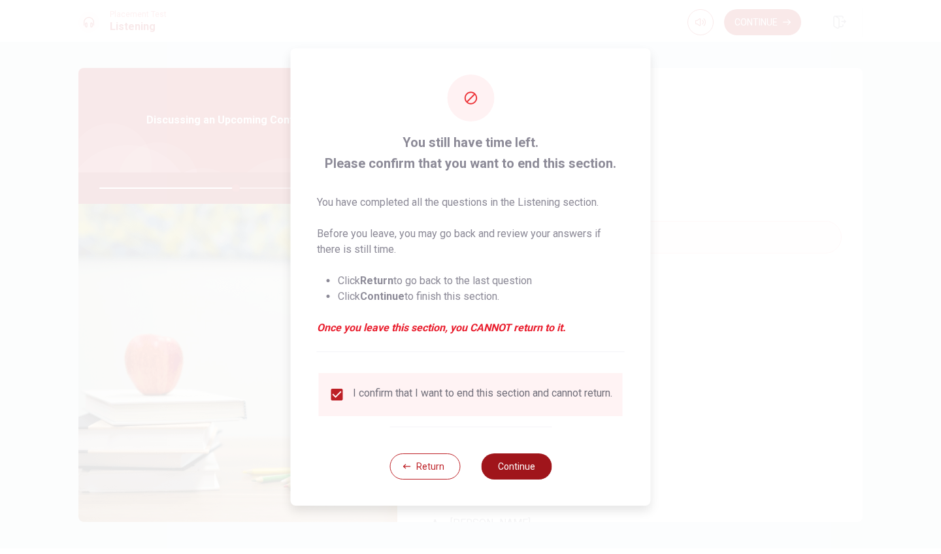
click at [525, 466] on button "Continue" at bounding box center [516, 466] width 71 height 26
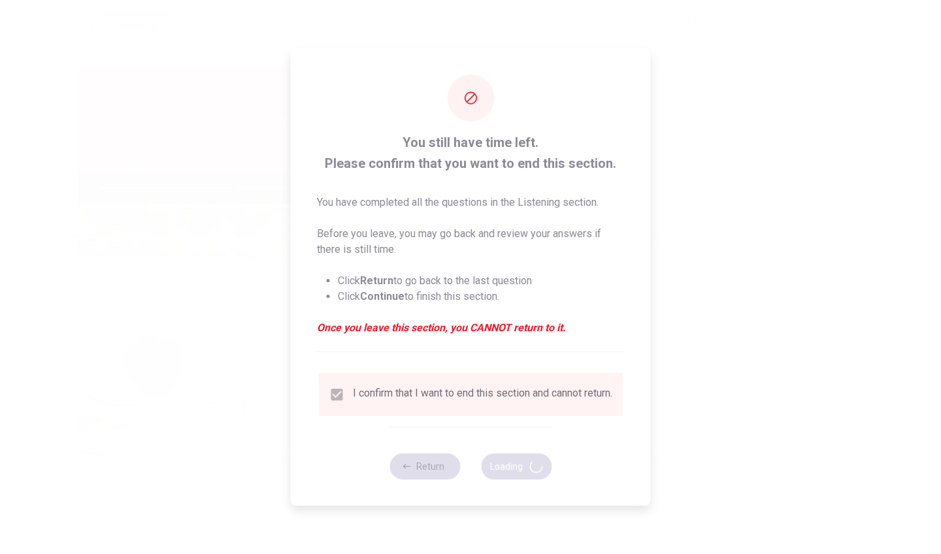
type input "59"
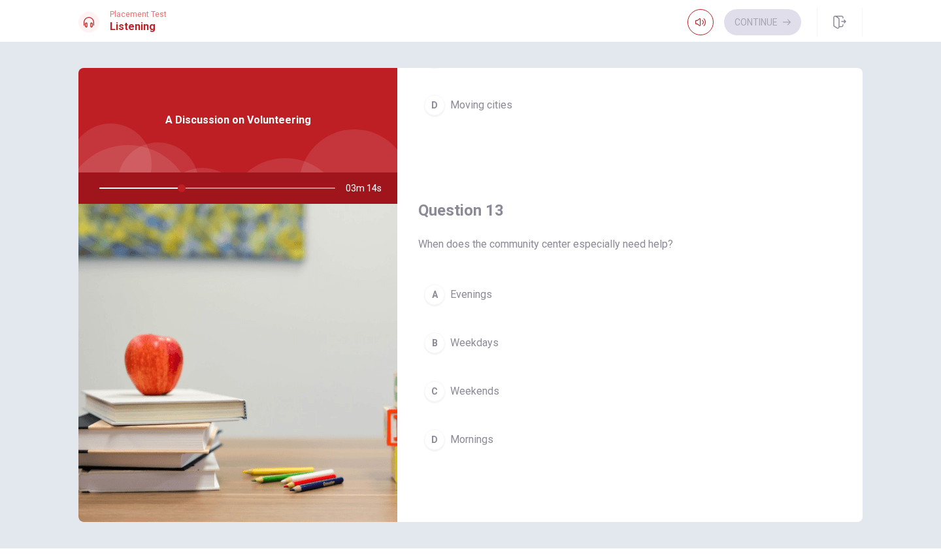
scroll to position [568, 0]
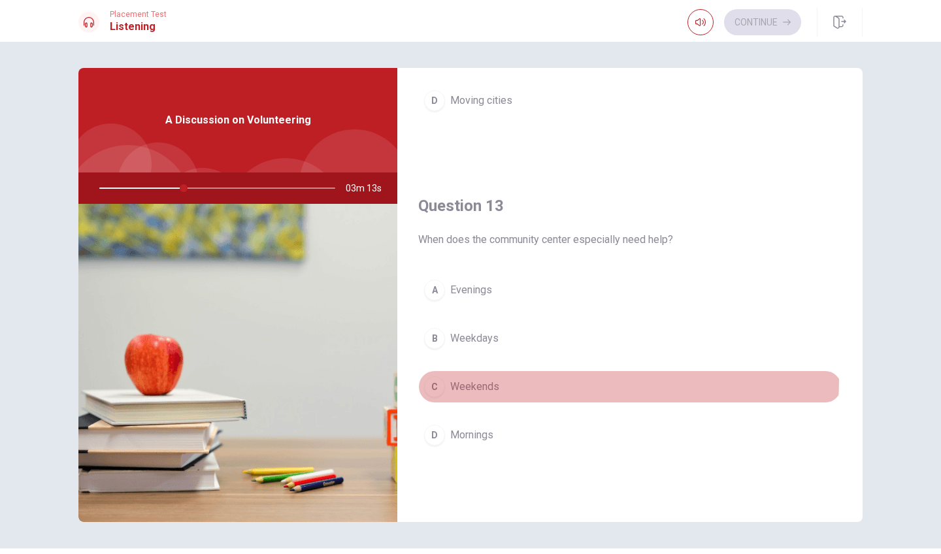
click at [454, 378] on button "C Weekends" at bounding box center [629, 386] width 423 height 33
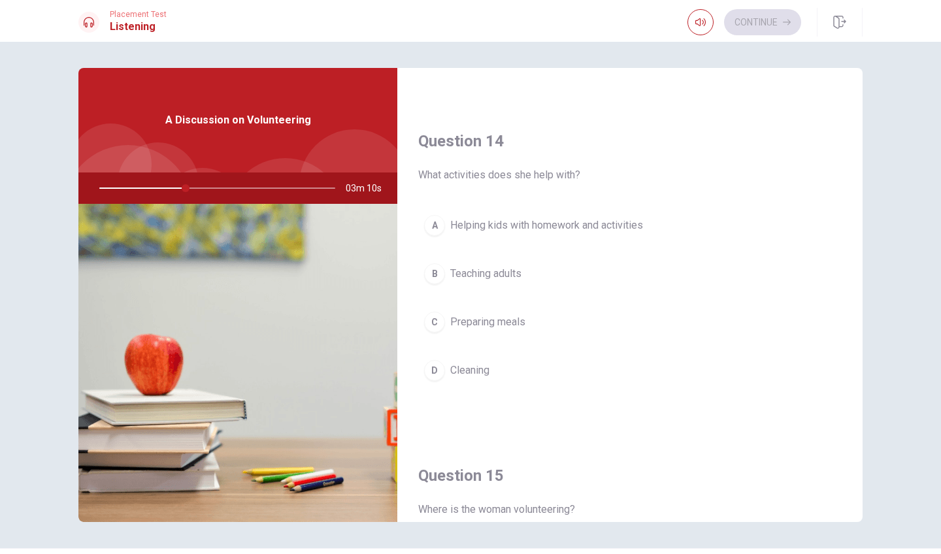
scroll to position [967, 0]
click at [553, 216] on button "A Helping kids with homework and activities" at bounding box center [629, 224] width 423 height 33
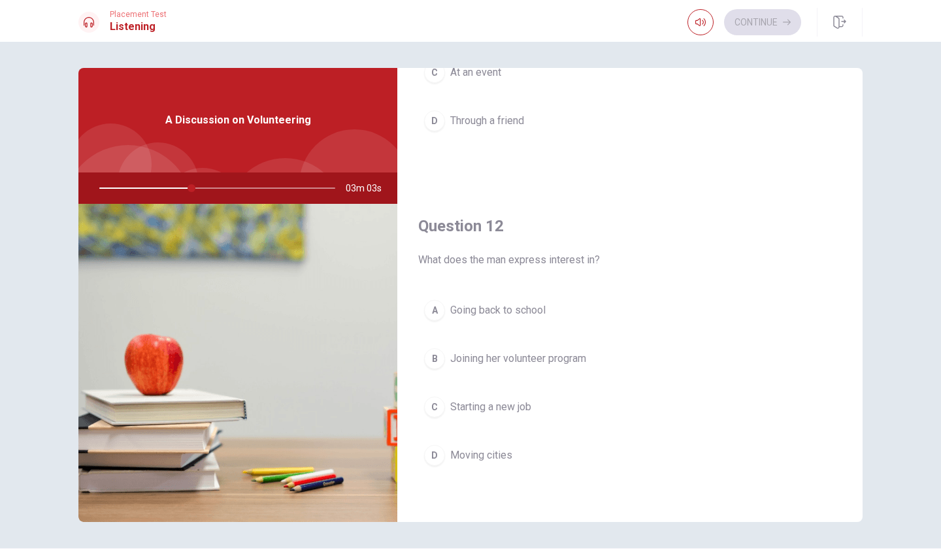
scroll to position [250, 0]
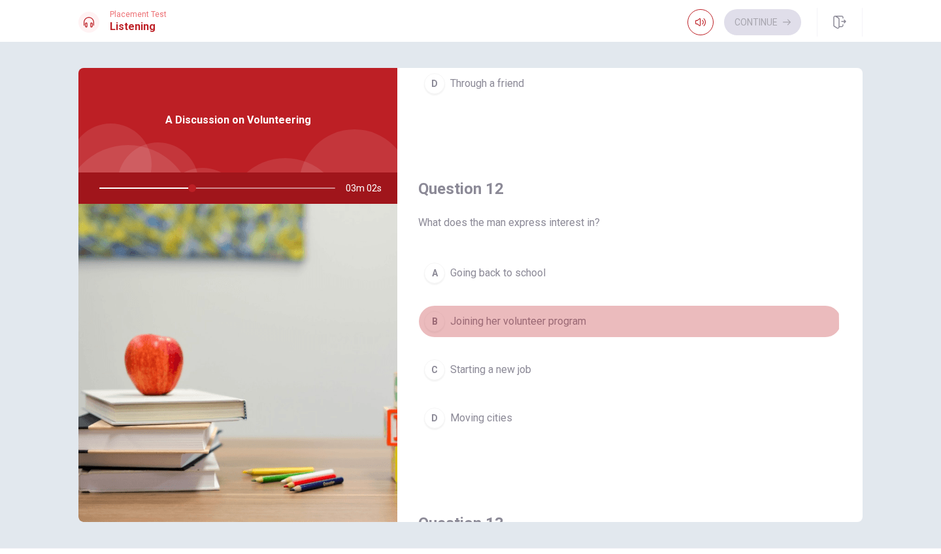
click at [520, 324] on span "Joining her volunteer program" at bounding box center [518, 322] width 136 height 16
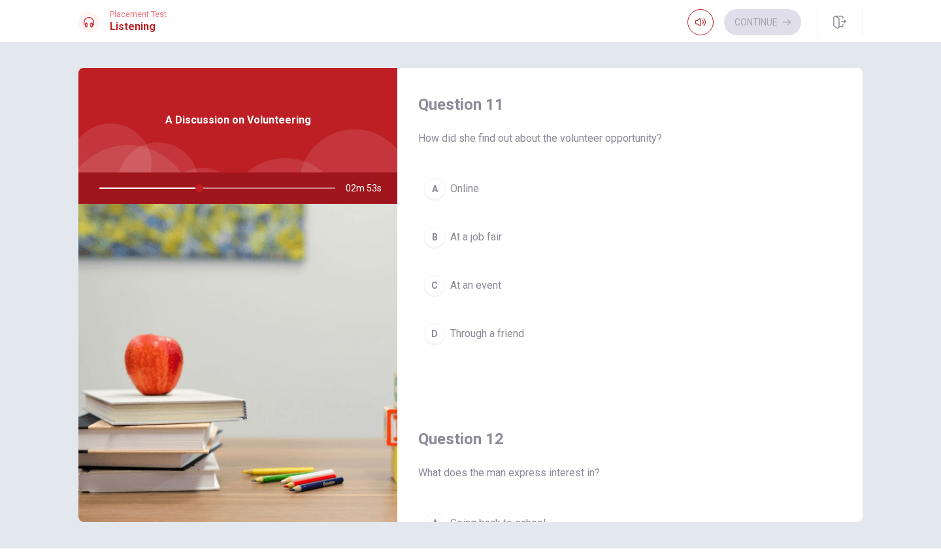
scroll to position [0, 0]
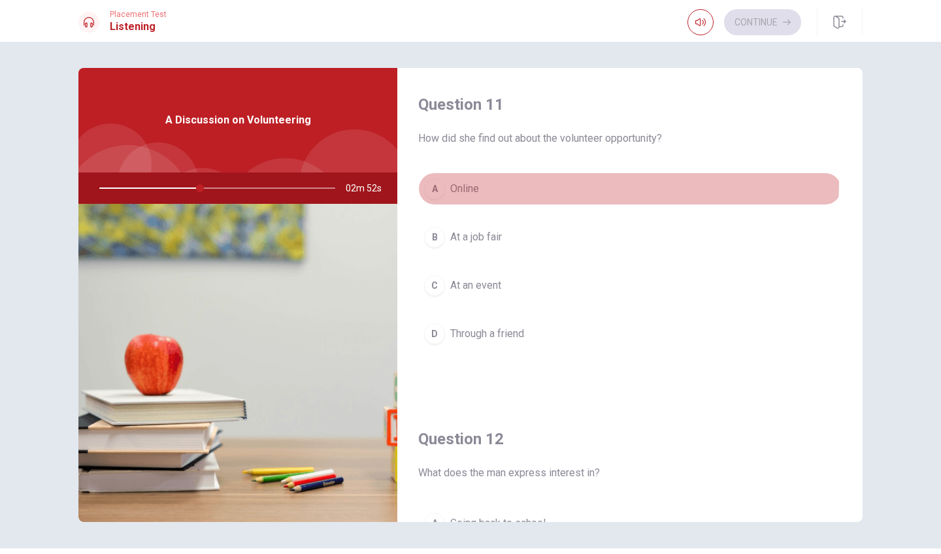
click at [489, 180] on button "A Online" at bounding box center [629, 188] width 423 height 33
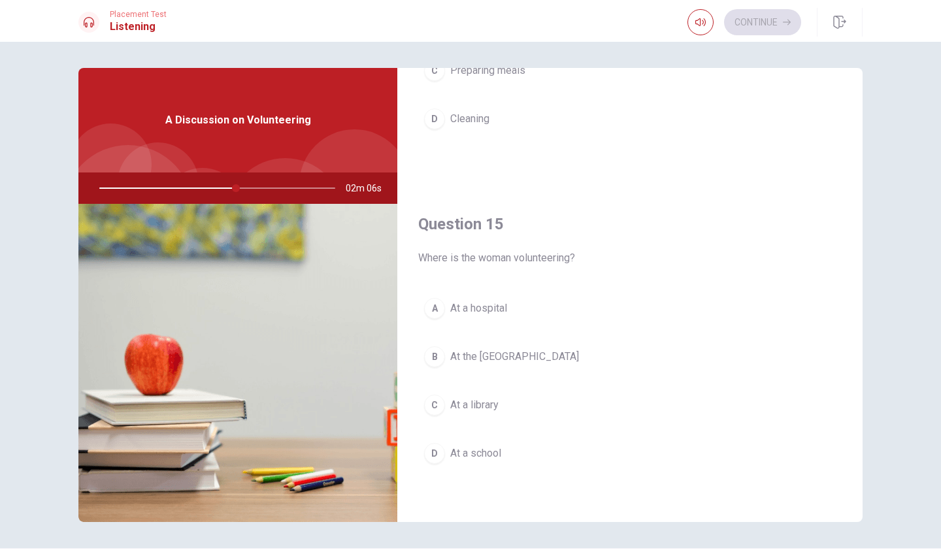
scroll to position [1218, 0]
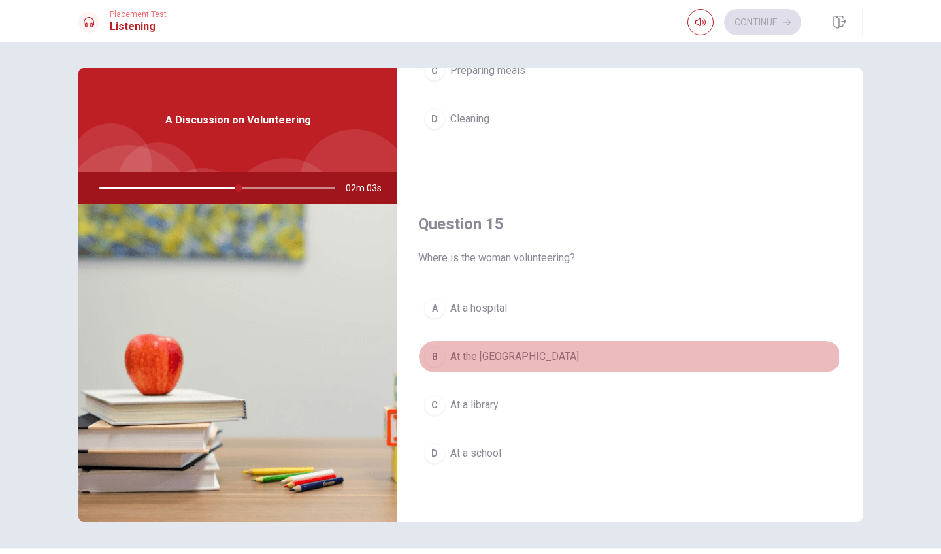
click at [492, 357] on span "At the [GEOGRAPHIC_DATA]" at bounding box center [514, 357] width 129 height 16
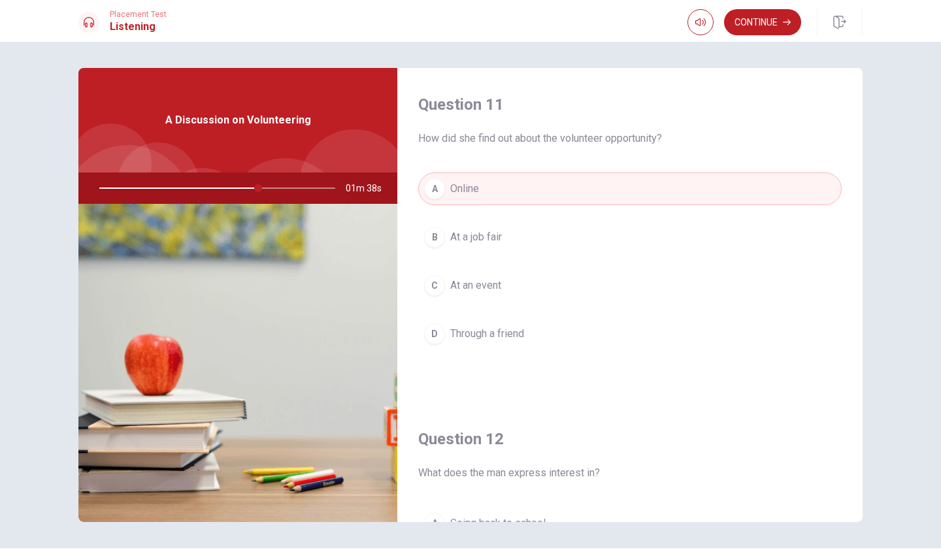
scroll to position [0, 0]
click at [758, 20] on button "Continue" at bounding box center [762, 22] width 77 height 26
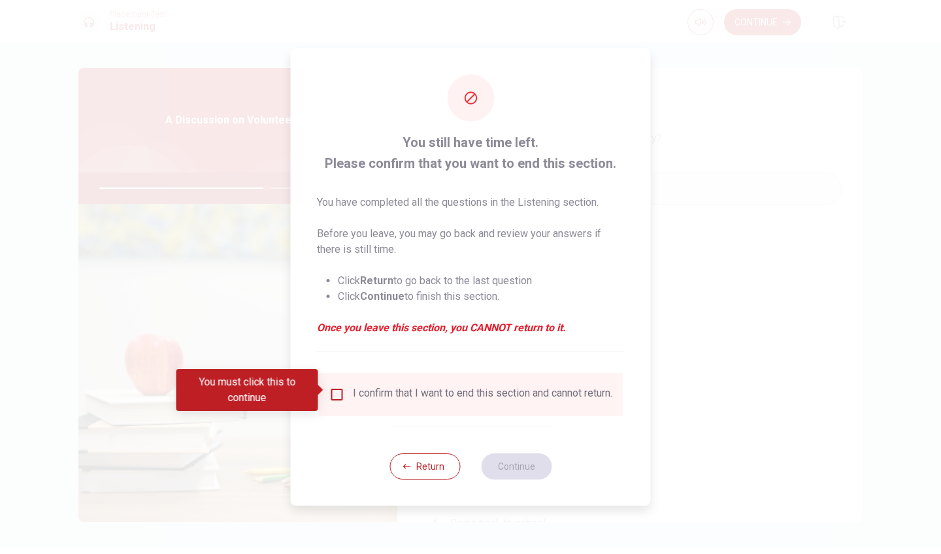
click at [372, 395] on div "I confirm that I want to end this section and cannot return." at bounding box center [482, 395] width 259 height 16
click at [333, 390] on input "You must click this to continue" at bounding box center [337, 395] width 16 height 16
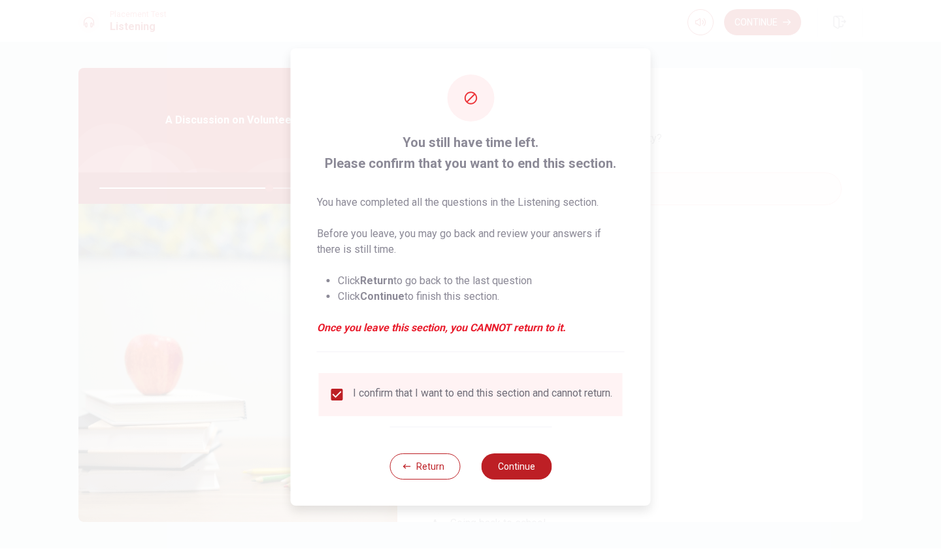
click at [504, 455] on div "Return Continue" at bounding box center [470, 466] width 162 height 79
click at [504, 456] on div "Return Continue" at bounding box center [470, 466] width 162 height 79
click at [504, 468] on button "Continue" at bounding box center [516, 466] width 71 height 26
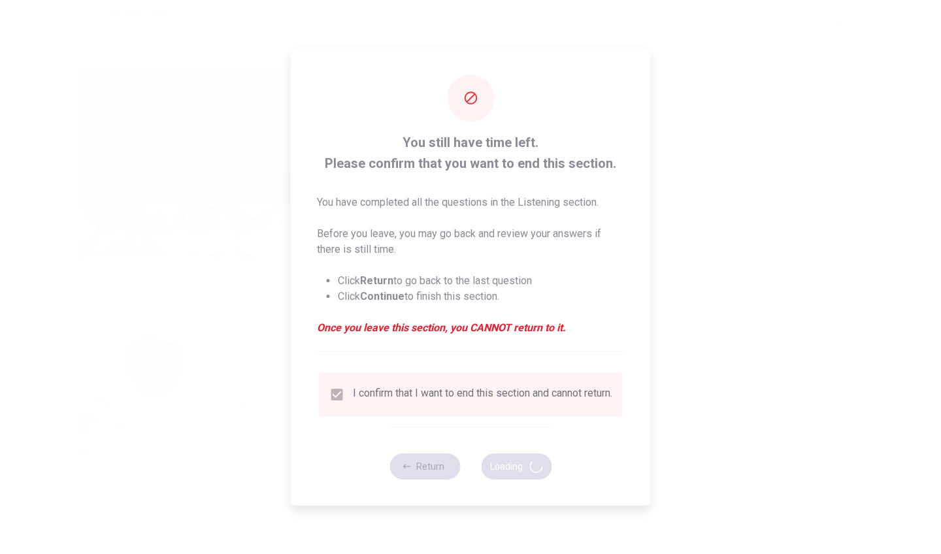
type input "73"
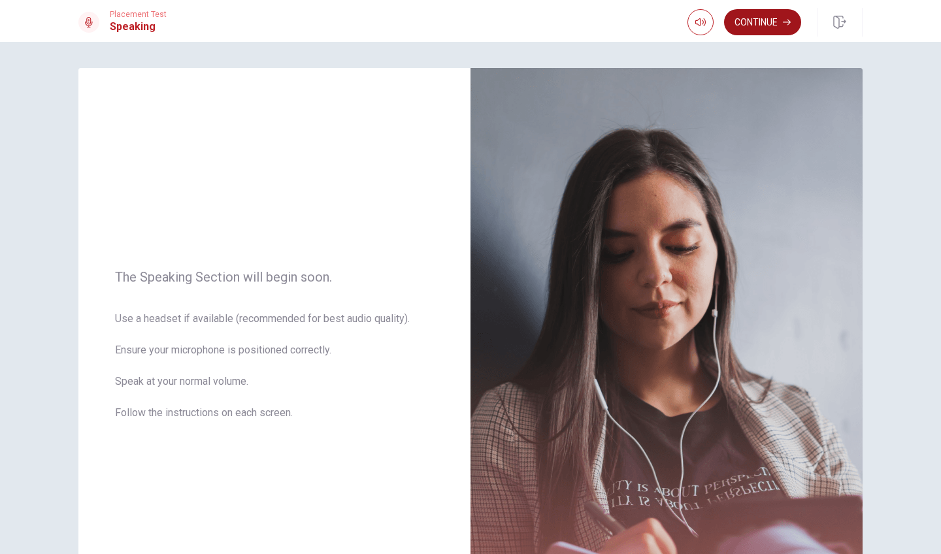
click at [751, 22] on button "Continue" at bounding box center [762, 22] width 77 height 26
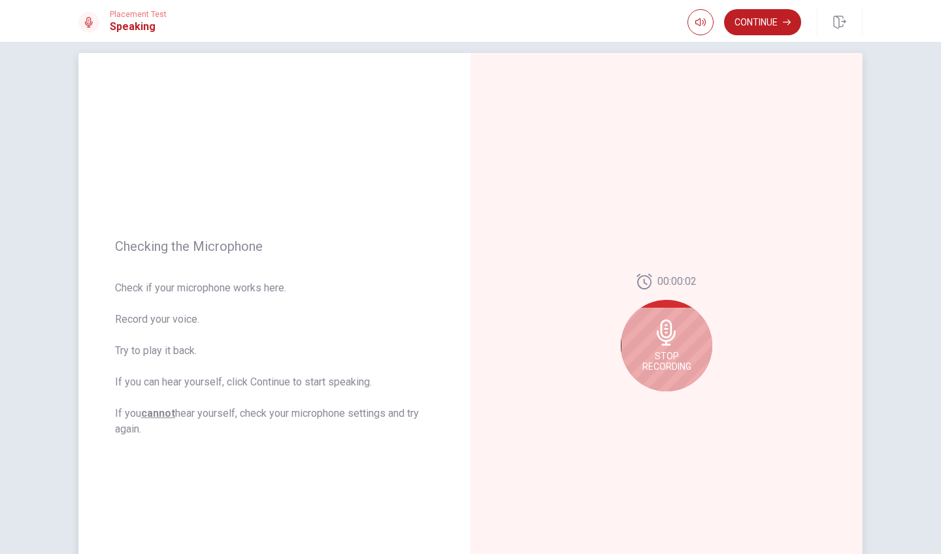
scroll to position [14, 0]
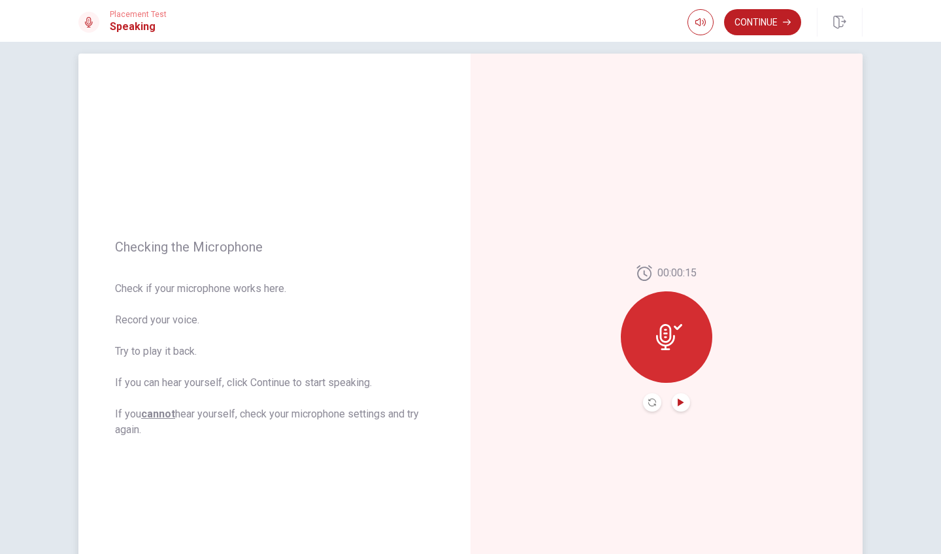
click at [677, 399] on icon "Play Audio" at bounding box center [680, 402] width 6 height 8
click at [653, 405] on icon "Record Again" at bounding box center [652, 402] width 8 height 8
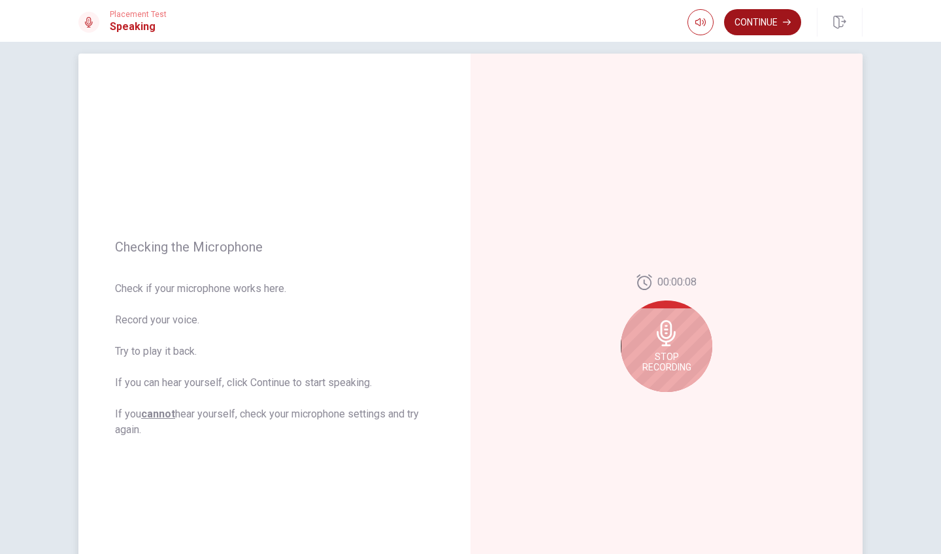
click at [744, 26] on button "Continue" at bounding box center [762, 22] width 77 height 26
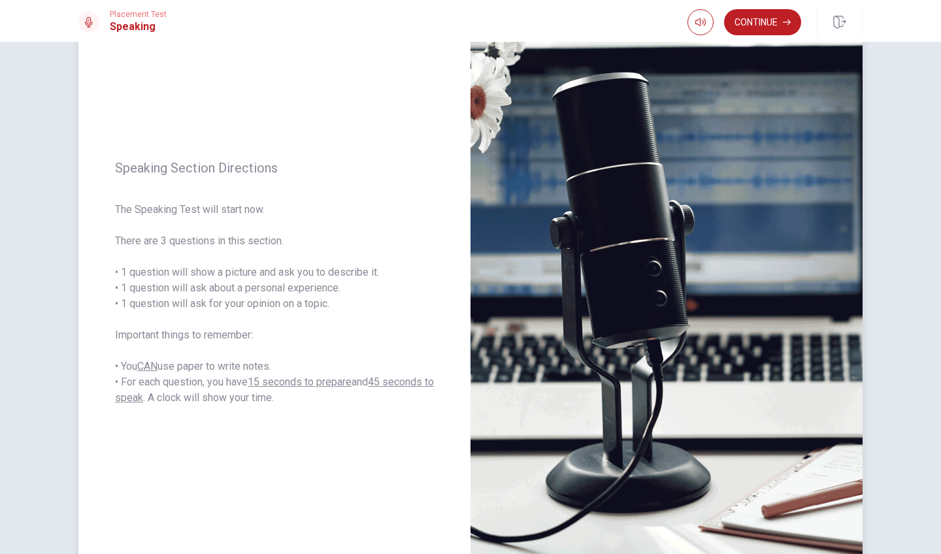
scroll to position [52, 0]
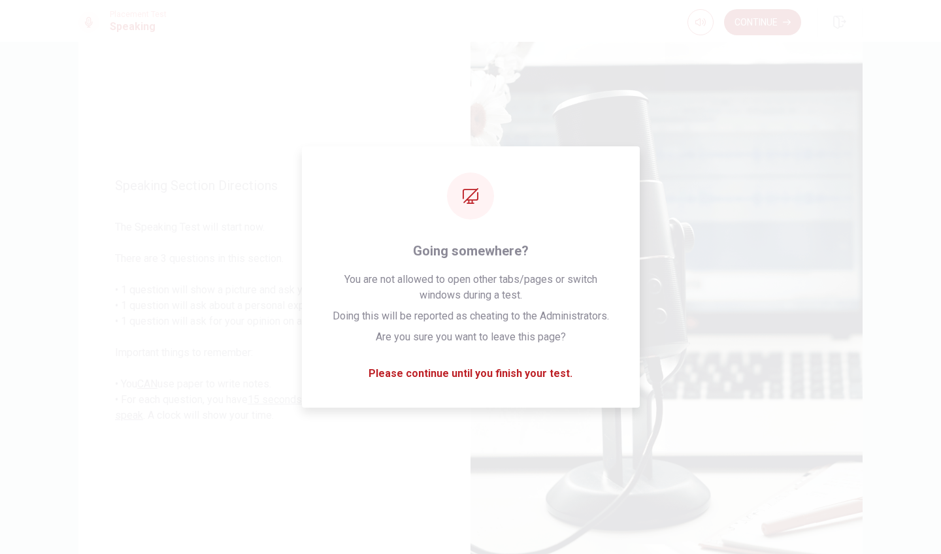
click at [762, 27] on button "Continue" at bounding box center [762, 22] width 77 height 26
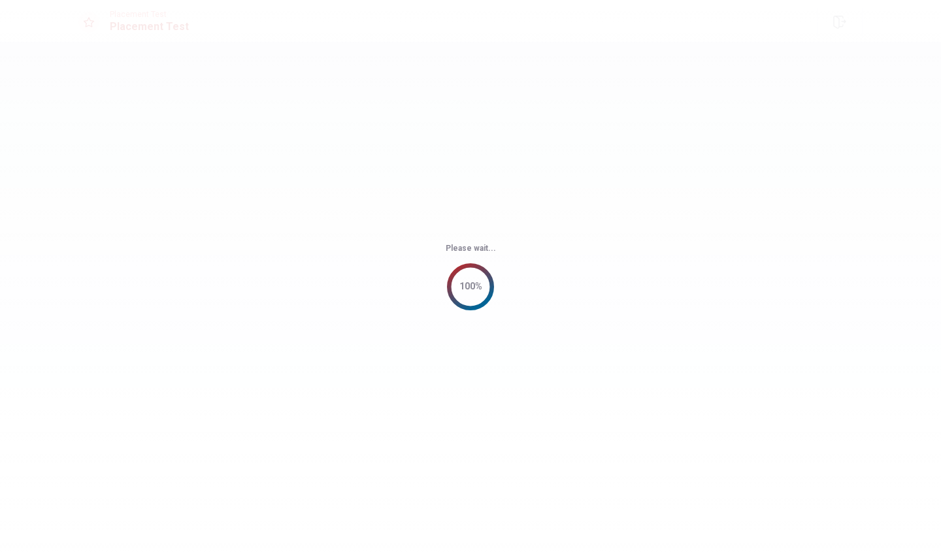
scroll to position [0, 0]
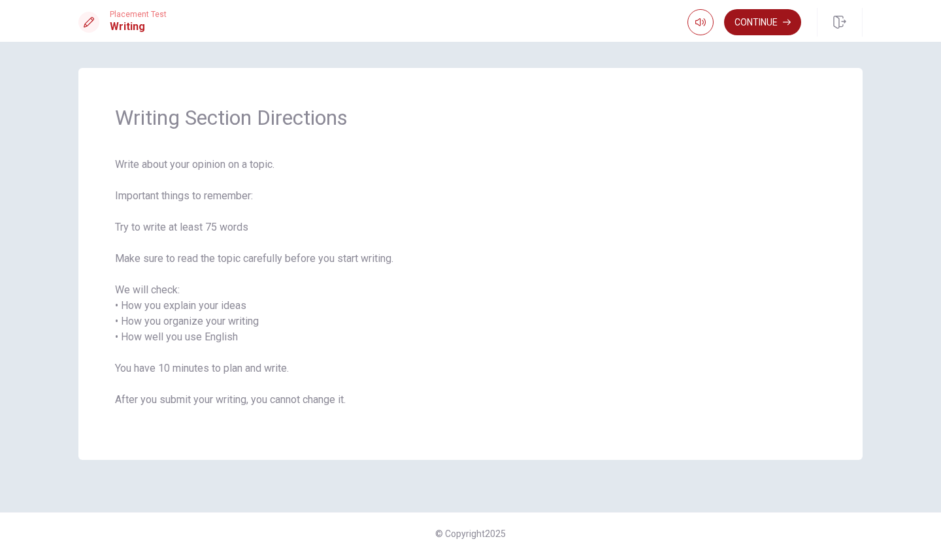
click at [763, 19] on button "Continue" at bounding box center [762, 22] width 77 height 26
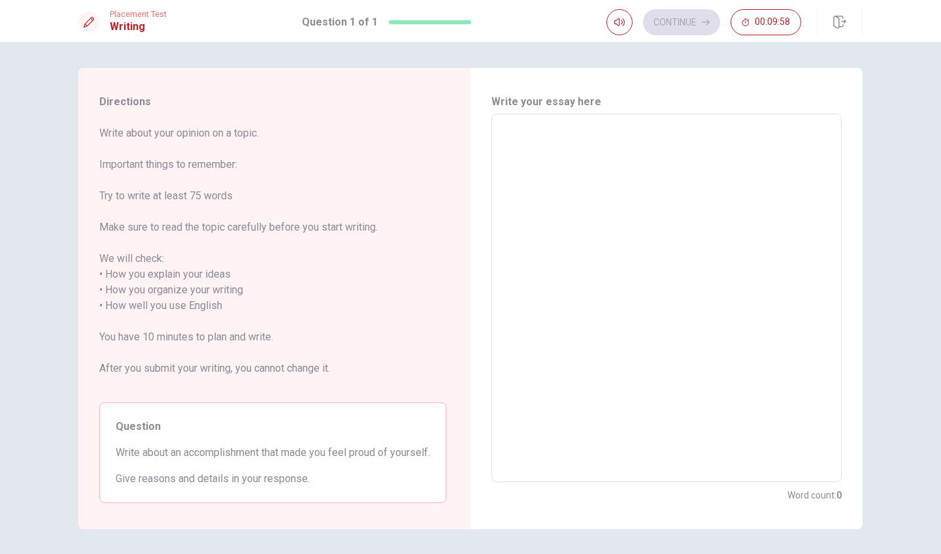
click at [523, 148] on textarea at bounding box center [666, 298] width 332 height 347
click at [524, 134] on textarea at bounding box center [666, 298] width 332 height 347
type textarea "I"
type textarea "x"
type textarea "I"
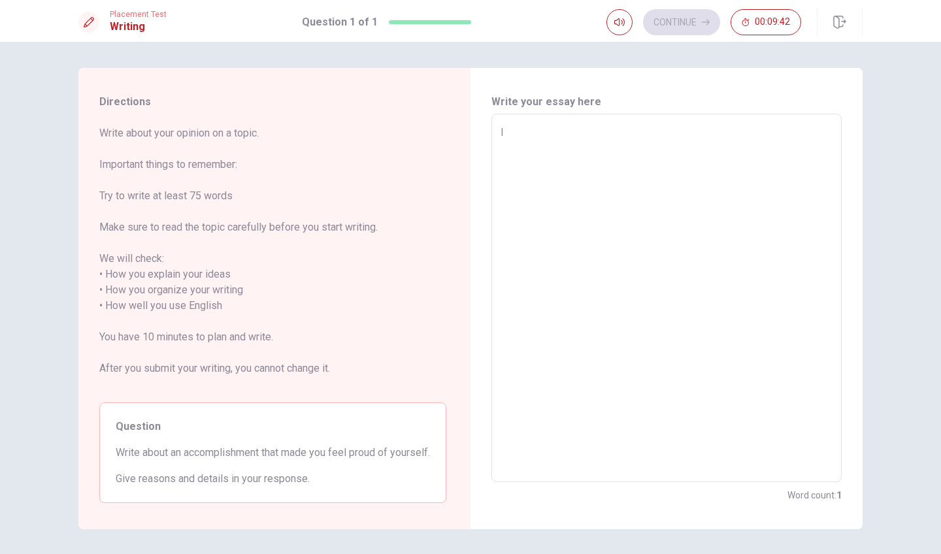
type textarea "x"
type textarea "I h"
type textarea "x"
type textarea "I ha"
type textarea "x"
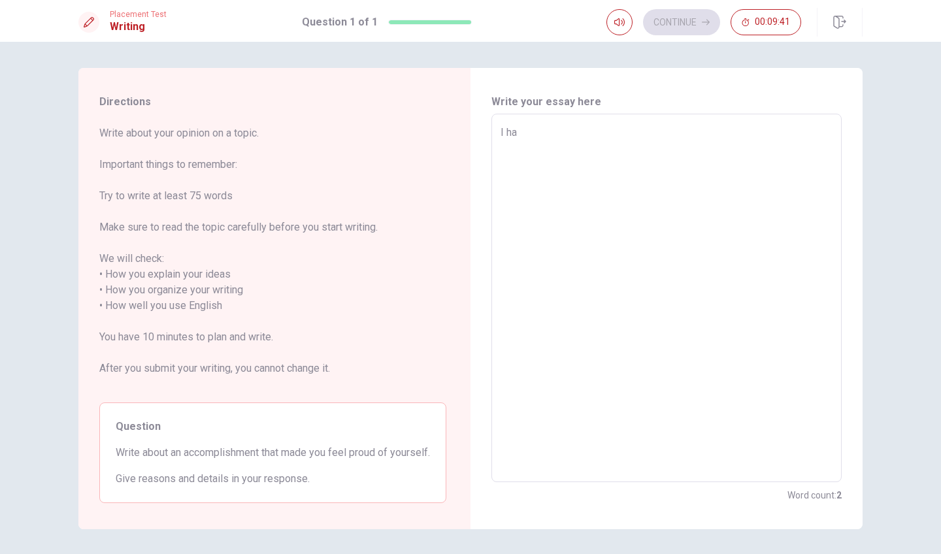
type textarea "I hav"
type textarea "x"
type textarea "I have"
type textarea "x"
type textarea "I hav"
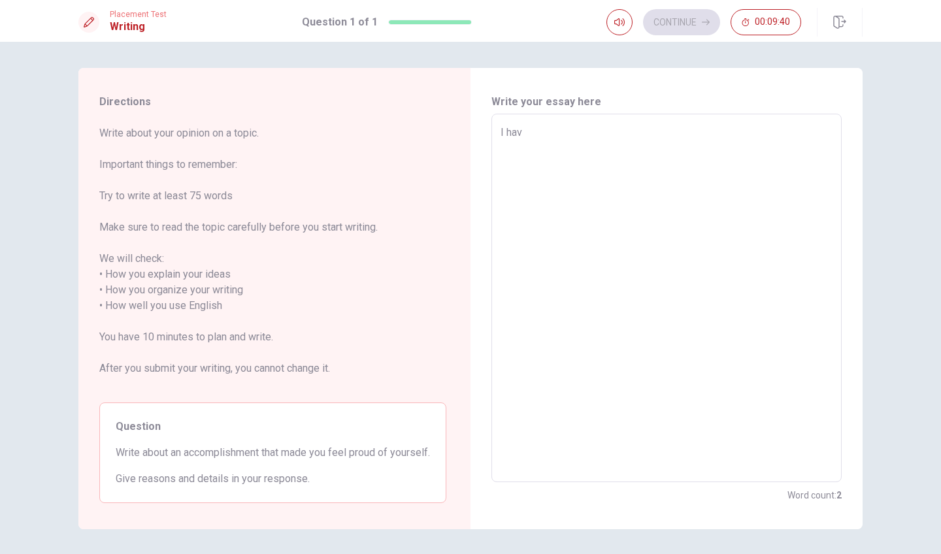
type textarea "x"
type textarea "I ha"
type textarea "x"
type textarea "I h"
type textarea "x"
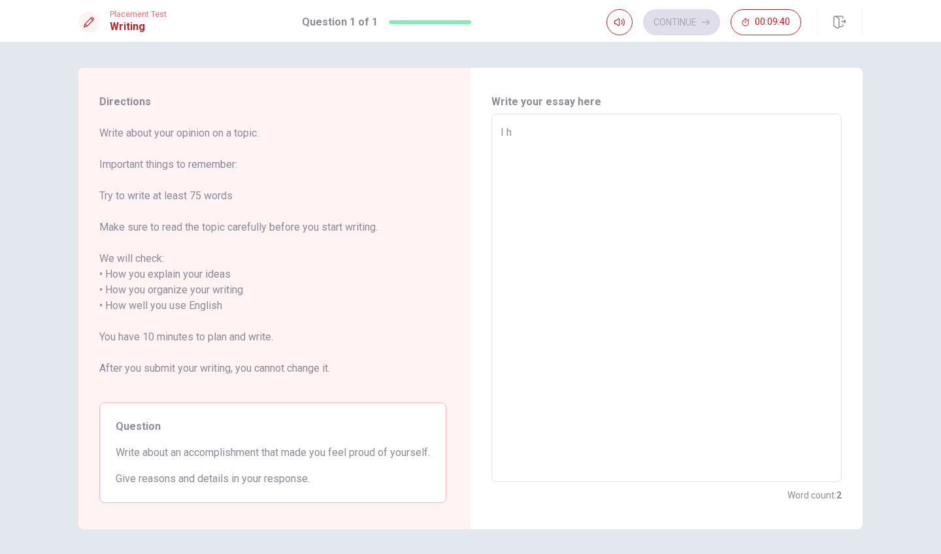
type textarea "I"
type textarea "x"
type textarea "I"
type textarea "x"
type textarea "I"
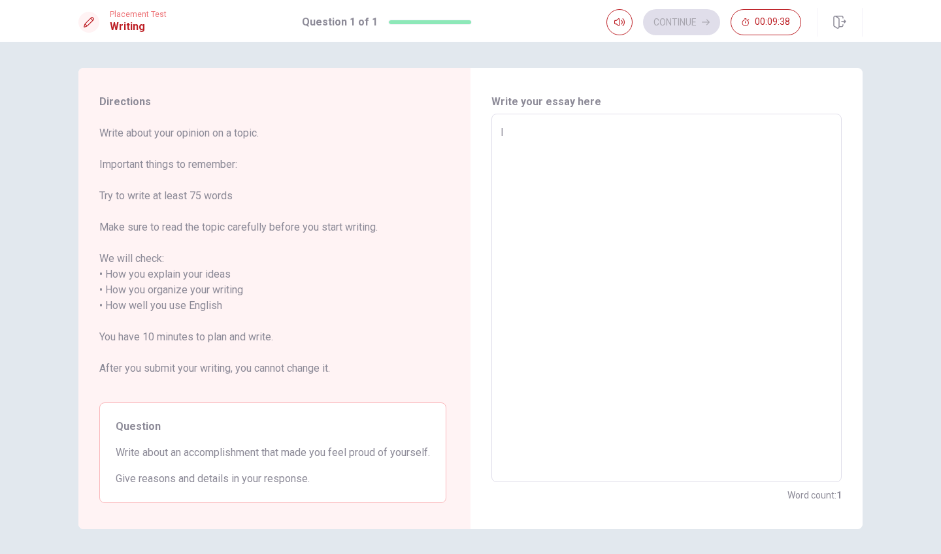
type textarea "x"
type textarea "I a"
type textarea "x"
type textarea "I am"
type textarea "x"
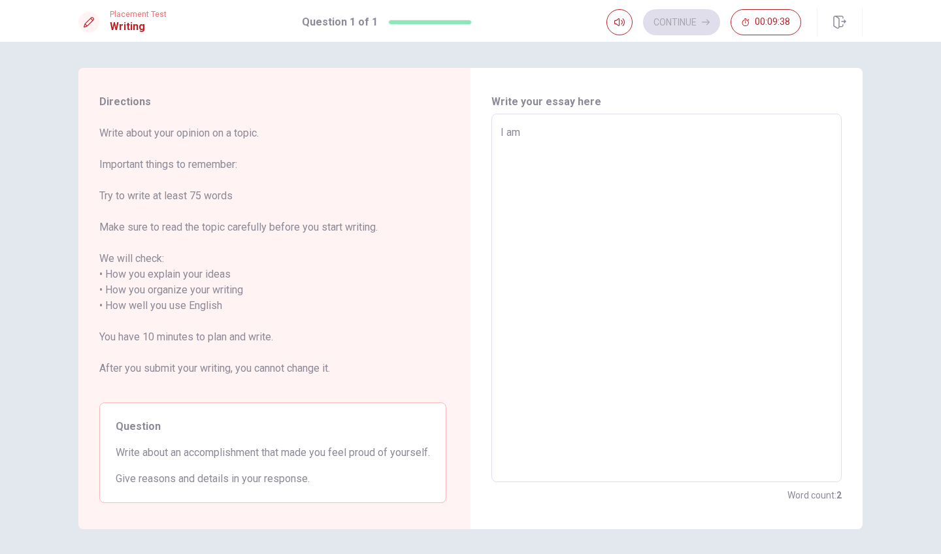
type textarea "I am"
type textarea "x"
type textarea "I am p"
type textarea "x"
type textarea "I am pr"
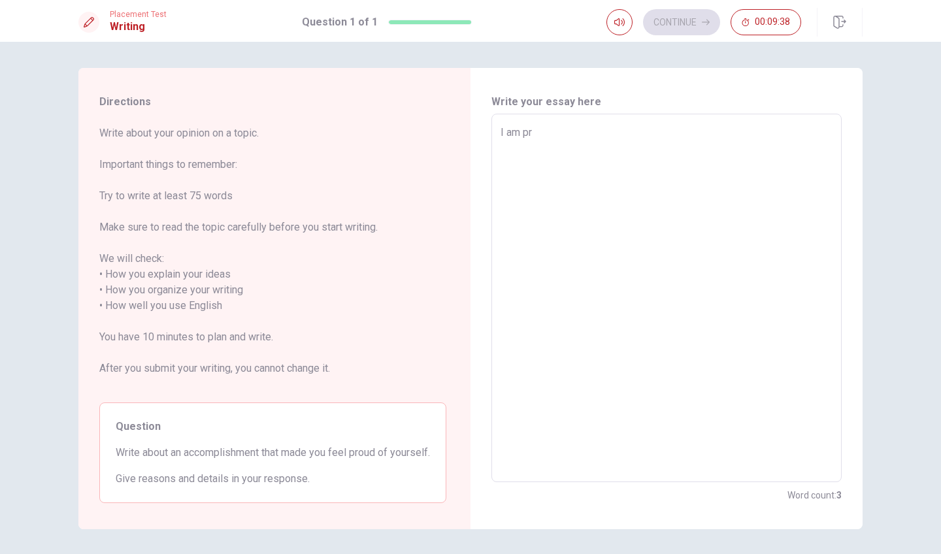
type textarea "x"
type textarea "I am pro"
type textarea "x"
type textarea "I am prou"
type textarea "x"
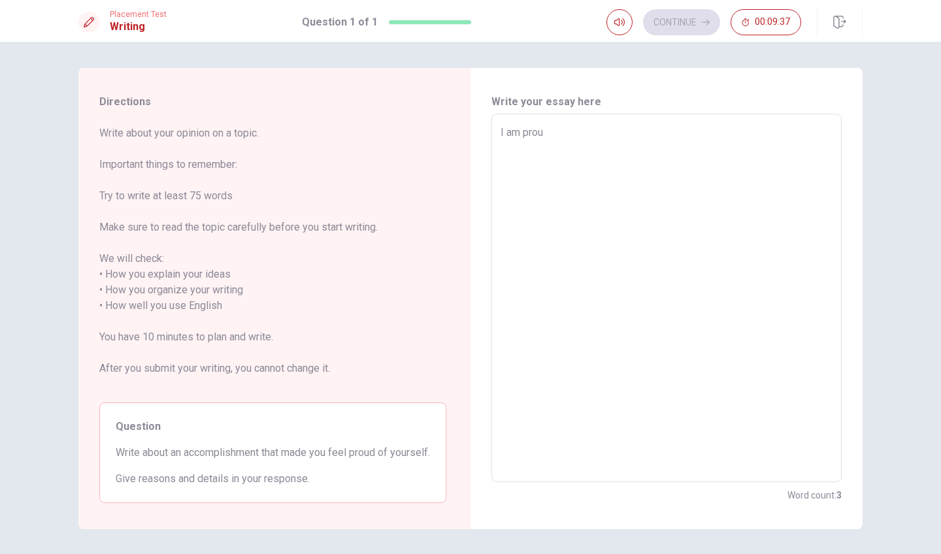
type textarea "I am prouf"
type textarea "x"
type textarea "I am prouf"
type textarea "x"
type textarea "I am prouf o"
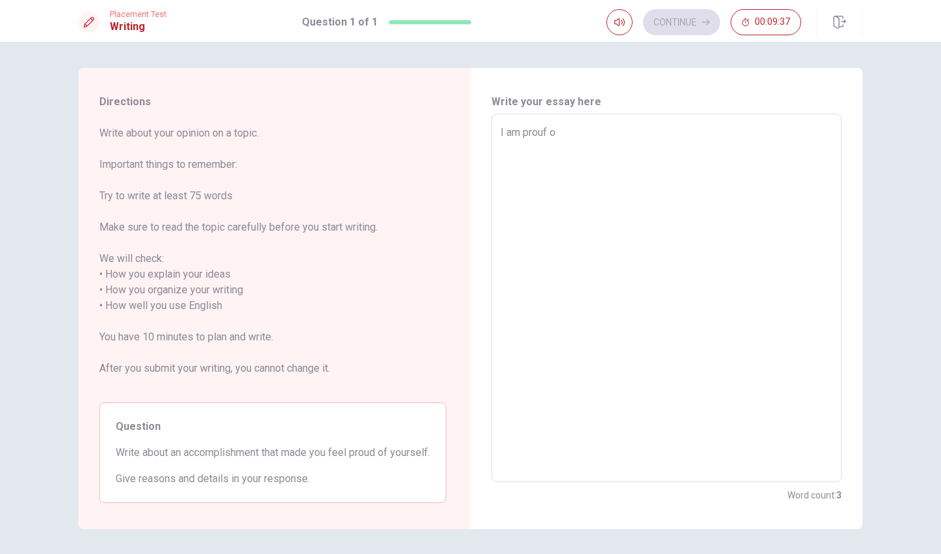
type textarea "x"
type textarea "I am prouf of"
type textarea "x"
type textarea "I am prouf of"
type textarea "x"
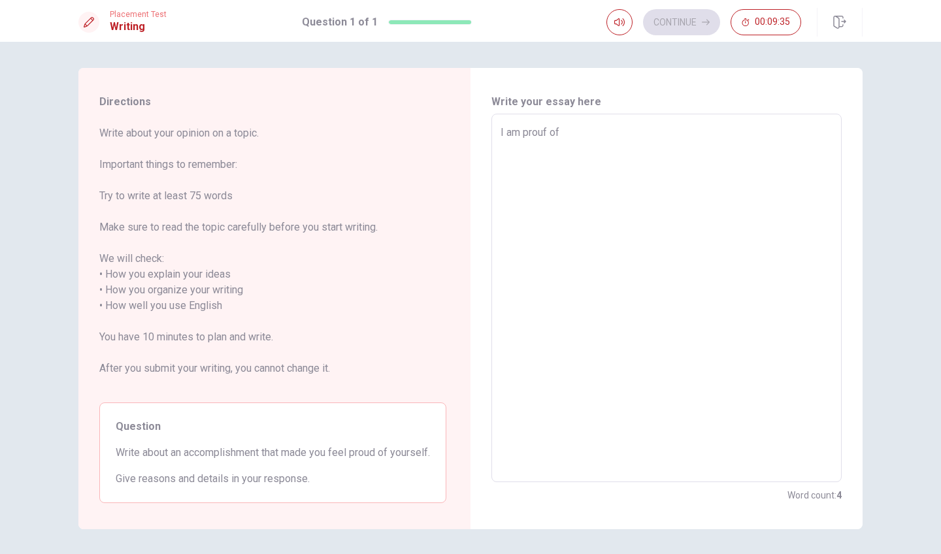
type textarea "I am prouf of m"
type textarea "x"
type textarea "I am prouf of my"
type textarea "x"
type textarea "I am prouf of my"
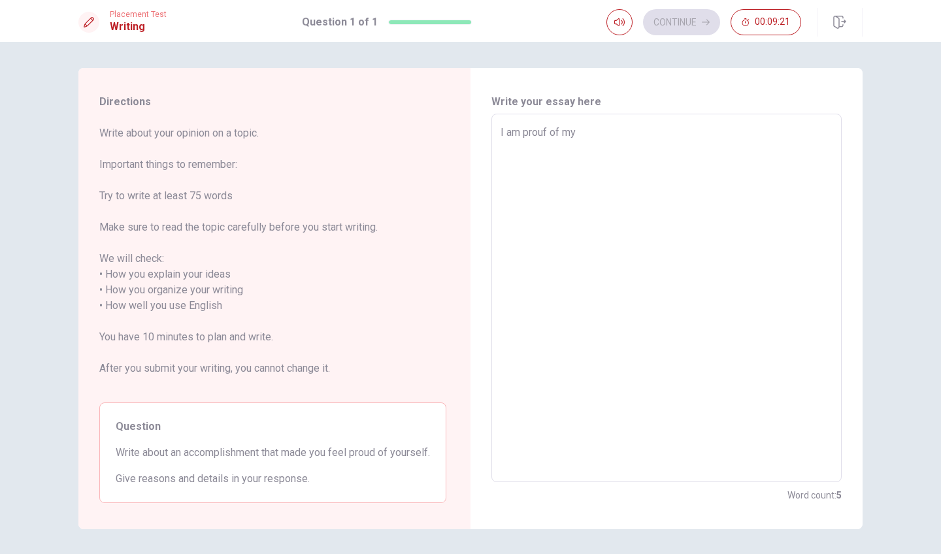
type textarea "x"
type textarea "I am prouf of my d"
type textarea "x"
type textarea "I am prouf of my de"
type textarea "x"
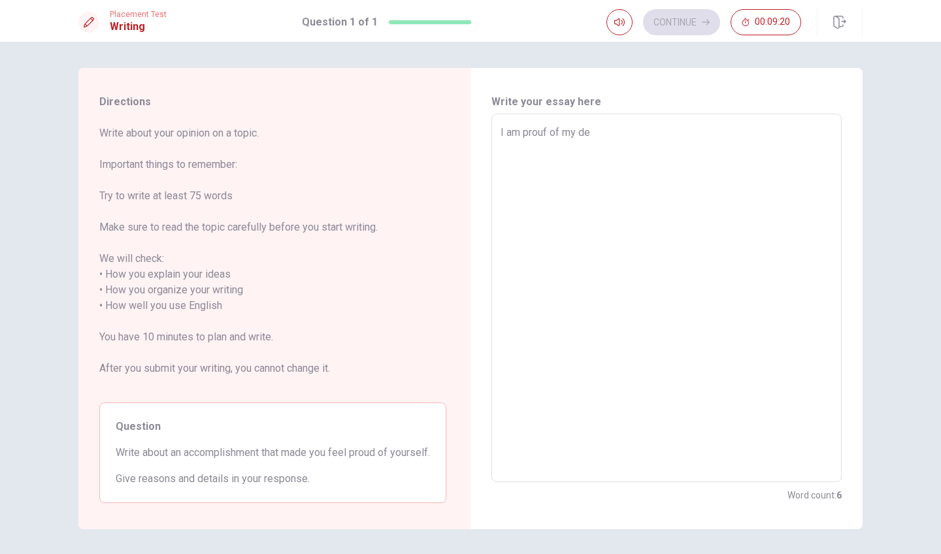
type textarea "I am prouf of my dec"
type textarea "x"
type textarea "I am prouf of my deci"
type textarea "x"
type textarea "I am prouf of my decis"
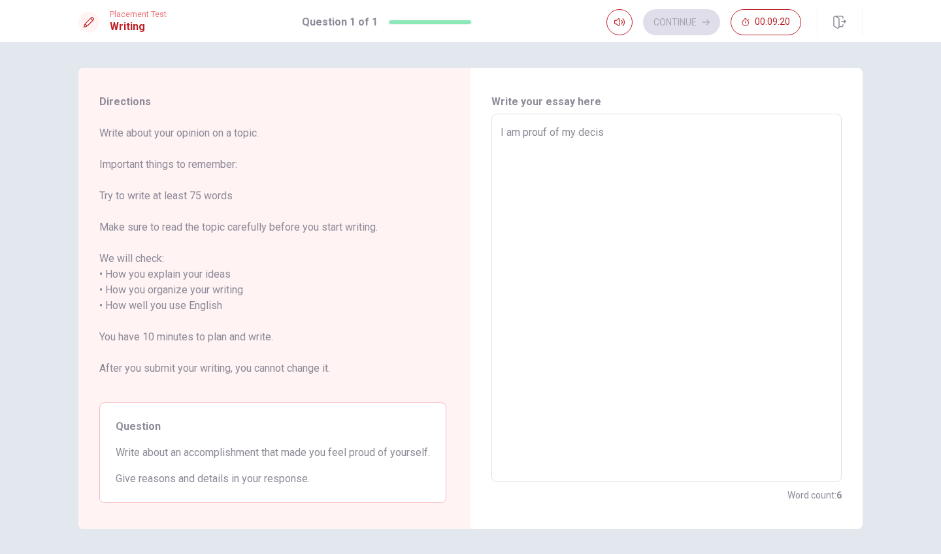
type textarea "x"
type textarea "I am prouf of my decision"
type textarea "x"
type textarea "I am prouf of my decision to"
type textarea "x"
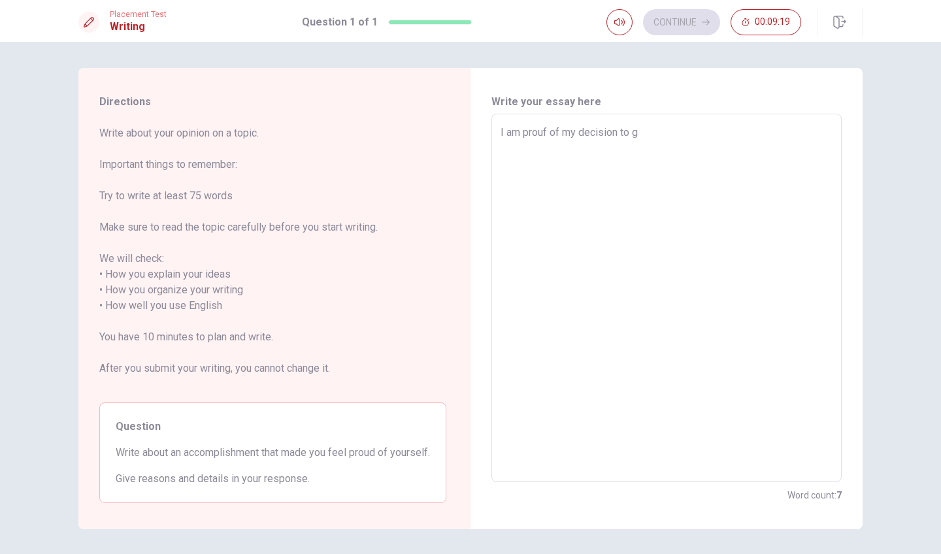
type textarea "I am prouf of my decision to go"
type textarea "x"
type textarea "I am prouf of my decision to go t"
type textarea "x"
type textarea "I am prouf of my decision to go to"
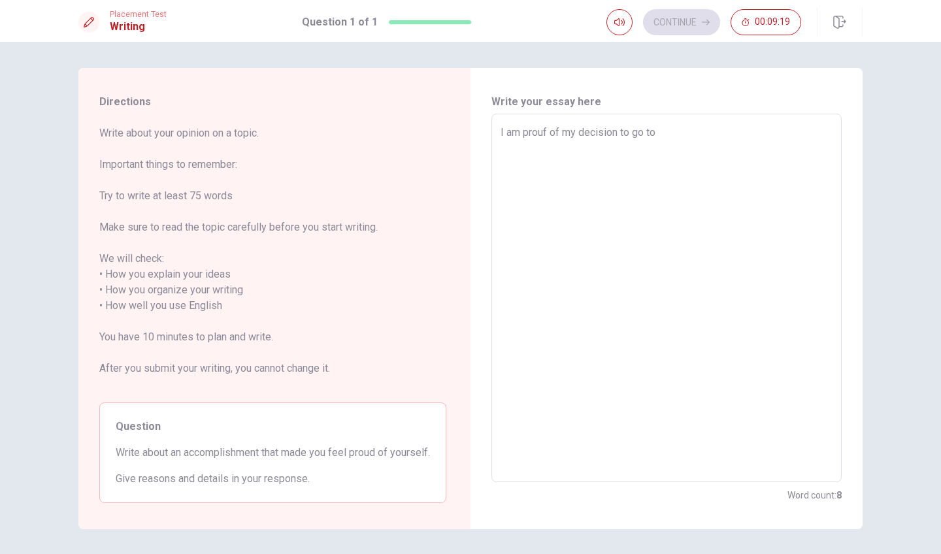
type textarea "x"
type textarea "I am prouf of my decision to go to"
type textarea "x"
type textarea "I am prouf of my decision to go to t"
type textarea "x"
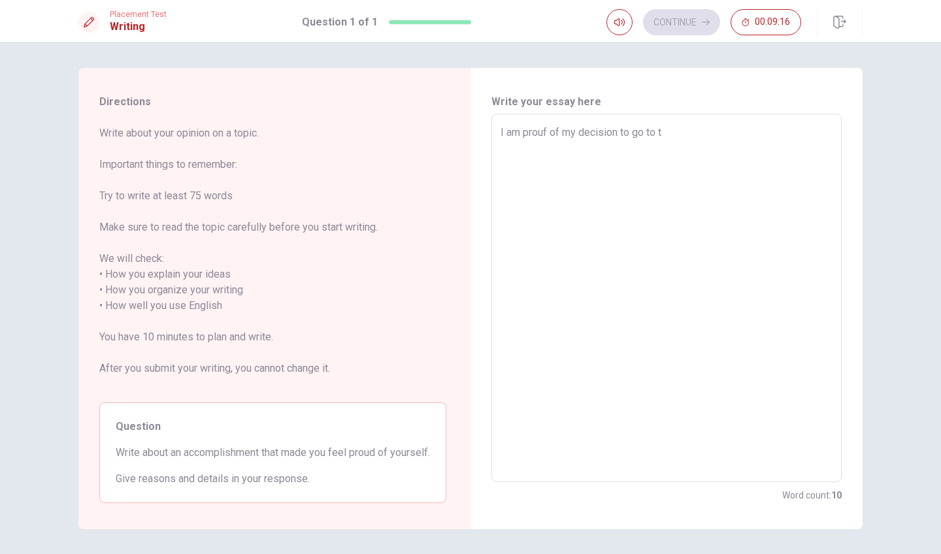
type textarea "I am prouf of my decision to go to th"
type textarea "x"
type textarea "I am prouf of my decision to go to the"
type textarea "x"
type textarea "I am prouf of my decision to go to the"
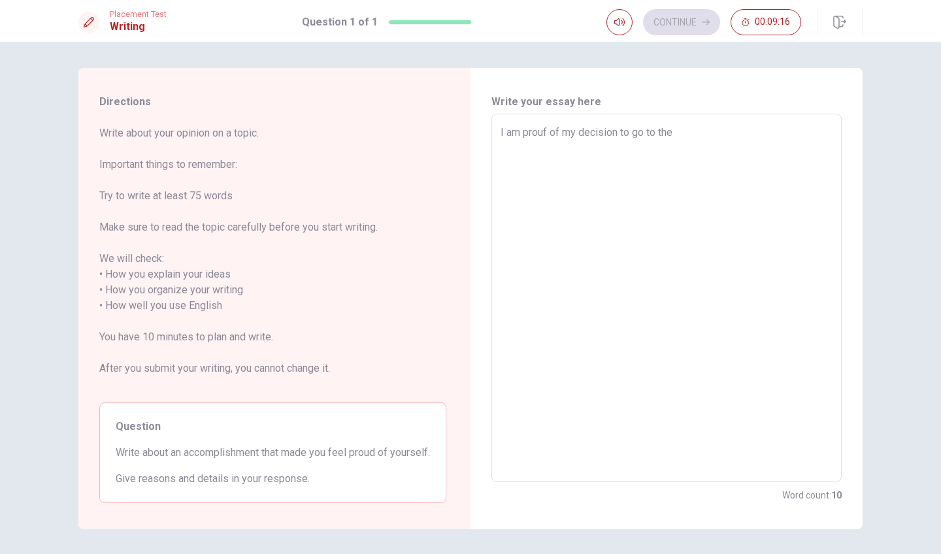
type textarea "x"
type textarea "I am prouf of my decision to go to the C"
type textarea "x"
type textarea "I am prouf of my decision to go to the Ca"
type textarea "x"
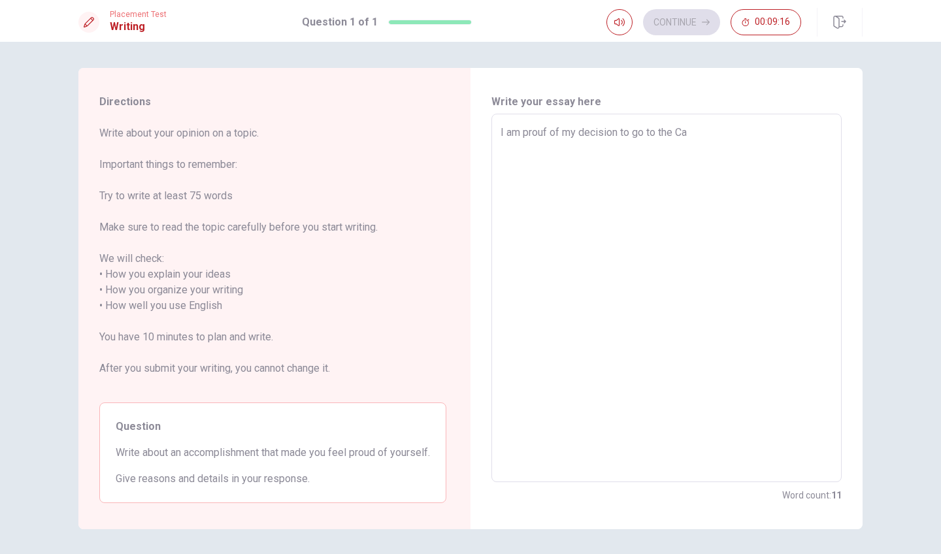
type textarea "I am prouf of my decision to go to the Can"
type textarea "x"
type textarea "I am prouf of my decision to go to the Cana"
type textarea "x"
type textarea "I am prouf of my decision to go to the Canad"
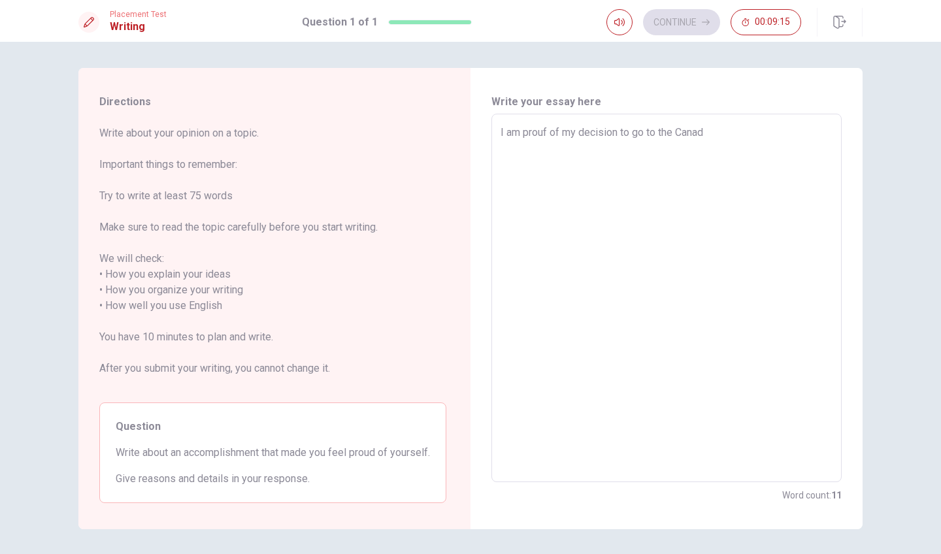
type textarea "x"
type textarea "I am prouf of my decision to go to the [GEOGRAPHIC_DATA]"
type textarea "x"
click at [545, 131] on textarea "I am prouf of my decision to go to the [GEOGRAPHIC_DATA]" at bounding box center [666, 298] width 332 height 347
type textarea "I am prou of my decision to go to the [GEOGRAPHIC_DATA]"
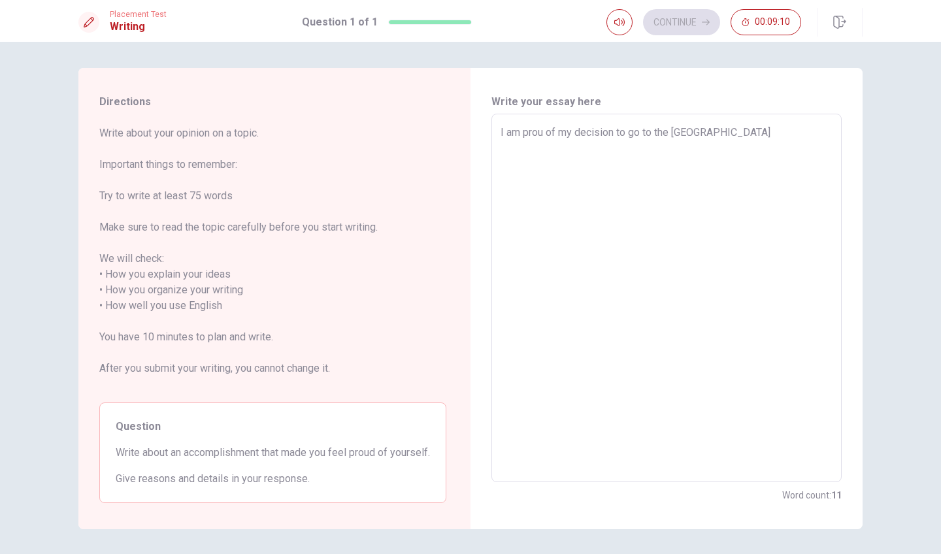
type textarea "x"
type textarea "I am proud of my decision to go to the [GEOGRAPHIC_DATA]"
click at [768, 125] on textarea "I am proud of my decision to go to the [GEOGRAPHIC_DATA]" at bounding box center [666, 298] width 332 height 347
type textarea "x"
click at [747, 135] on textarea "I am proud of my decision to go to the [GEOGRAPHIC_DATA]" at bounding box center [666, 298] width 332 height 347
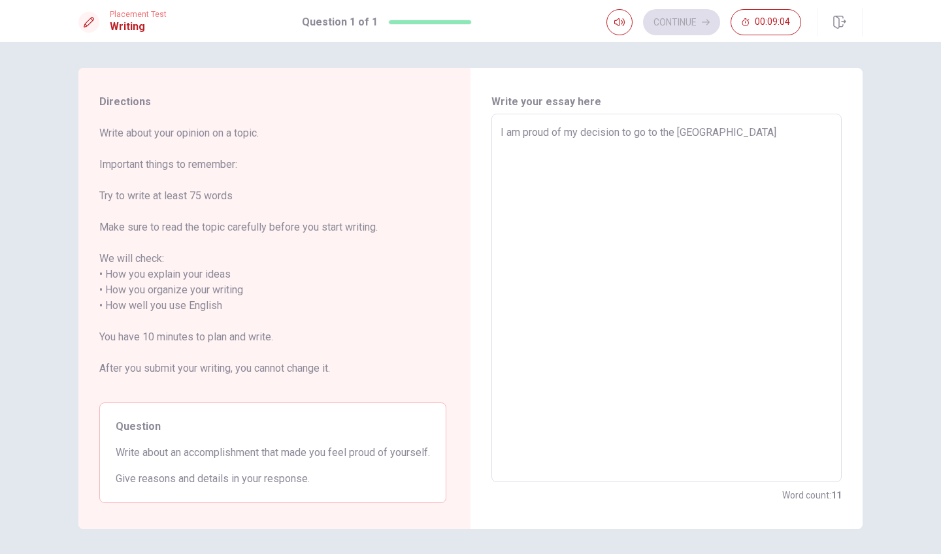
type textarea "I am proud of my decision to go to the [GEOGRAPHIC_DATA]"
type textarea "x"
type textarea "I am proud of my decision to go to the Canada f"
type textarea "x"
type textarea "I am proud of my decision to go to the Canada fo"
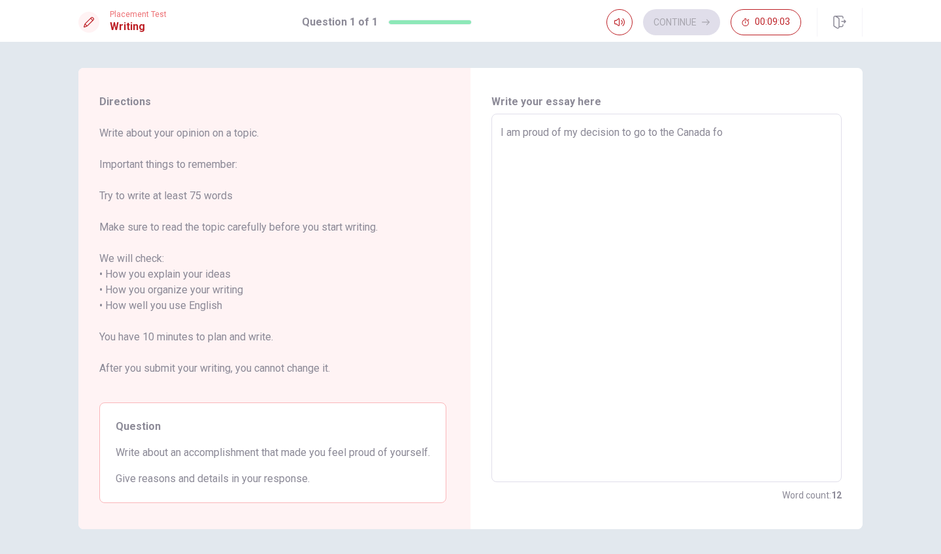
type textarea "x"
type textarea "I am proud of my decision to go to the [GEOGRAPHIC_DATA] for"
type textarea "x"
type textarea "I am proud of my decision to go to the [GEOGRAPHIC_DATA] for"
type textarea "x"
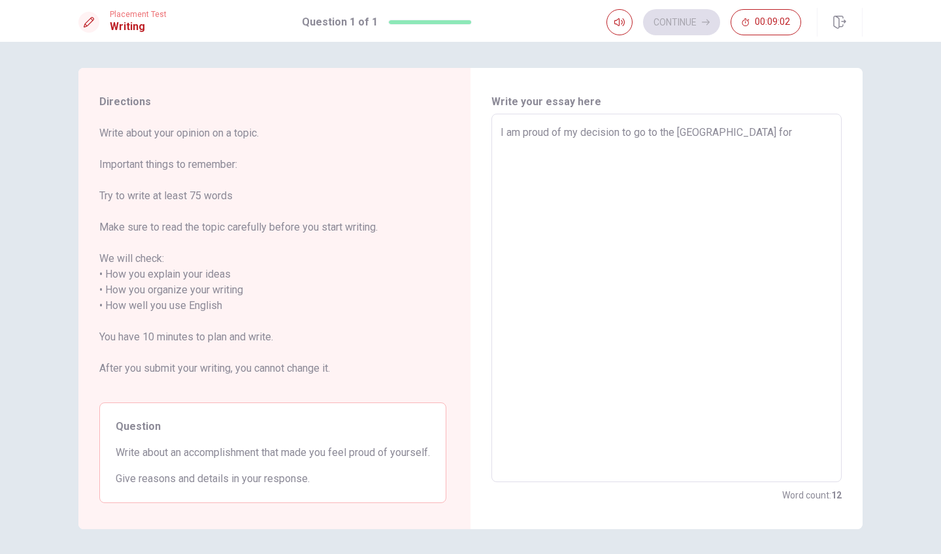
type textarea "I am proud of my decision to go to the [GEOGRAPHIC_DATA] for l"
type textarea "x"
type textarea "I am proud of my decision to go to the [GEOGRAPHIC_DATA] for le"
type textarea "x"
type textarea "I am proud of my decision to go to the [GEOGRAPHIC_DATA] for lea"
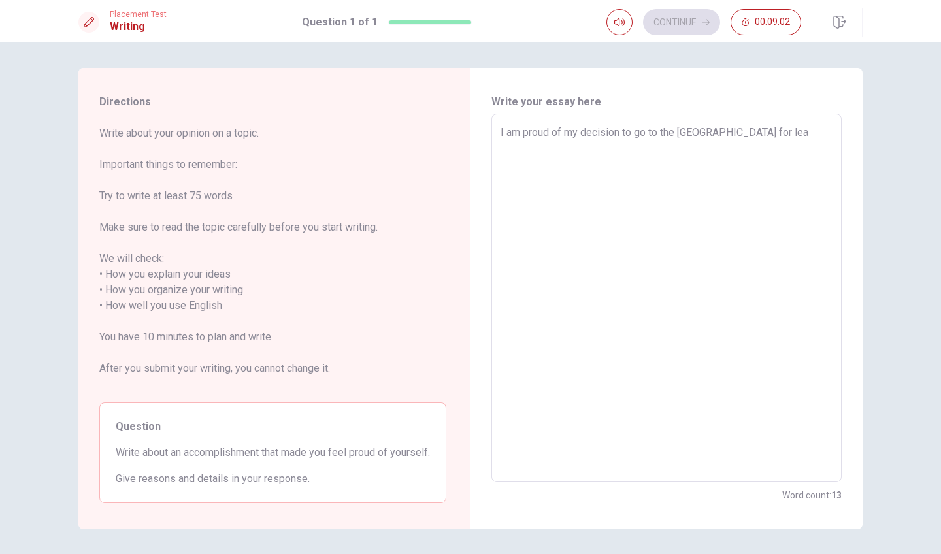
type textarea "x"
type textarea "I am proud of my decision to go to the Canada for [PERSON_NAME]"
type textarea "x"
type textarea "I am proud of my decision to go to the [GEOGRAPHIC_DATA] for learn"
type textarea "x"
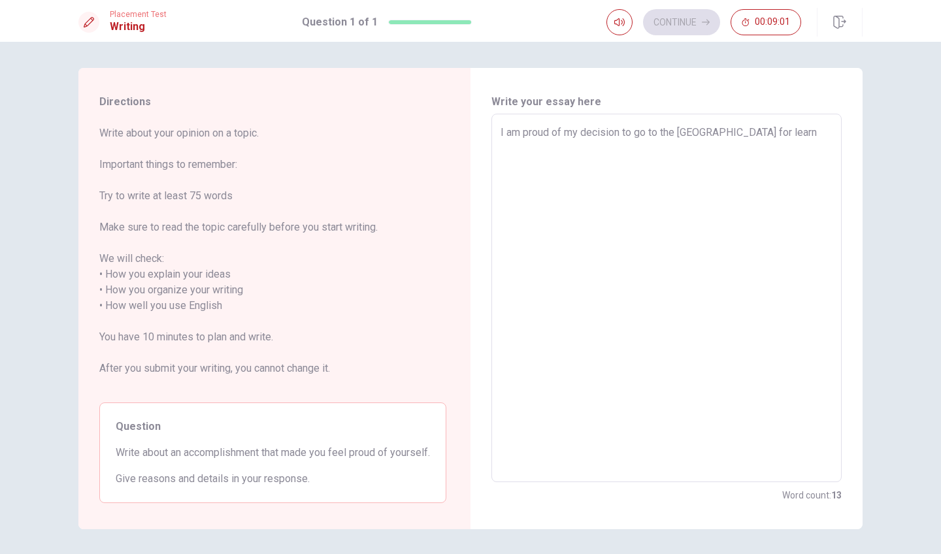
type textarea "I am proud of my decision to go to the [GEOGRAPHIC_DATA] for learn"
type textarea "x"
type textarea "I am proud of my decision to go to the [GEOGRAPHIC_DATA] for learn t"
type textarea "x"
type textarea "I am proud of my decision to go to the [GEOGRAPHIC_DATA] for learn"
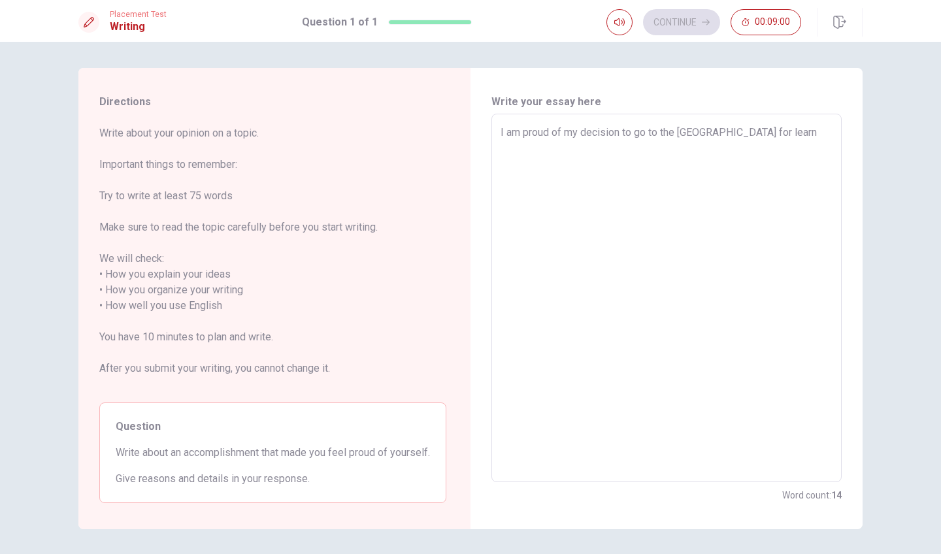
type textarea "x"
type textarea "I am proud of my decision to go to the [GEOGRAPHIC_DATA] for learn e"
type textarea "x"
type textarea "I am proud of my decision to go to the [GEOGRAPHIC_DATA] for learn en"
type textarea "x"
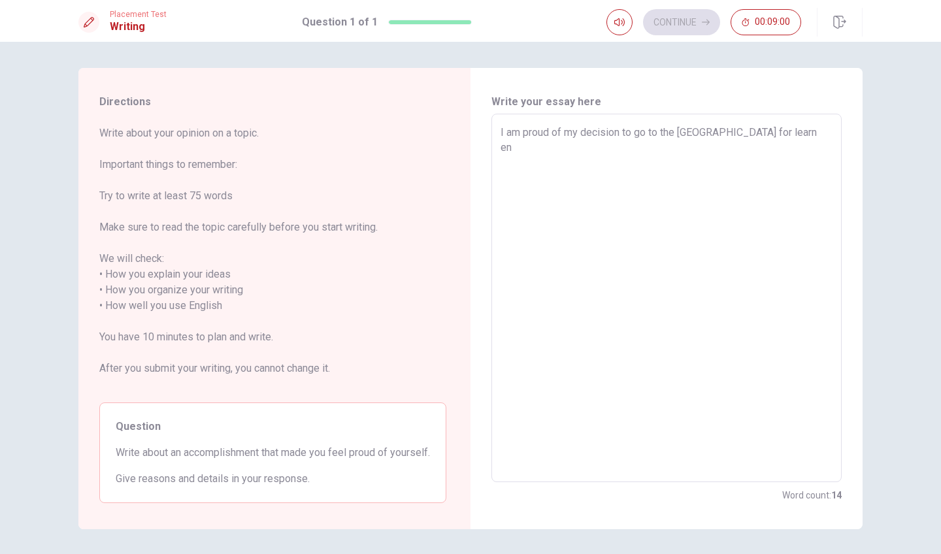
type textarea "I am proud of my decision to go to the [GEOGRAPHIC_DATA] for learn eng"
type textarea "x"
type textarea "I am proud of my decision to go to the [GEOGRAPHIC_DATA] for learn engl"
type textarea "x"
type textarea "I am proud of my decision to go to the [GEOGRAPHIC_DATA] for learn engli"
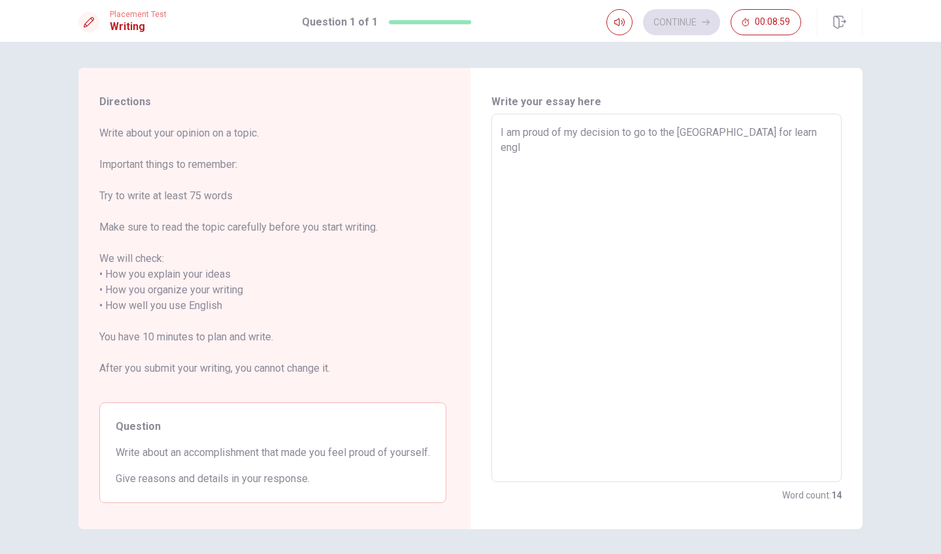
type textarea "x"
type textarea "I am proud of my decision to go to the [GEOGRAPHIC_DATA] for learn englis"
type textarea "x"
type textarea "I am proud of my decision to go to the [GEOGRAPHIC_DATA] for learn english"
type textarea "x"
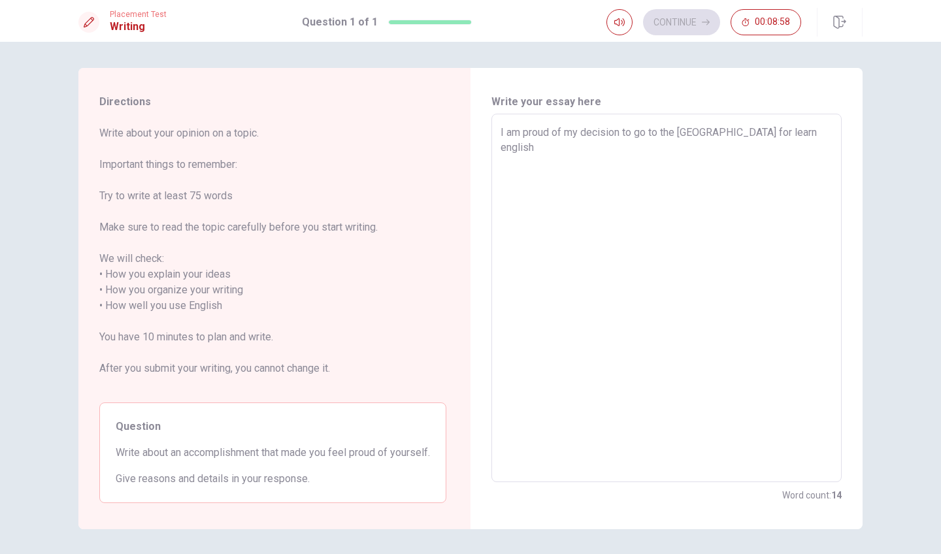
type textarea "I am proud of my decision to go to the [GEOGRAPHIC_DATA] for learn english."
type textarea "x"
type textarea "I am proud of my decision to go to the [GEOGRAPHIC_DATA] for learn english."
type textarea "x"
type textarea "I am proud of my decision to go to the [GEOGRAPHIC_DATA] for learn english. I"
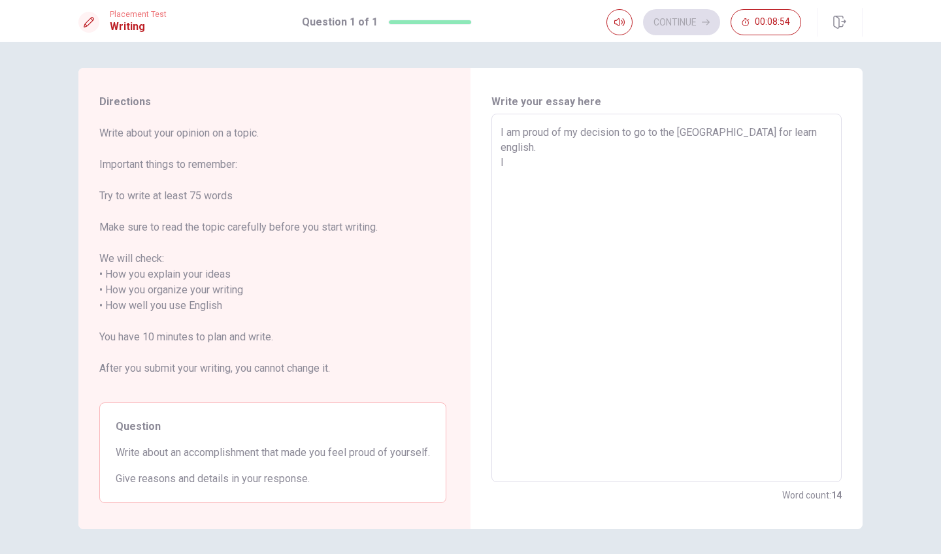
type textarea "x"
type textarea "I am proud of my decision to go to the [GEOGRAPHIC_DATA] for learn english. In"
type textarea "x"
type textarea "I am proud of my decision to go to the [GEOGRAPHIC_DATA] for learn english. In"
type textarea "x"
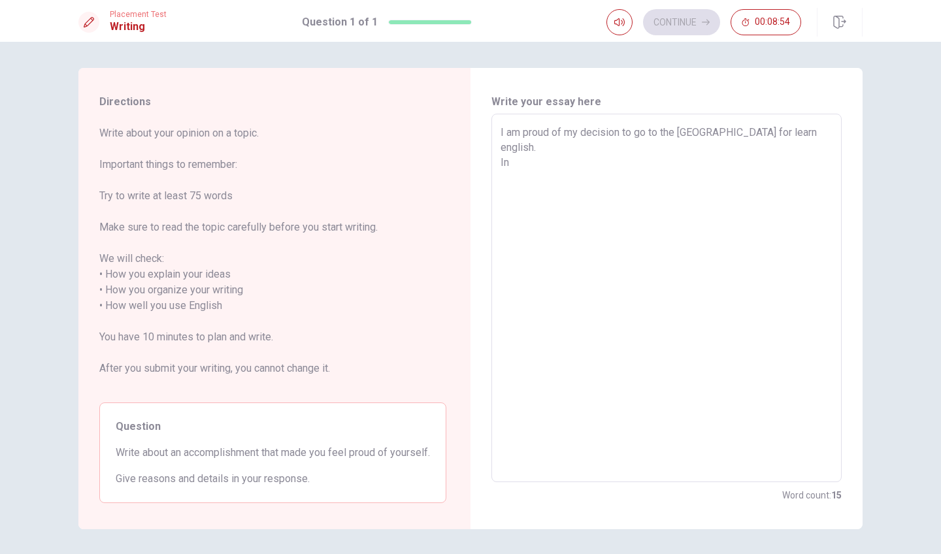
type textarea "I am proud of my decision to go to the [GEOGRAPHIC_DATA] for learn english. In f"
type textarea "x"
type textarea "I am proud of my decision to go to the [GEOGRAPHIC_DATA] for learn english. In …"
type textarea "x"
type textarea "I am proud of my decision to go to the [GEOGRAPHIC_DATA] for learn english. In …"
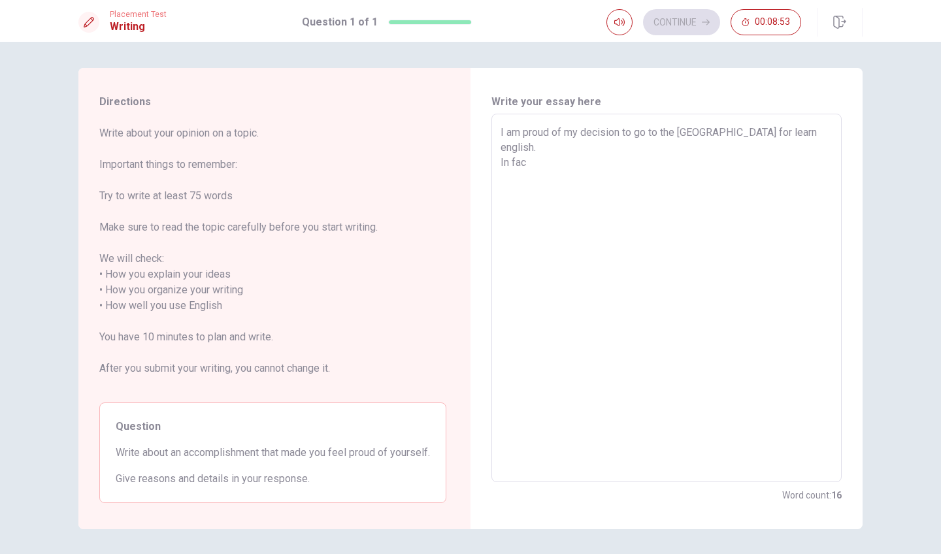
type textarea "x"
type textarea "I am proud of my decision to go to the [GEOGRAPHIC_DATA] for learn english. In …"
type textarea "x"
type textarea "I am proud of my decision to go to the [GEOGRAPHIC_DATA] for learn english. In …"
type textarea "x"
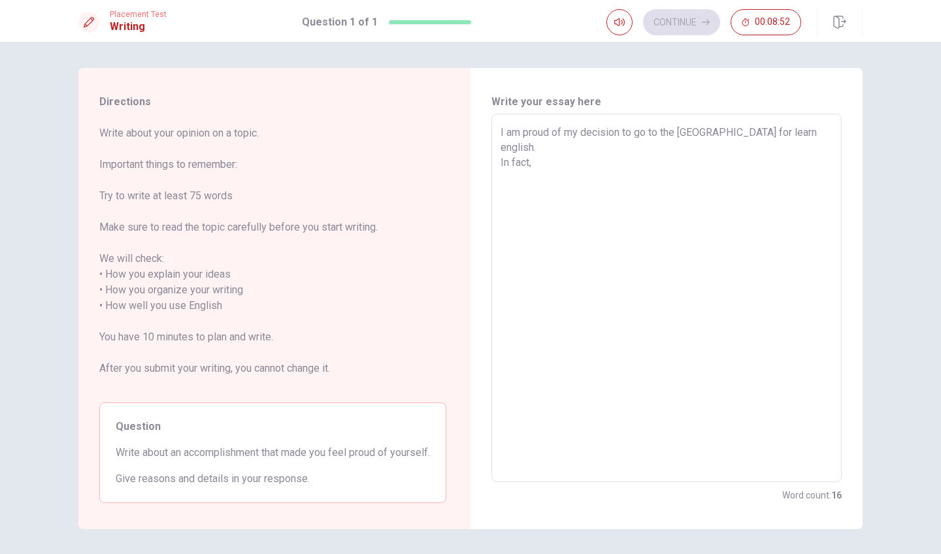
type textarea "I am proud of my decision to go to the [GEOGRAPHIC_DATA] for learn english. In …"
type textarea "x"
type textarea "I am proud of my decision to go to the [GEOGRAPHIC_DATA] for learn english. In …"
type textarea "x"
type textarea "I am proud of my decision to go to the [GEOGRAPHIC_DATA] for learn english. In …"
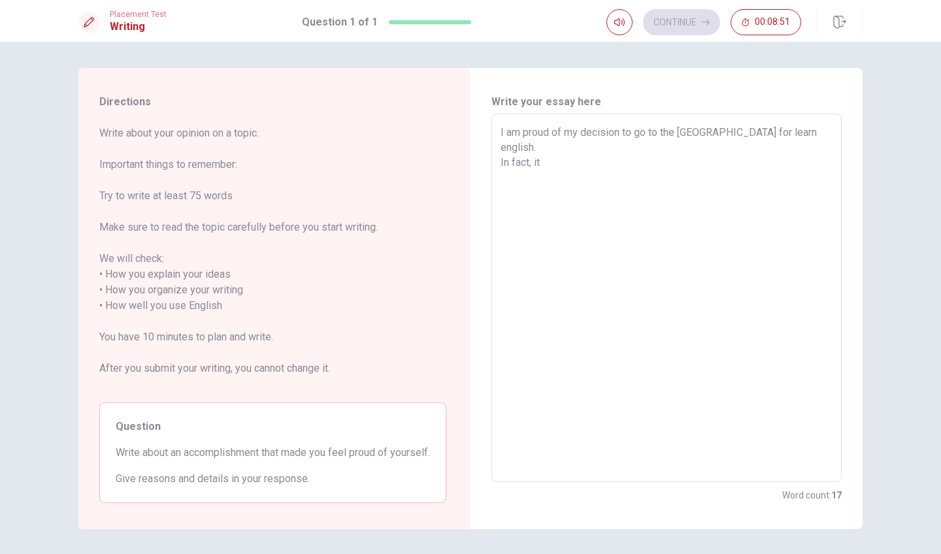
type textarea "x"
type textarea "I am proud of my decision to go to the [GEOGRAPHIC_DATA] for learn english. In …"
type textarea "x"
type textarea "I am proud of my decision to go to the [GEOGRAPHIC_DATA] for learn english. In …"
type textarea "x"
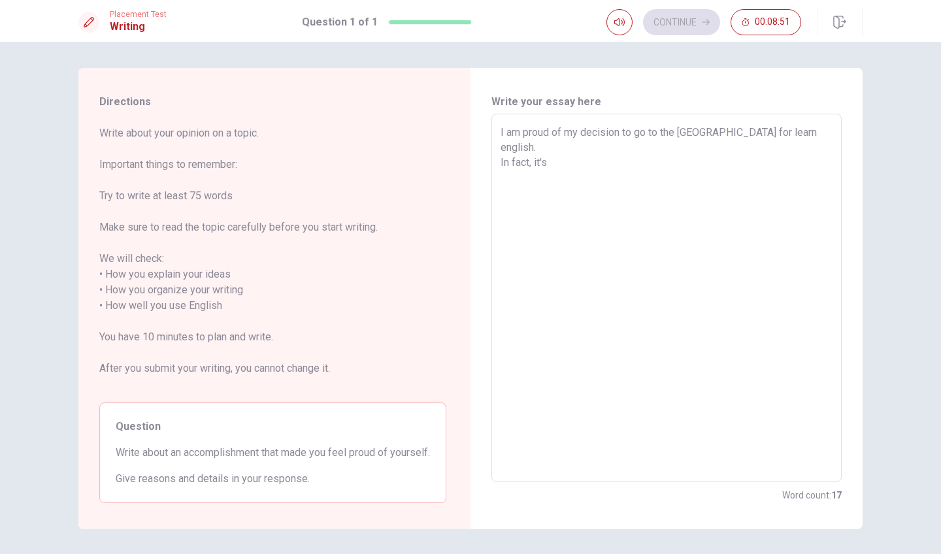
type textarea "I am proud of my decision to go to the [GEOGRAPHIC_DATA] for learn english. In …"
type textarea "x"
type textarea "I am proud of my decision to go to the [GEOGRAPHIC_DATA] for learn english. In …"
type textarea "x"
type textarea "I am proud of my decision to go to the [GEOGRAPHIC_DATA] for learn english. In …"
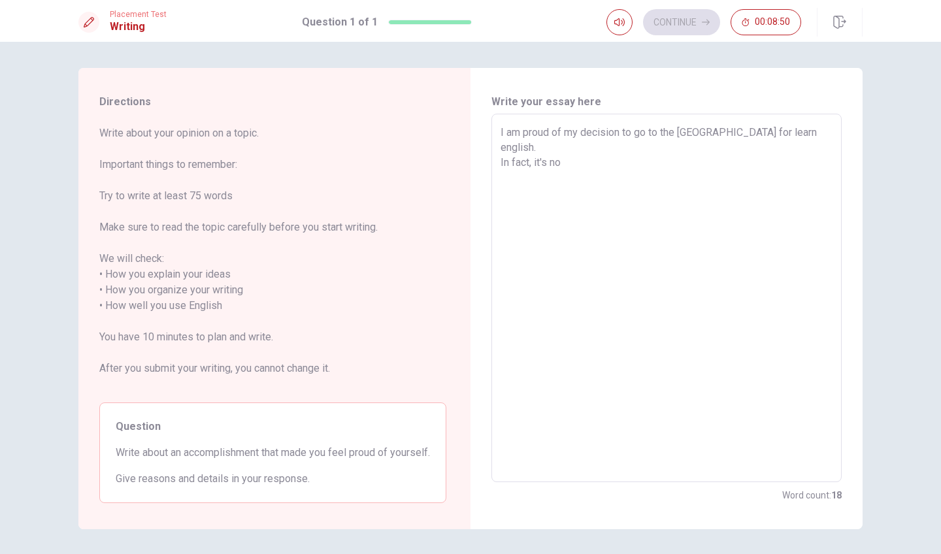
type textarea "x"
type textarea "I am proud of my decision to go to the [GEOGRAPHIC_DATA] for learn english. In …"
type textarea "x"
type textarea "I am proud of my decision to go to the [GEOGRAPHIC_DATA] for learn english. In …"
type textarea "x"
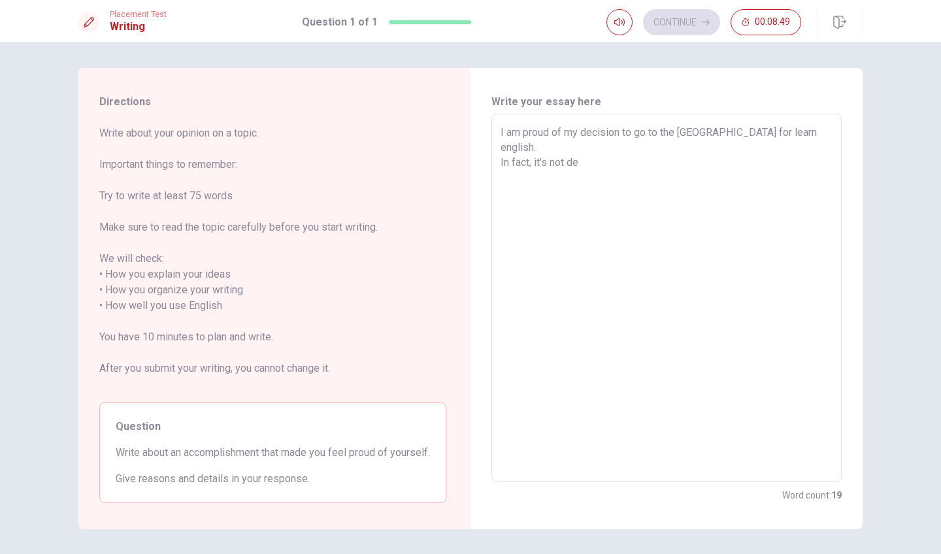
type textarea "I am proud of my decision to go to the [GEOGRAPHIC_DATA] for learn english. In …"
type textarea "x"
type textarea "I am proud of my decision to go to the [GEOGRAPHIC_DATA] for learn english. In …"
type textarea "x"
type textarea "I am proud of my decision to go to the [GEOGRAPHIC_DATA] for learn english. In …"
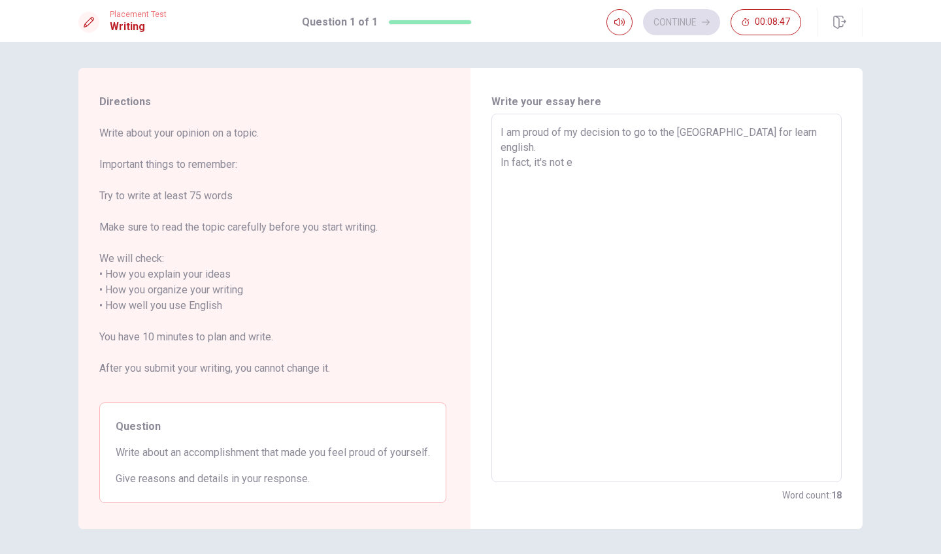
type textarea "x"
type textarea "I am proud of my decision to go to the [GEOGRAPHIC_DATA] for learn english. In …"
type textarea "x"
type textarea "I am proud of my decision to go to the [GEOGRAPHIC_DATA] for learn english. In …"
type textarea "x"
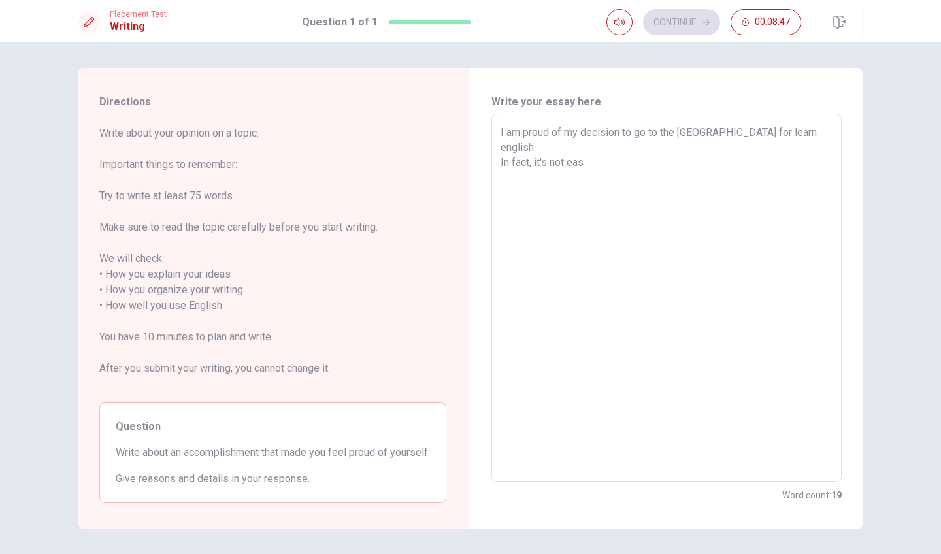
type textarea "I am proud of my decision to go to the [GEOGRAPHIC_DATA] for learn english. In …"
type textarea "x"
type textarea "I am proud of my decision to go to the [GEOGRAPHIC_DATA] for learn english. In …"
type textarea "x"
type textarea "I am proud of my decision to go to the [GEOGRAPHIC_DATA] for learn english. In …"
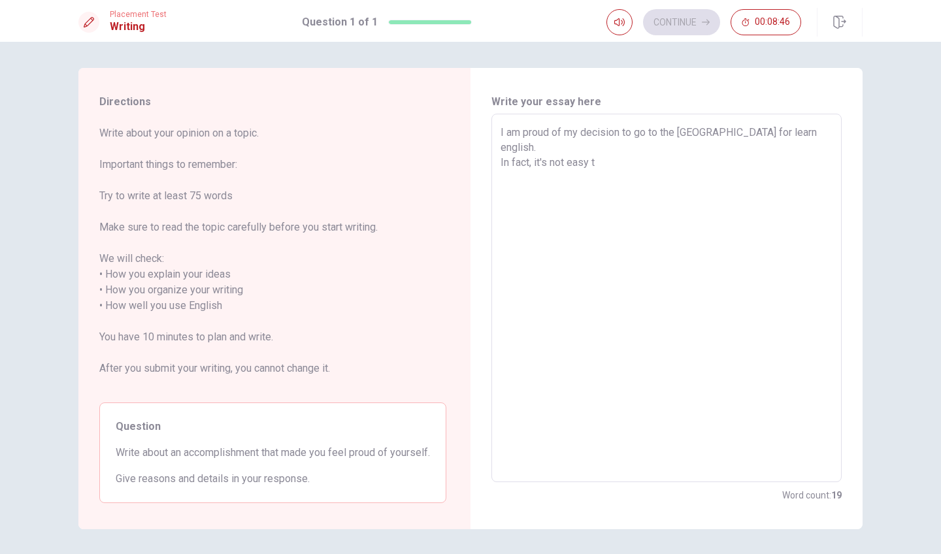
type textarea "x"
type textarea "I am proud of my decision to go to the [GEOGRAPHIC_DATA] for learn english. In …"
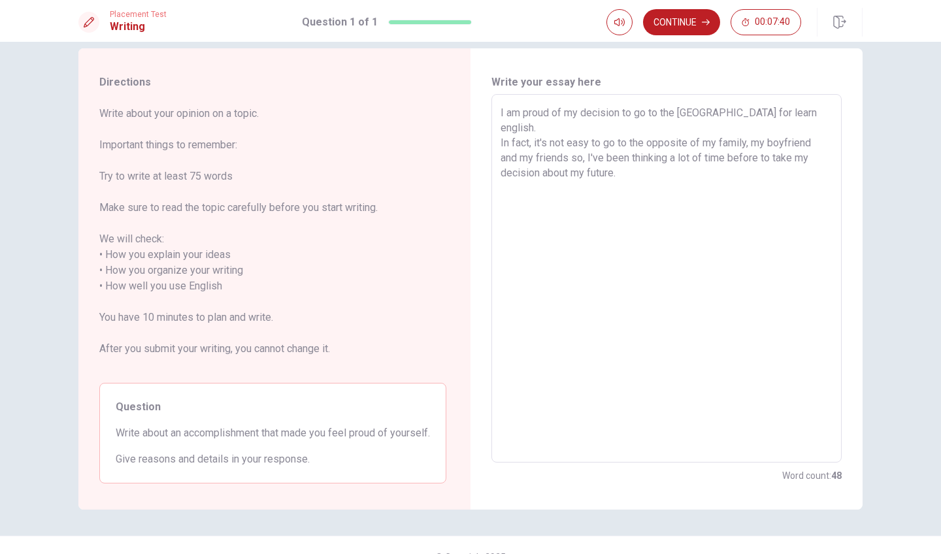
scroll to position [12, 0]
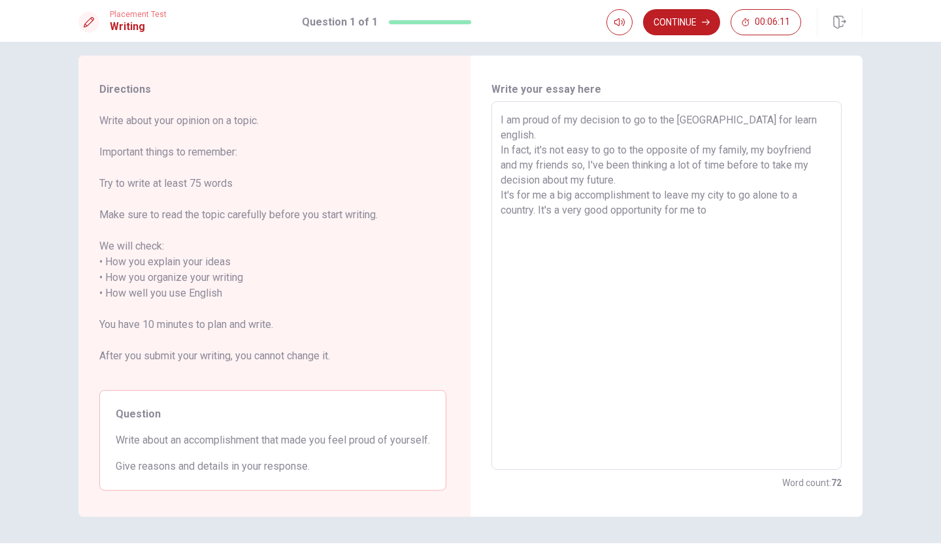
drag, startPoint x: 611, startPoint y: 189, endPoint x: 563, endPoint y: 193, distance: 47.9
click at [563, 193] on textarea "I am proud of my decision to go to the [GEOGRAPHIC_DATA] for learn english. In …" at bounding box center [666, 285] width 332 height 347
click at [709, 194] on textarea "I am proud of my decision to go to the [GEOGRAPHIC_DATA] for learn english. In …" at bounding box center [666, 285] width 332 height 347
click at [681, 195] on textarea "I am proud of my decision to go to the [GEOGRAPHIC_DATA] for learn english. In …" at bounding box center [666, 285] width 332 height 347
click at [724, 199] on textarea "I am proud of my decision to go to the [GEOGRAPHIC_DATA] for learn english. In …" at bounding box center [666, 285] width 332 height 347
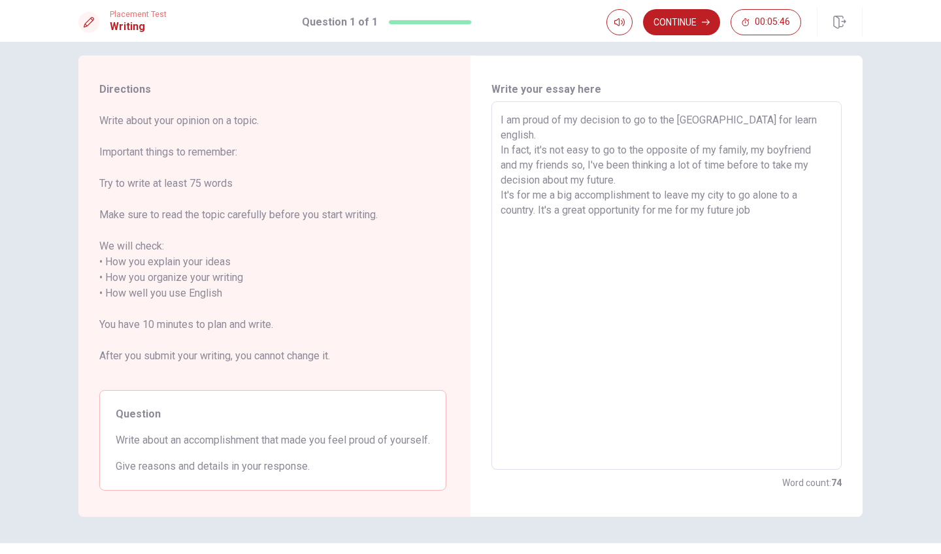
click at [724, 199] on textarea "I am proud of my decision to go to the [GEOGRAPHIC_DATA] for learn english. In …" at bounding box center [666, 285] width 332 height 347
click at [755, 197] on textarea "I am proud of my decision to go to the [GEOGRAPHIC_DATA] for learn english. In …" at bounding box center [666, 285] width 332 height 347
click at [357, 262] on span "Write about your opinion on a topic. Important things to remember: Try to write…" at bounding box center [272, 246] width 347 height 267
click at [556, 219] on textarea "I am proud of my decision to go to the [GEOGRAPHIC_DATA] for learn english. In …" at bounding box center [666, 285] width 332 height 347
drag, startPoint x: 551, startPoint y: 225, endPoint x: 499, endPoint y: 225, distance: 51.6
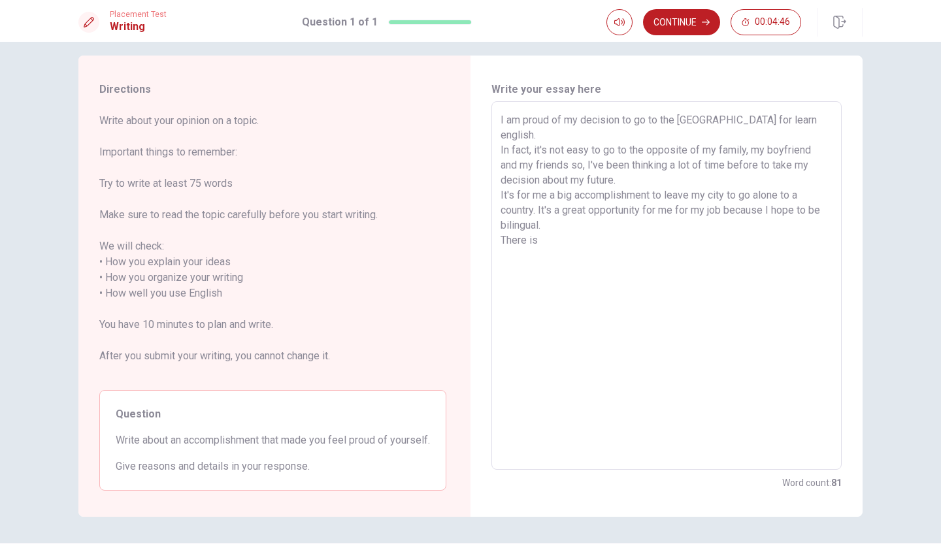
click at [500, 225] on textarea "I am proud of my decision to go to the [GEOGRAPHIC_DATA] for learn english. In …" at bounding box center [666, 285] width 332 height 347
click at [660, 18] on button "Continue" at bounding box center [681, 22] width 77 height 26
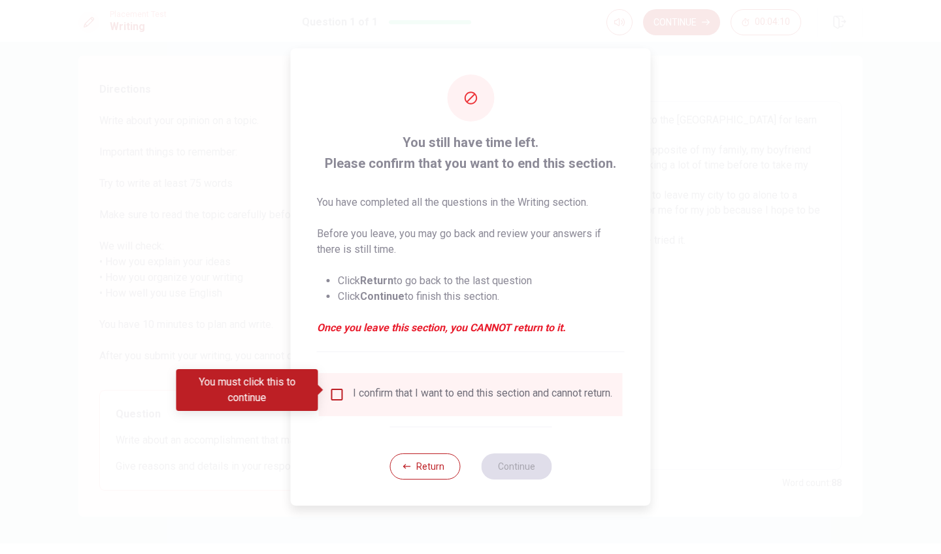
click at [334, 382] on div "I confirm that I want to end this section and cannot return." at bounding box center [471, 394] width 304 height 43
click at [334, 387] on input "You must click this to continue" at bounding box center [337, 395] width 16 height 16
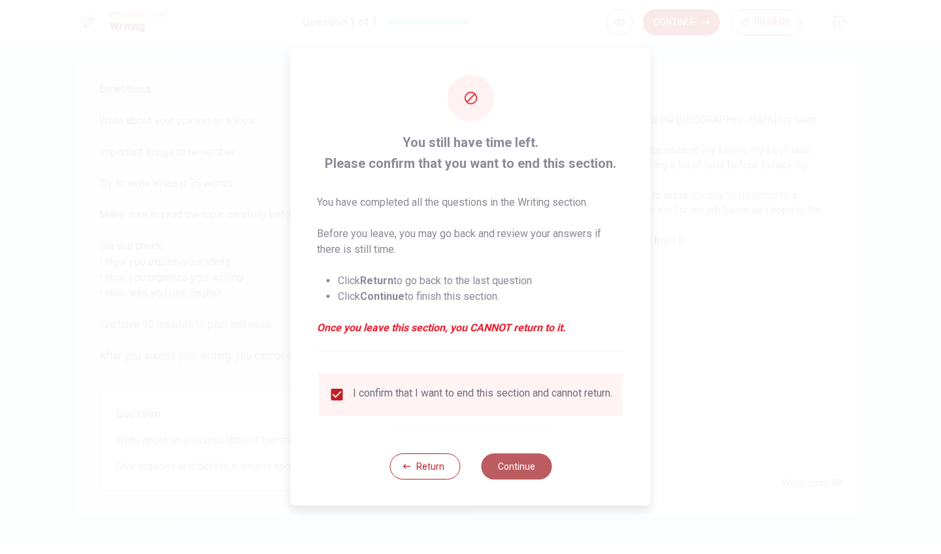
click at [518, 468] on button "Continue" at bounding box center [516, 466] width 71 height 26
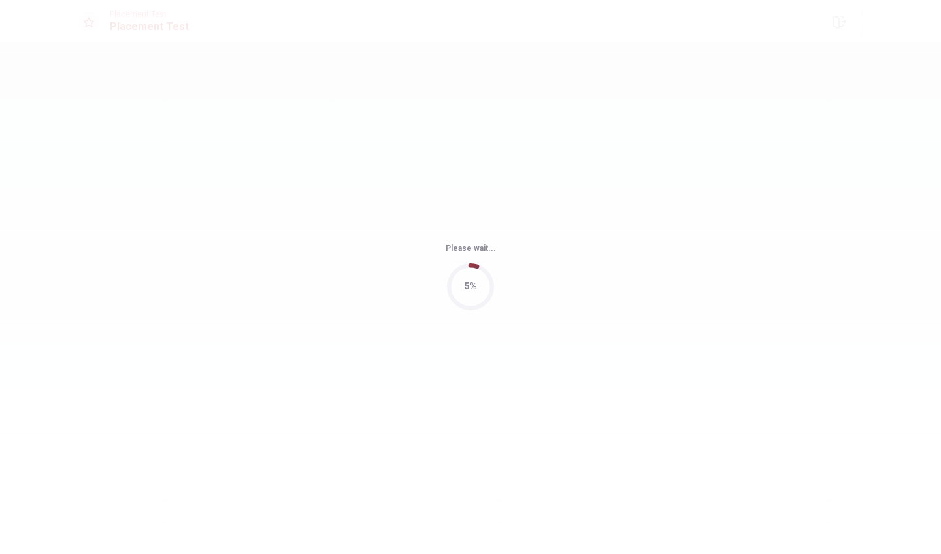
scroll to position [0, 0]
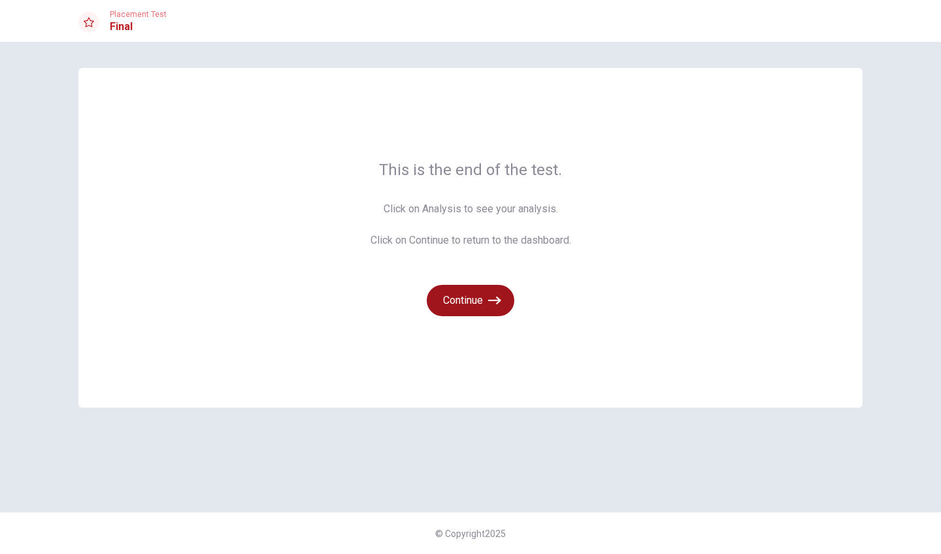
click at [497, 295] on icon "button" at bounding box center [494, 300] width 13 height 13
